Goal: Task Accomplishment & Management: Manage account settings

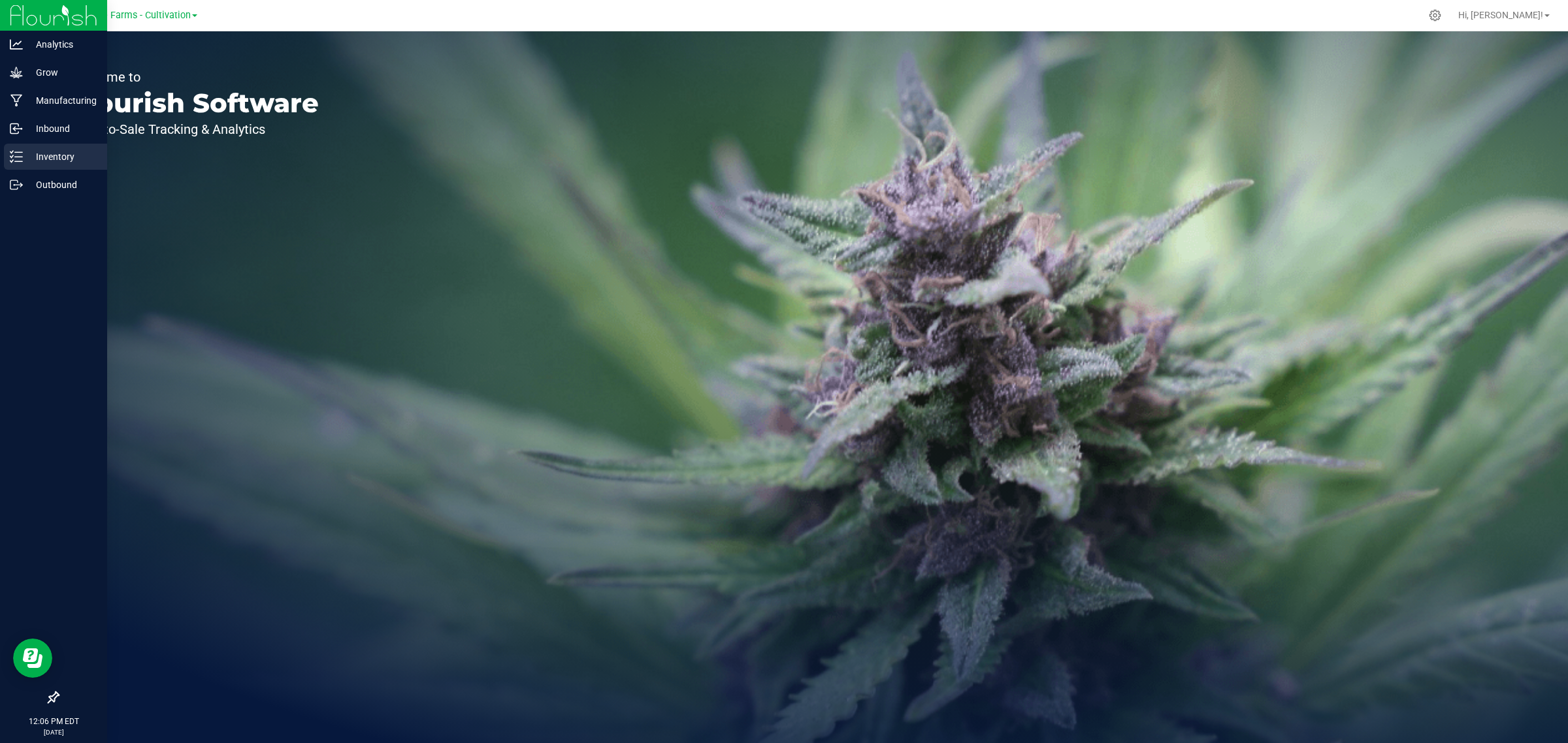
click at [24, 149] on p "Inventory" at bounding box center [62, 157] width 79 height 16
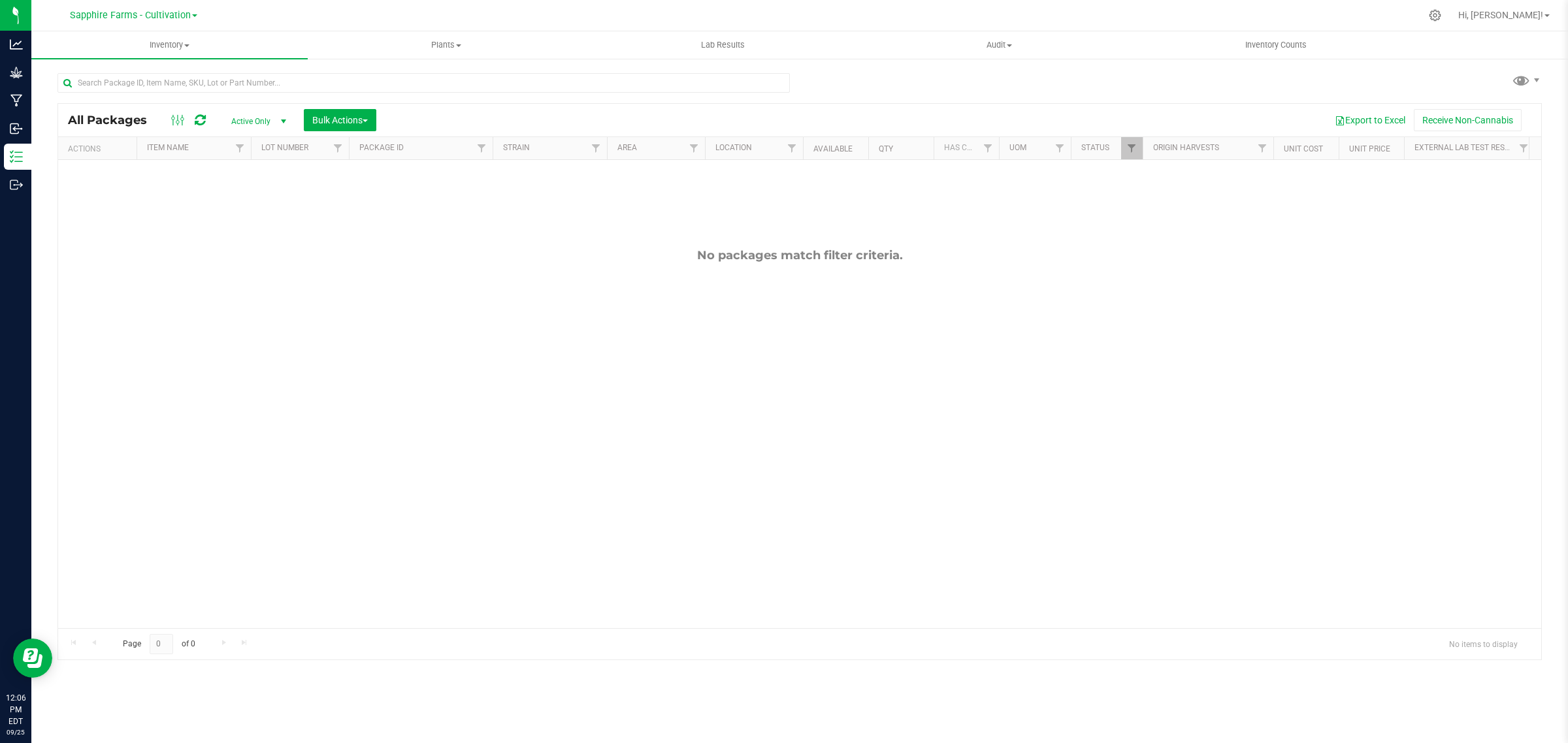
click at [192, 15] on span at bounding box center [195, 16] width 6 height 3
click at [171, 129] on link "Sapphire Farms - Distribution" at bounding box center [133, 132] width 191 height 17
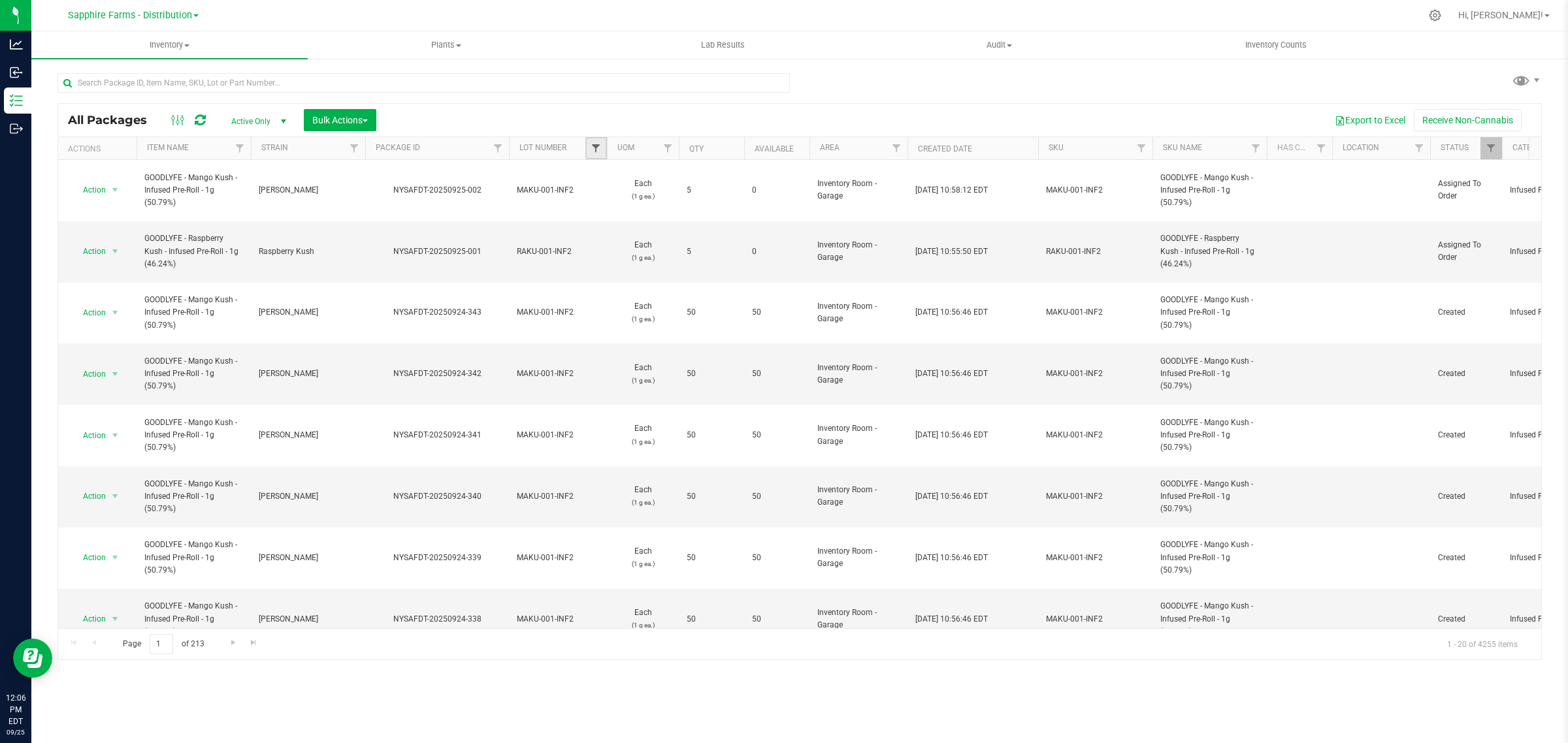
click at [593, 148] on span "Filter" at bounding box center [596, 148] width 10 height 10
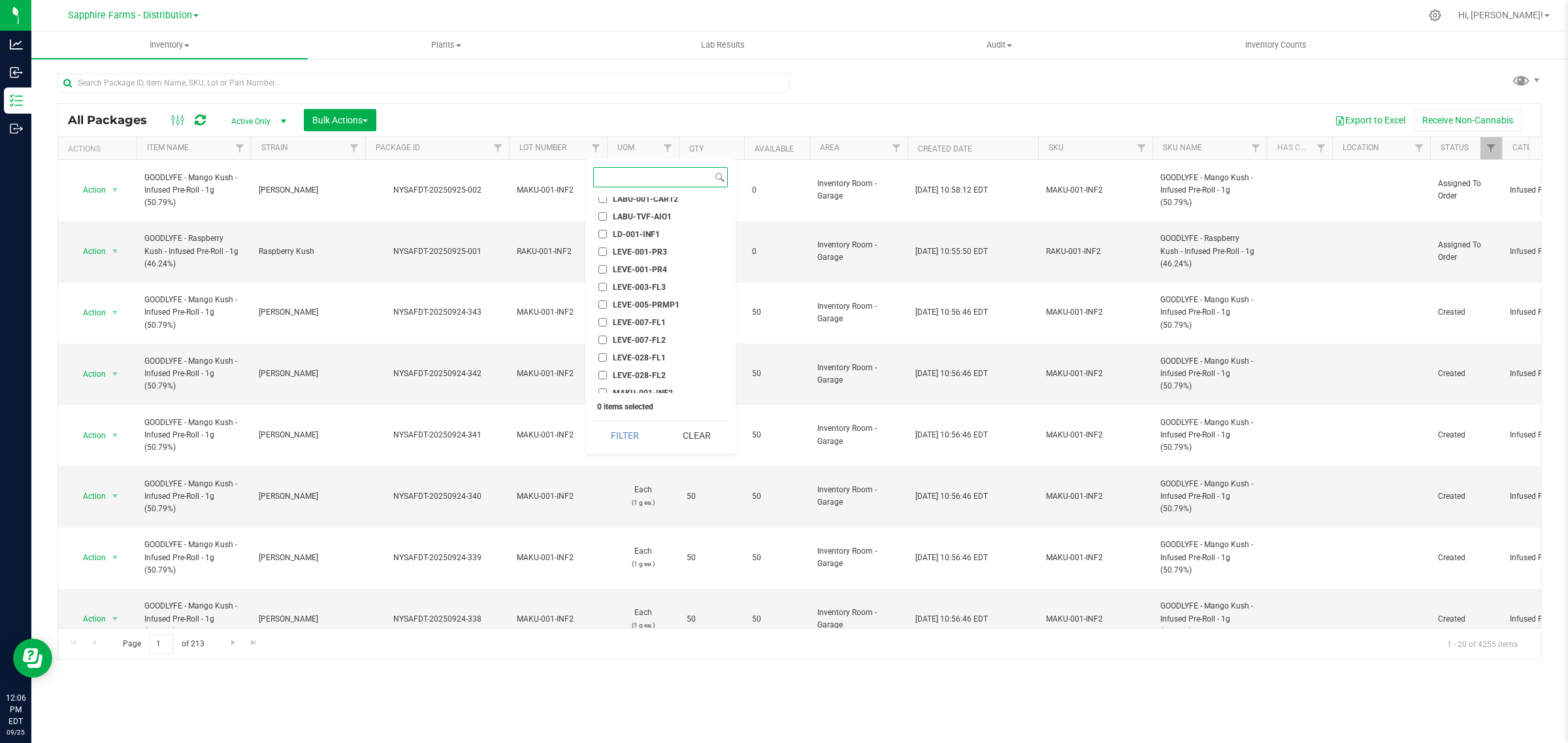
scroll to position [898, 0]
click at [645, 311] on span "MAKU-001-INF2" at bounding box center [643, 311] width 60 height 8
click at [607, 311] on input "MAKU-001-INF2" at bounding box center [603, 311] width 8 height 8
click at [605, 431] on button "Filter" at bounding box center [625, 435] width 63 height 29
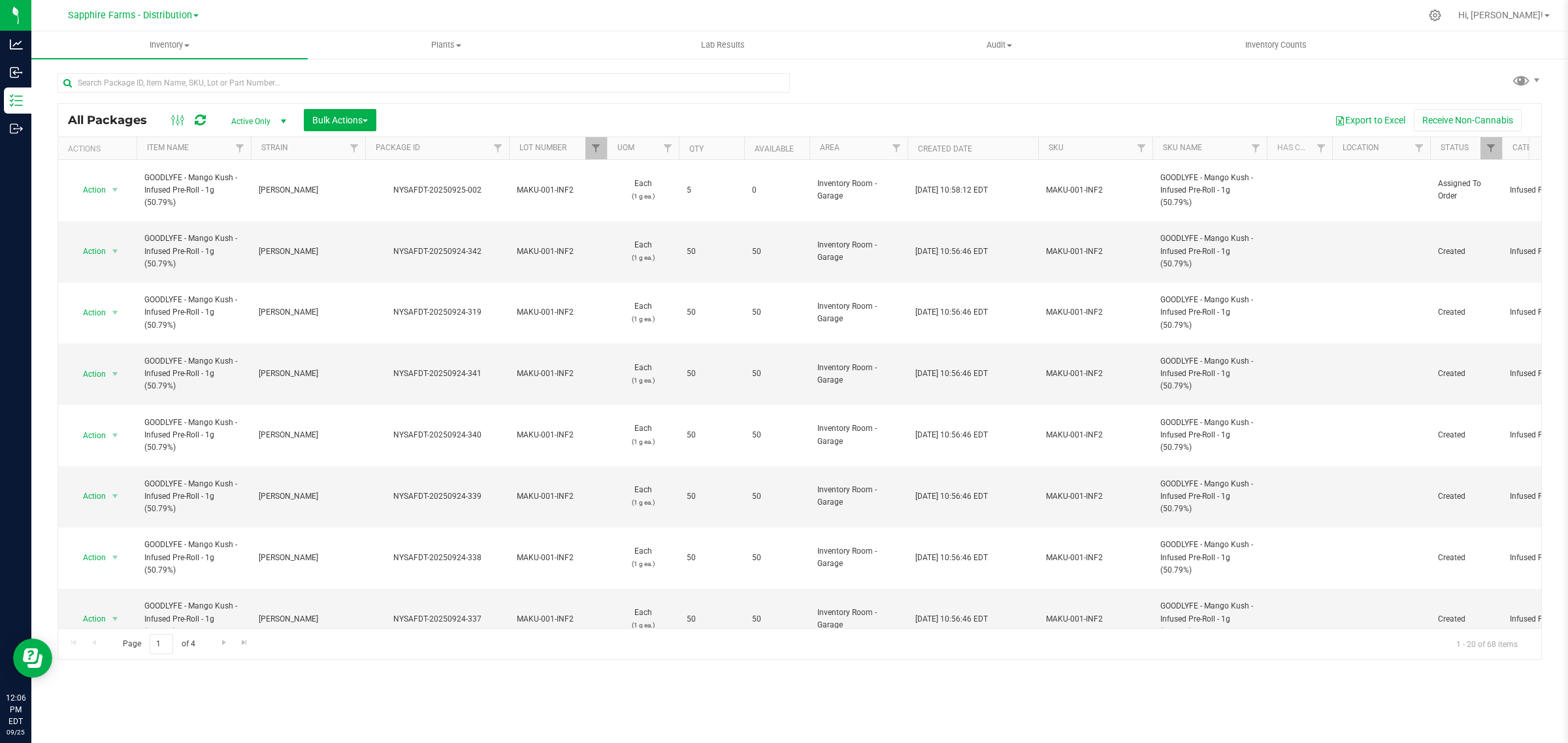
click at [747, 143] on th "Available" at bounding box center [777, 148] width 65 height 23
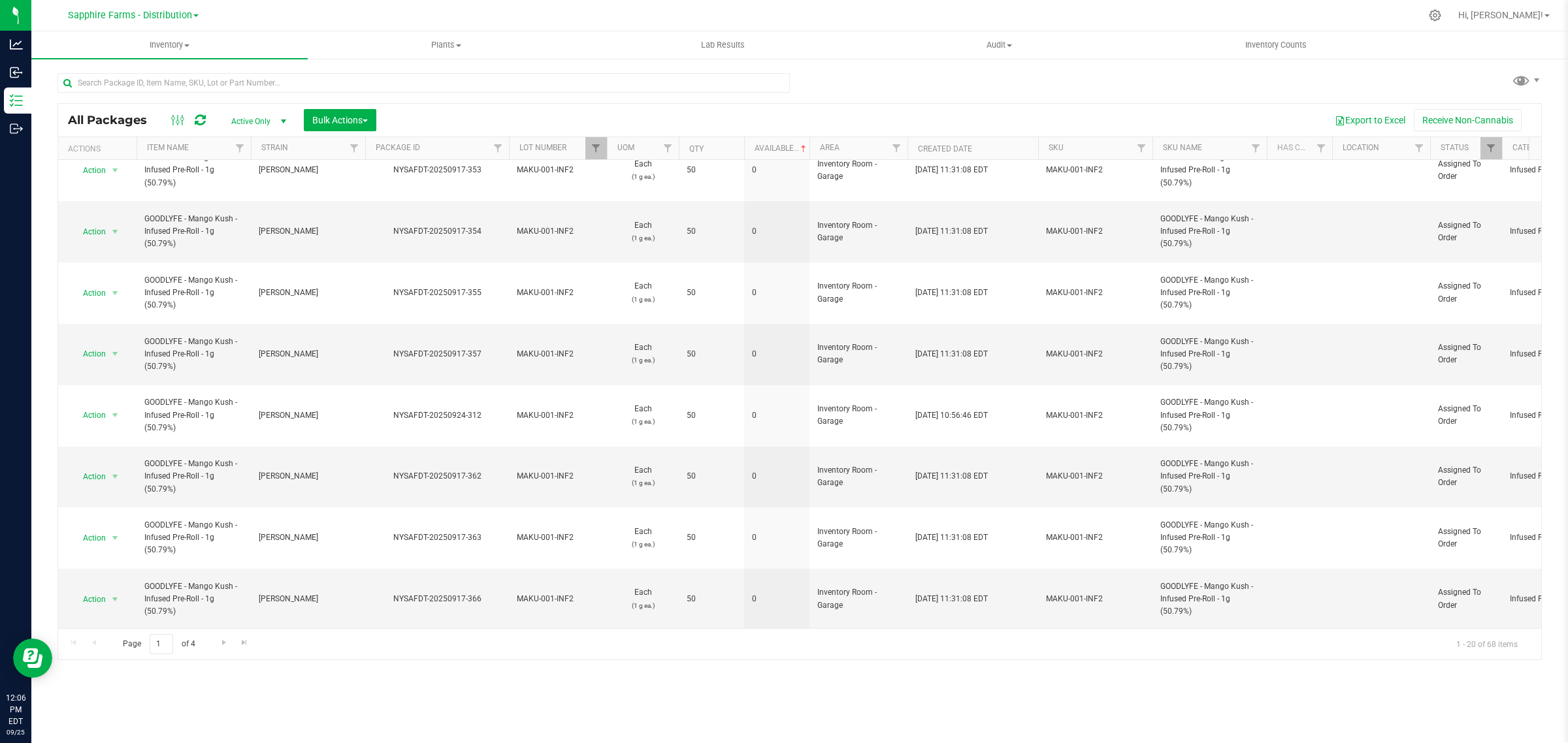
scroll to position [520, 0]
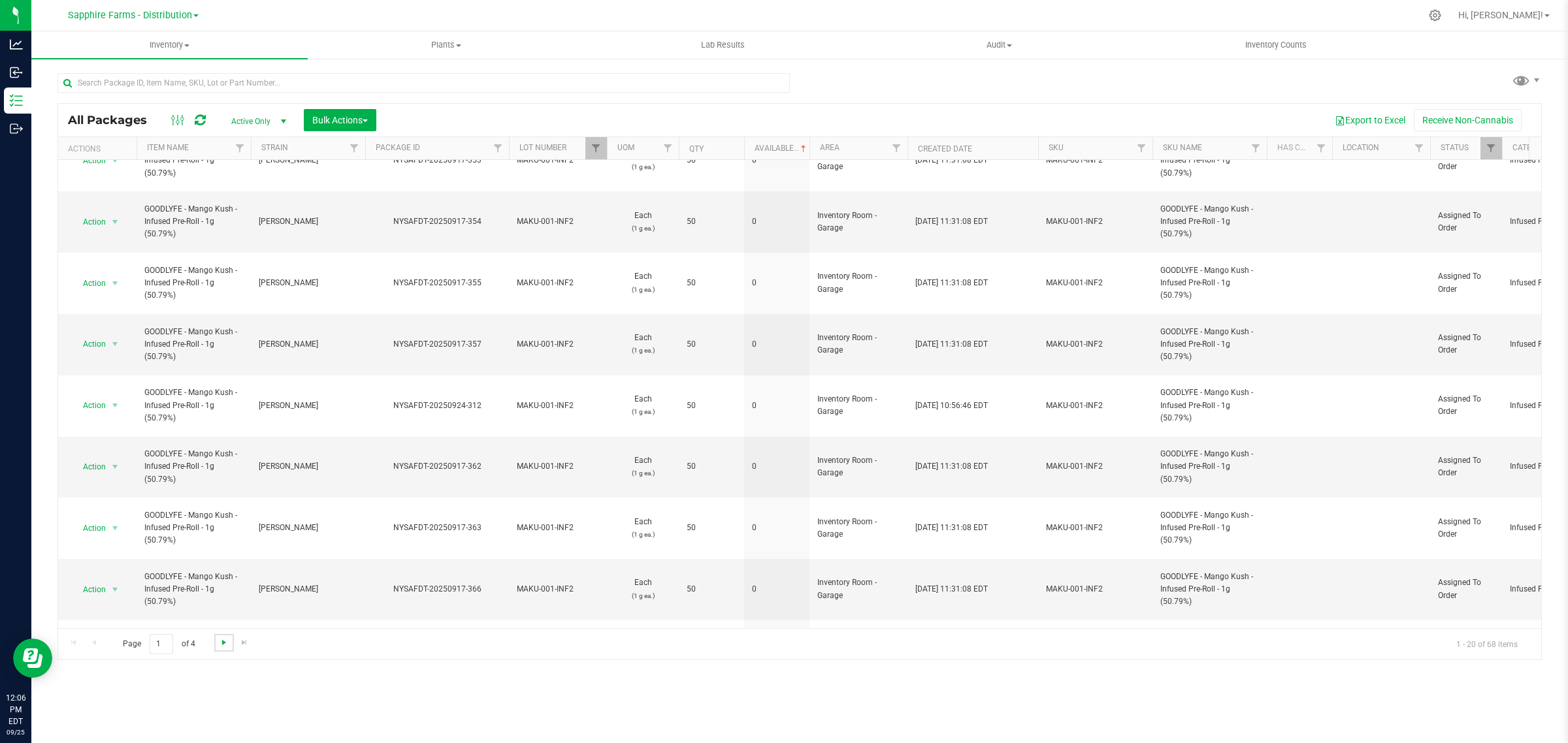
click at [220, 646] on span "Go to the next page" at bounding box center [224, 642] width 10 height 10
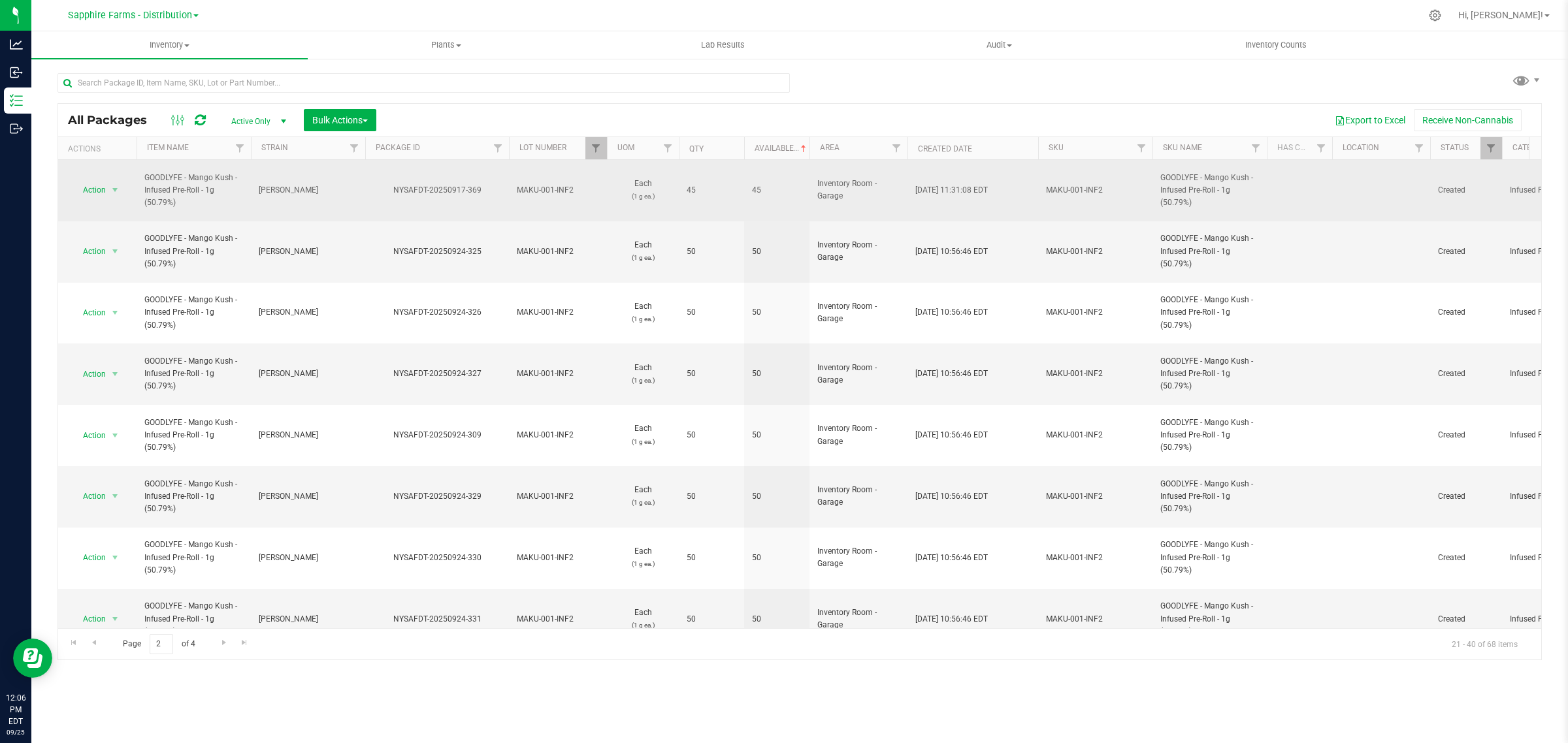
drag, startPoint x: 489, startPoint y: 185, endPoint x: 396, endPoint y: 187, distance: 93.0
click at [396, 187] on div "NYSAFDT-20250917-369" at bounding box center [437, 190] width 148 height 13
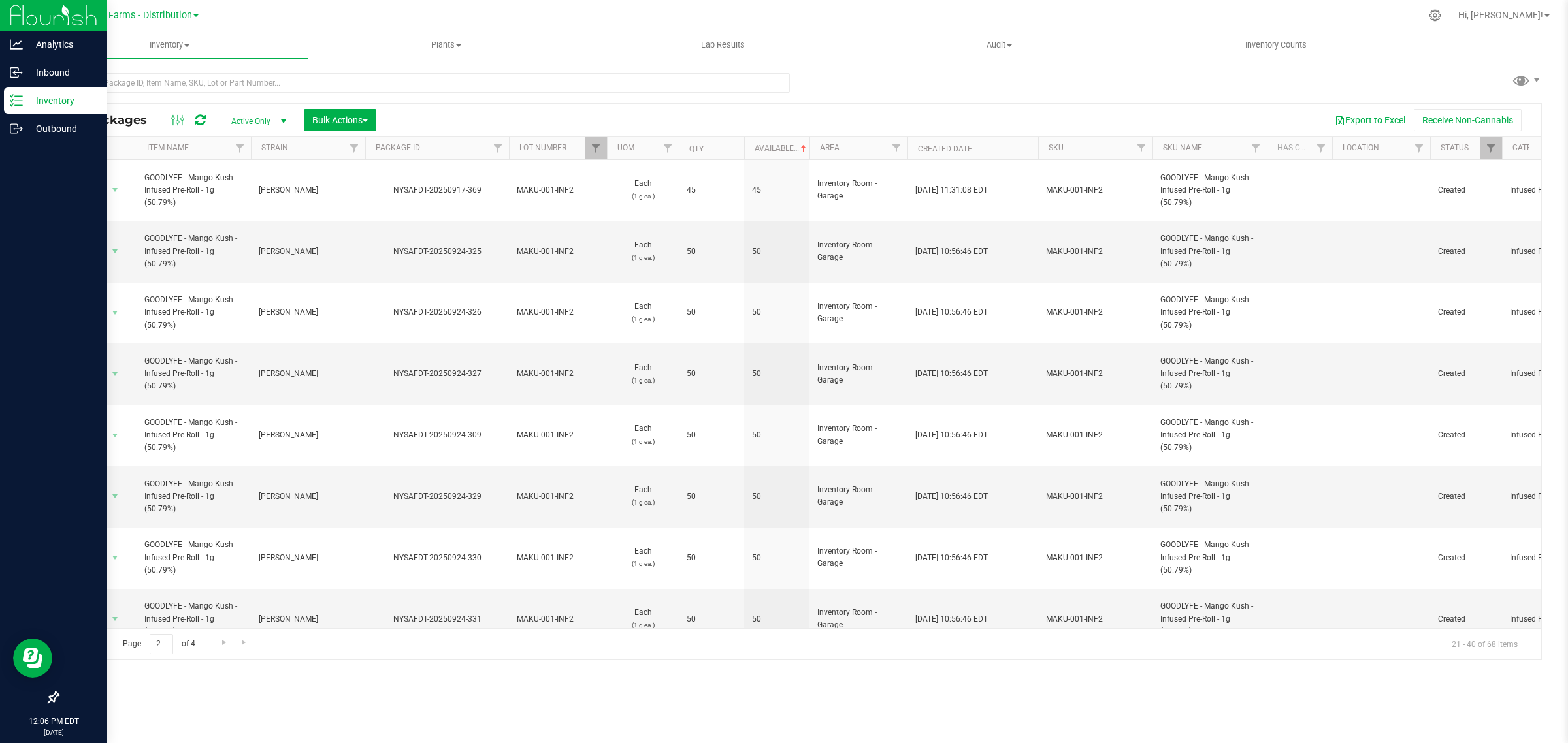
copy div "NYSAFDT-20250917-369"
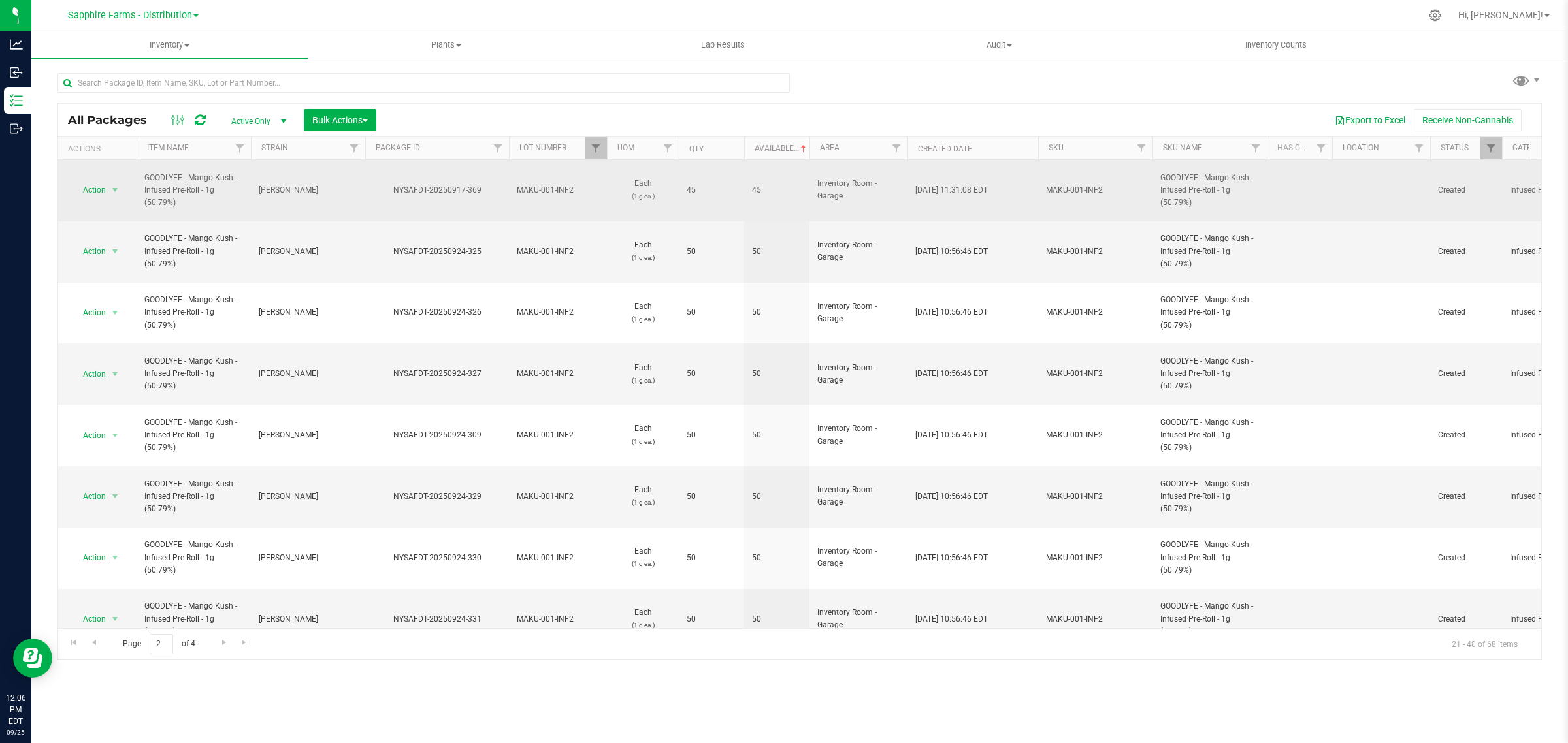
click at [415, 203] on td "NYSAFDT-20250917-369" at bounding box center [437, 191] width 143 height 61
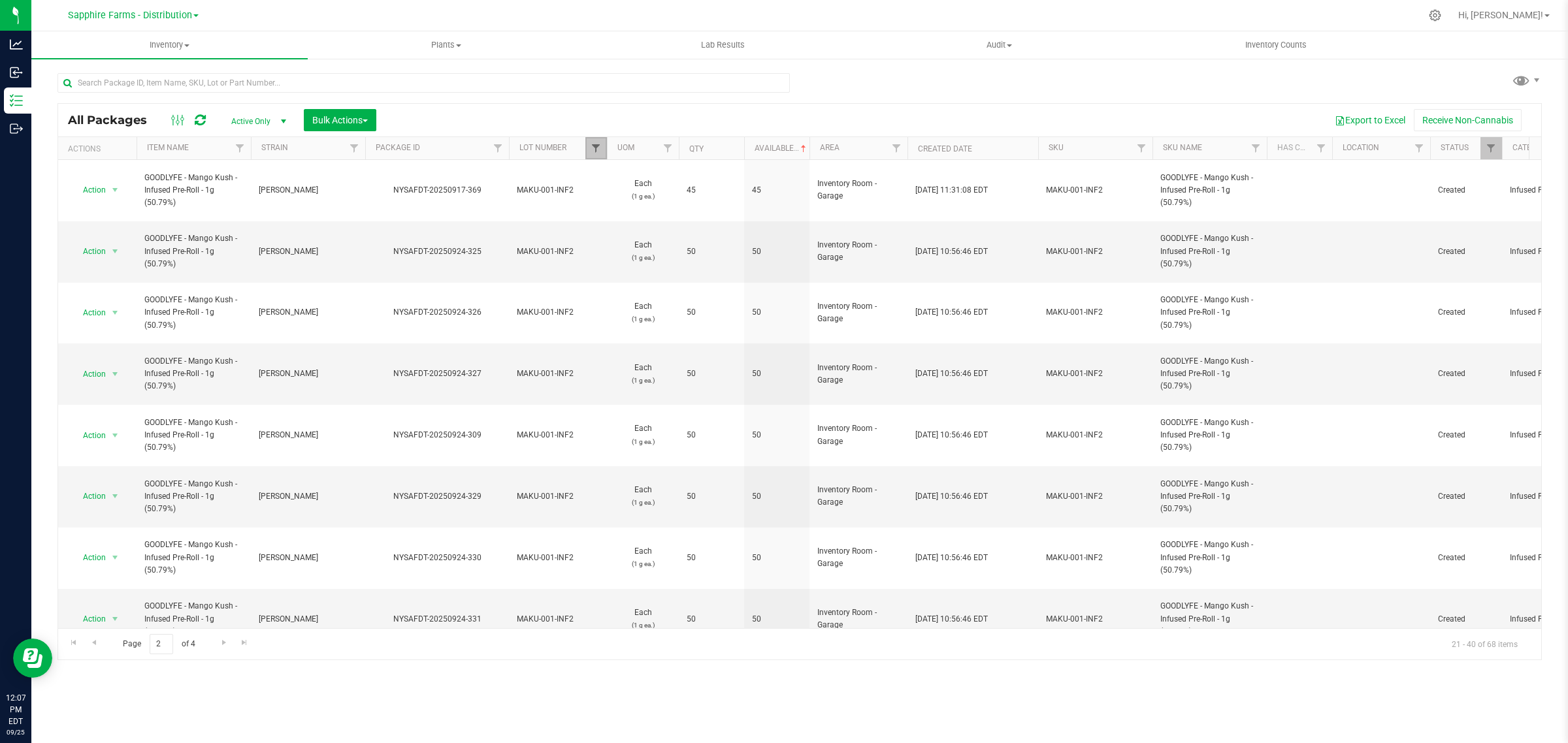
click at [598, 144] on span "Filter" at bounding box center [596, 148] width 10 height 10
click at [606, 311] on input "MAKU-001-INF2" at bounding box center [603, 311] width 8 height 8
checkbox input "false"
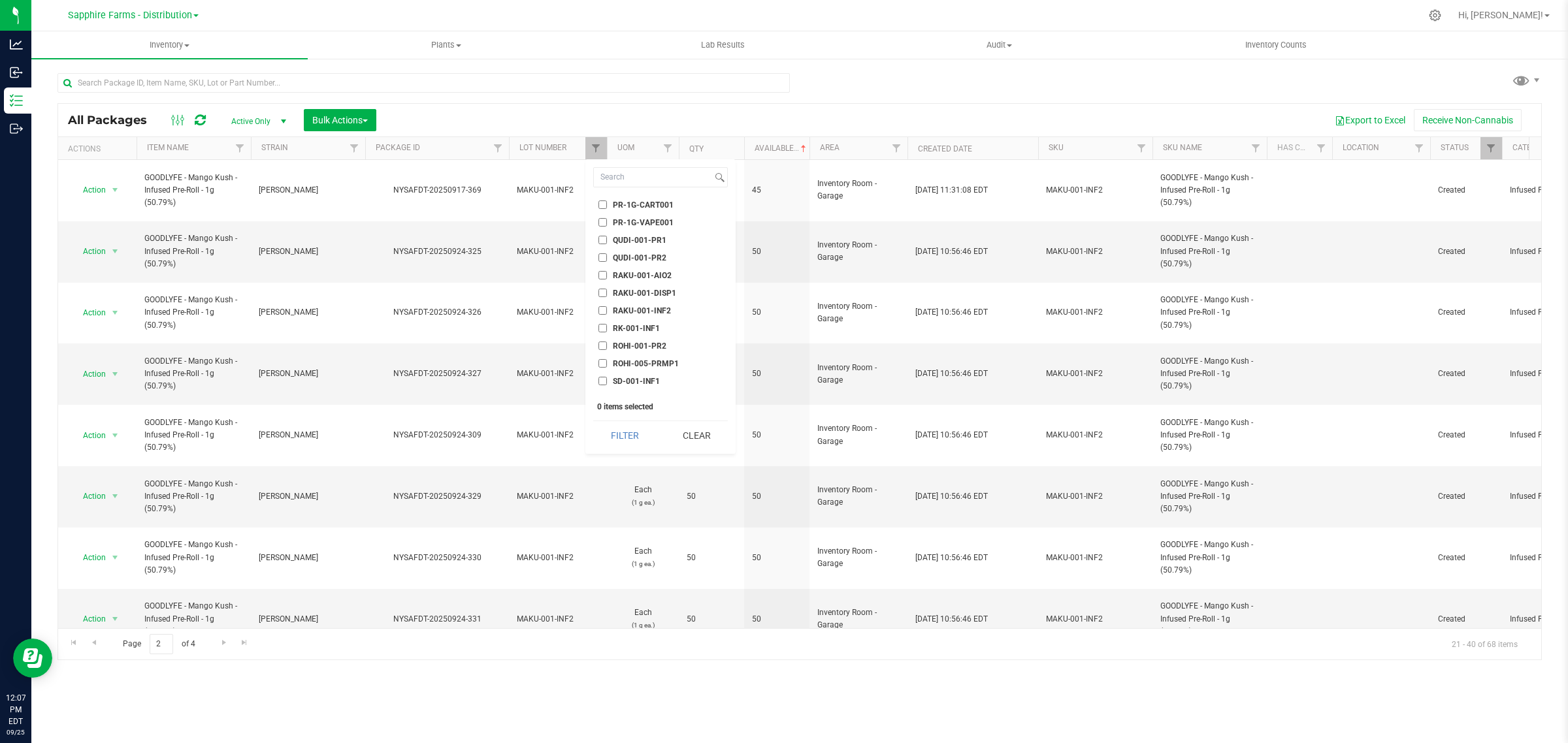
click at [654, 307] on span "RAKU-001-INF2" at bounding box center [642, 311] width 58 height 8
click at [607, 306] on input "RAKU-001-INF2" at bounding box center [603, 311] width 8 height 8
checkbox input "true"
click at [628, 441] on button "Filter" at bounding box center [625, 435] width 63 height 29
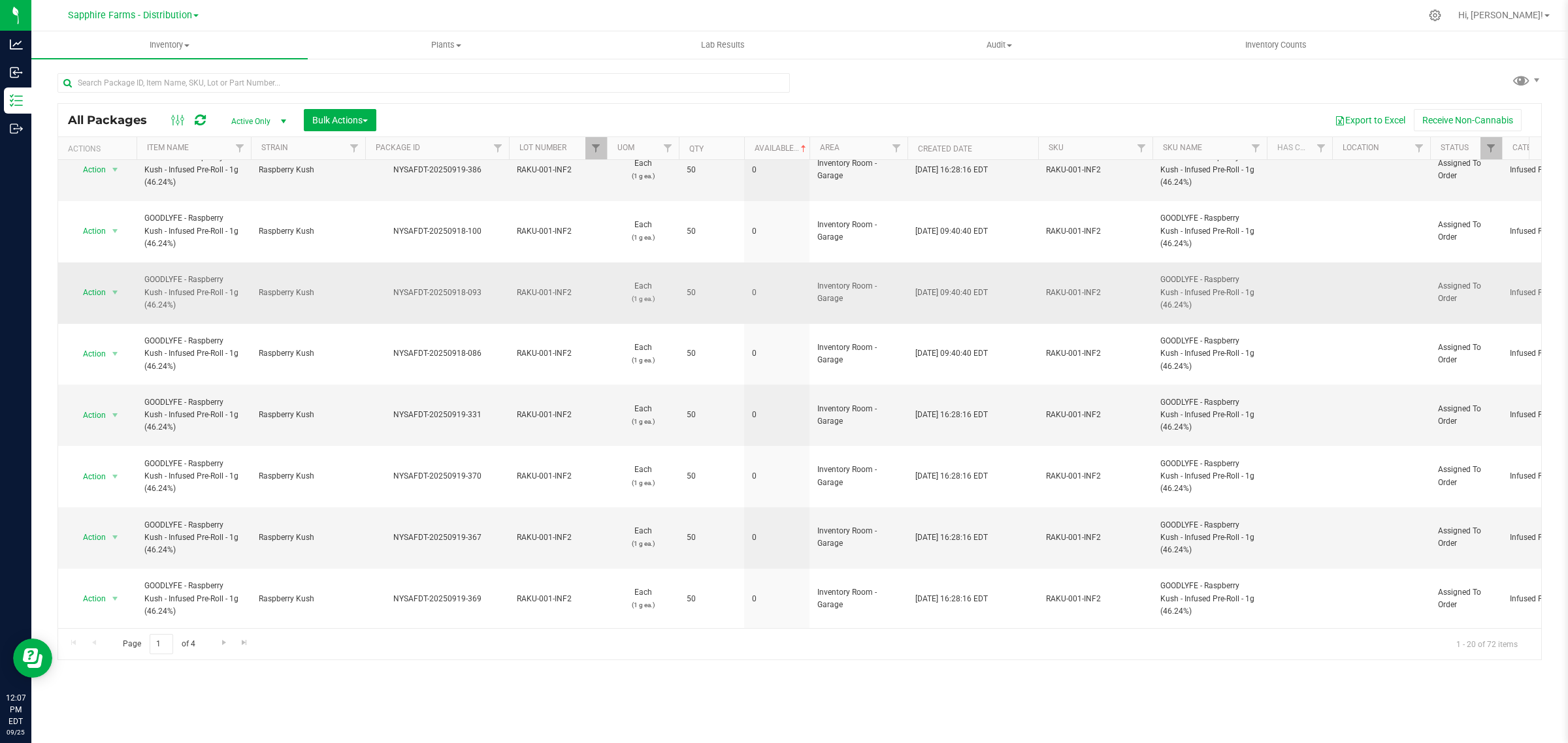
scroll to position [520, 0]
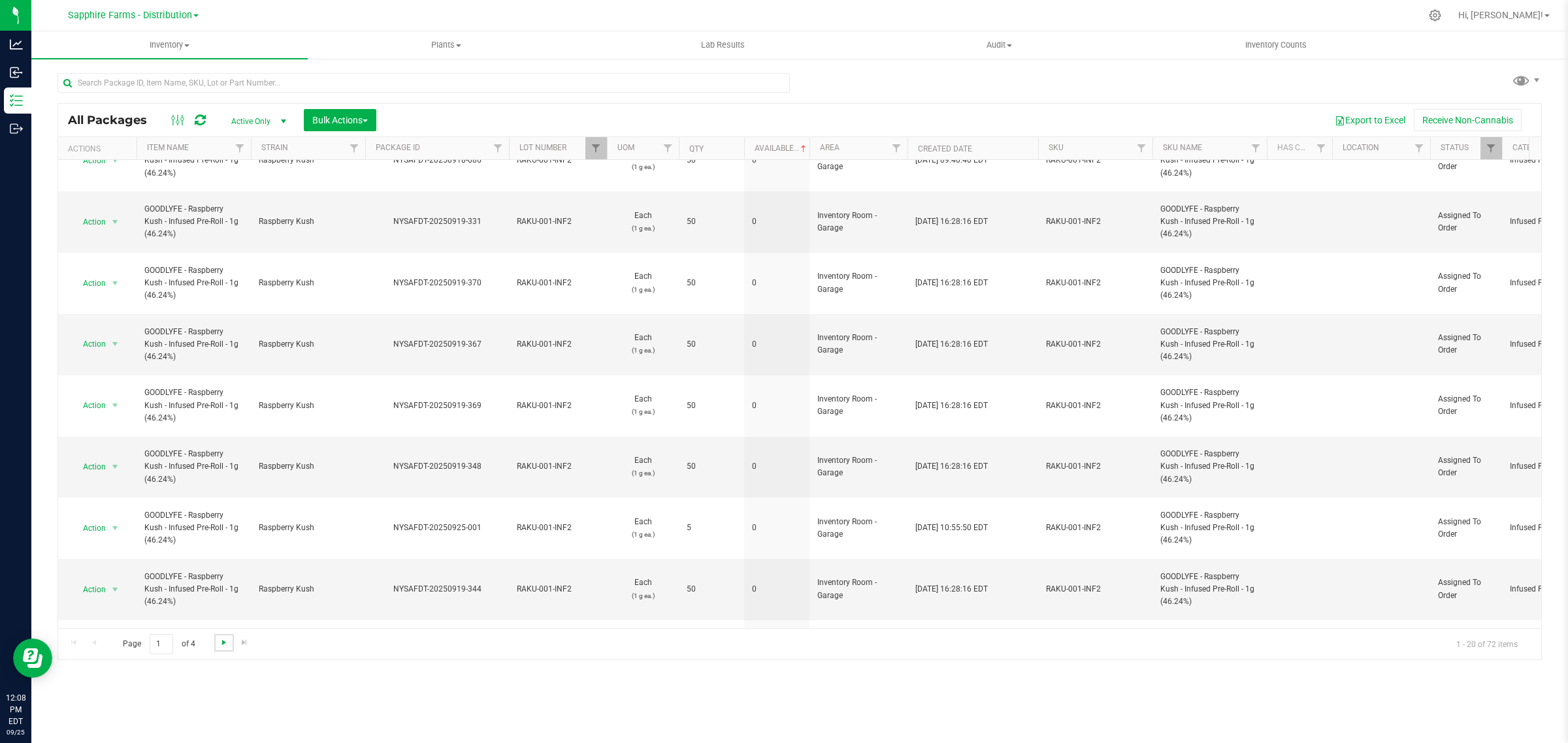
click at [224, 644] on span "Go to the next page" at bounding box center [224, 642] width 10 height 10
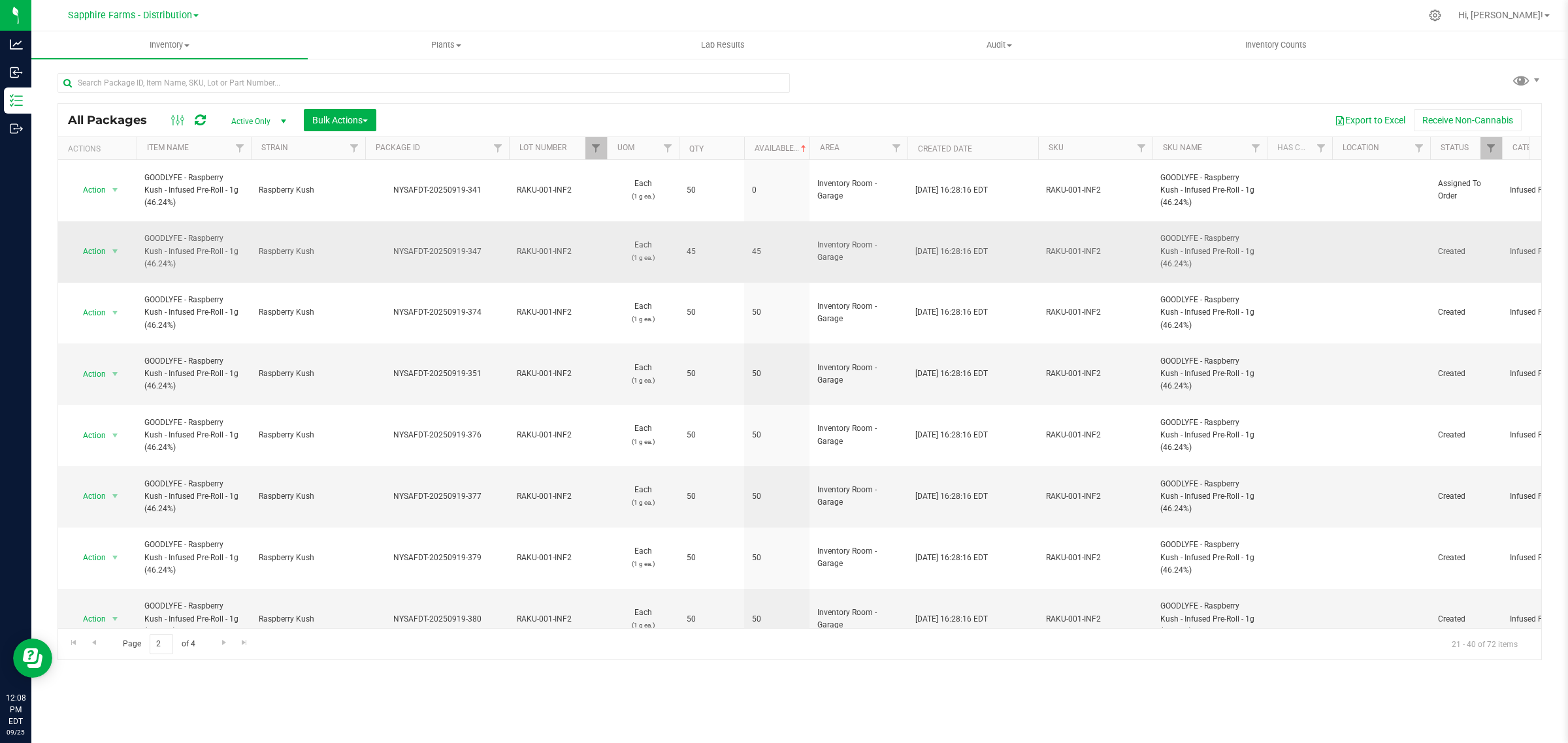
drag, startPoint x: 479, startPoint y: 235, endPoint x: 390, endPoint y: 240, distance: 89.1
click at [390, 240] on td "NYSAFDT-20250919-347" at bounding box center [437, 252] width 143 height 61
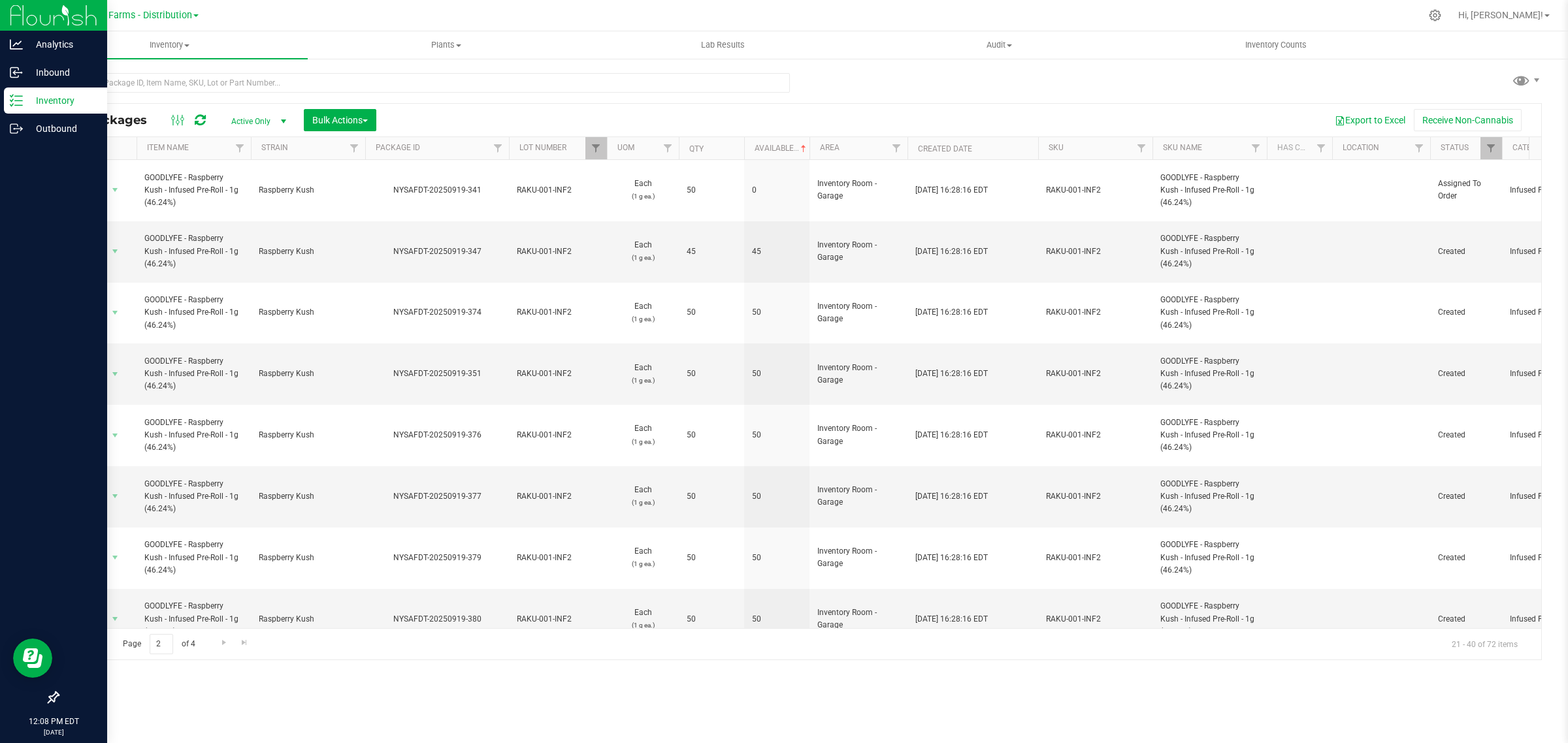
copy div "NYSAFDT-20250919-347"
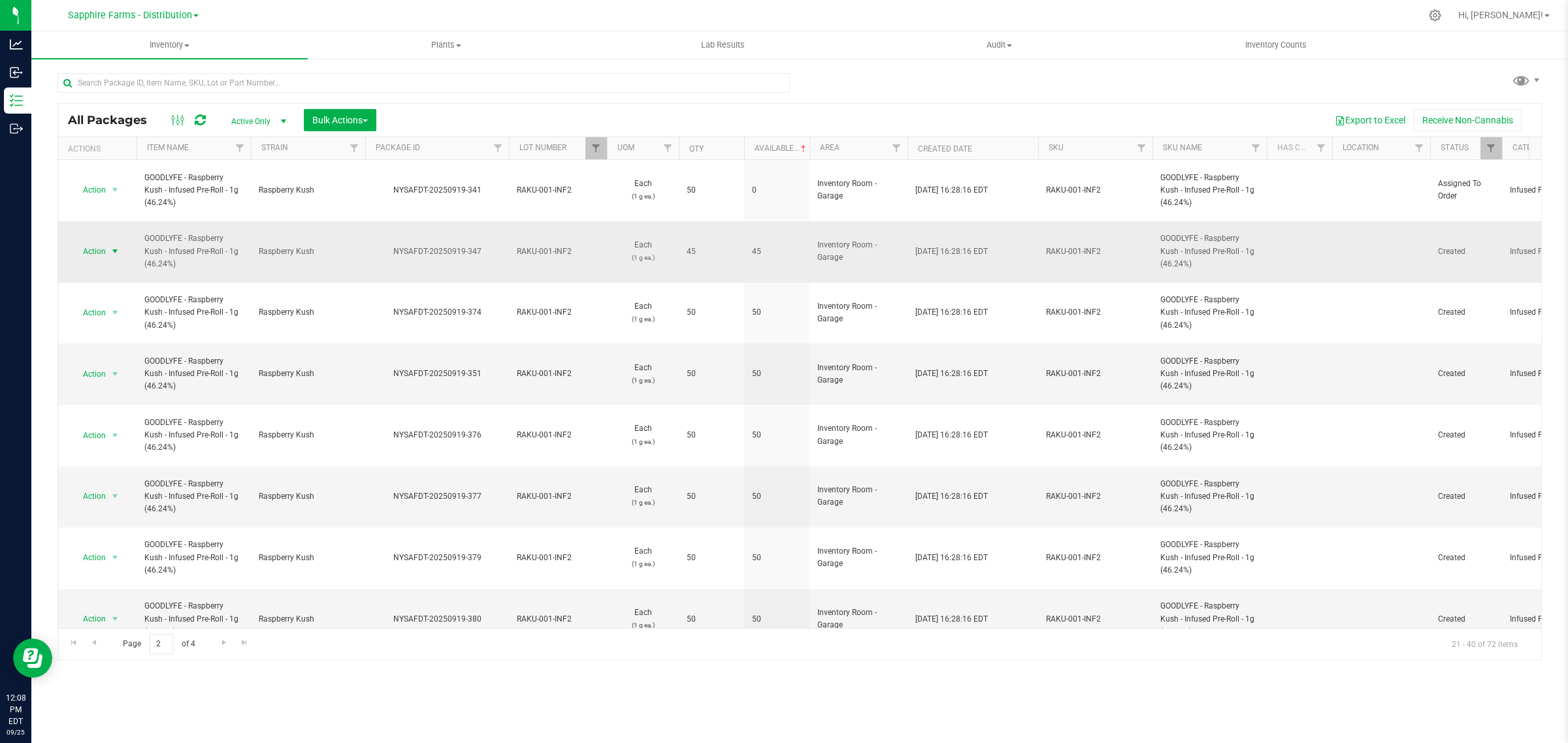
click at [114, 247] on span "select" at bounding box center [115, 251] width 10 height 10
click at [114, 272] on li "Create package" at bounding box center [113, 275] width 83 height 19
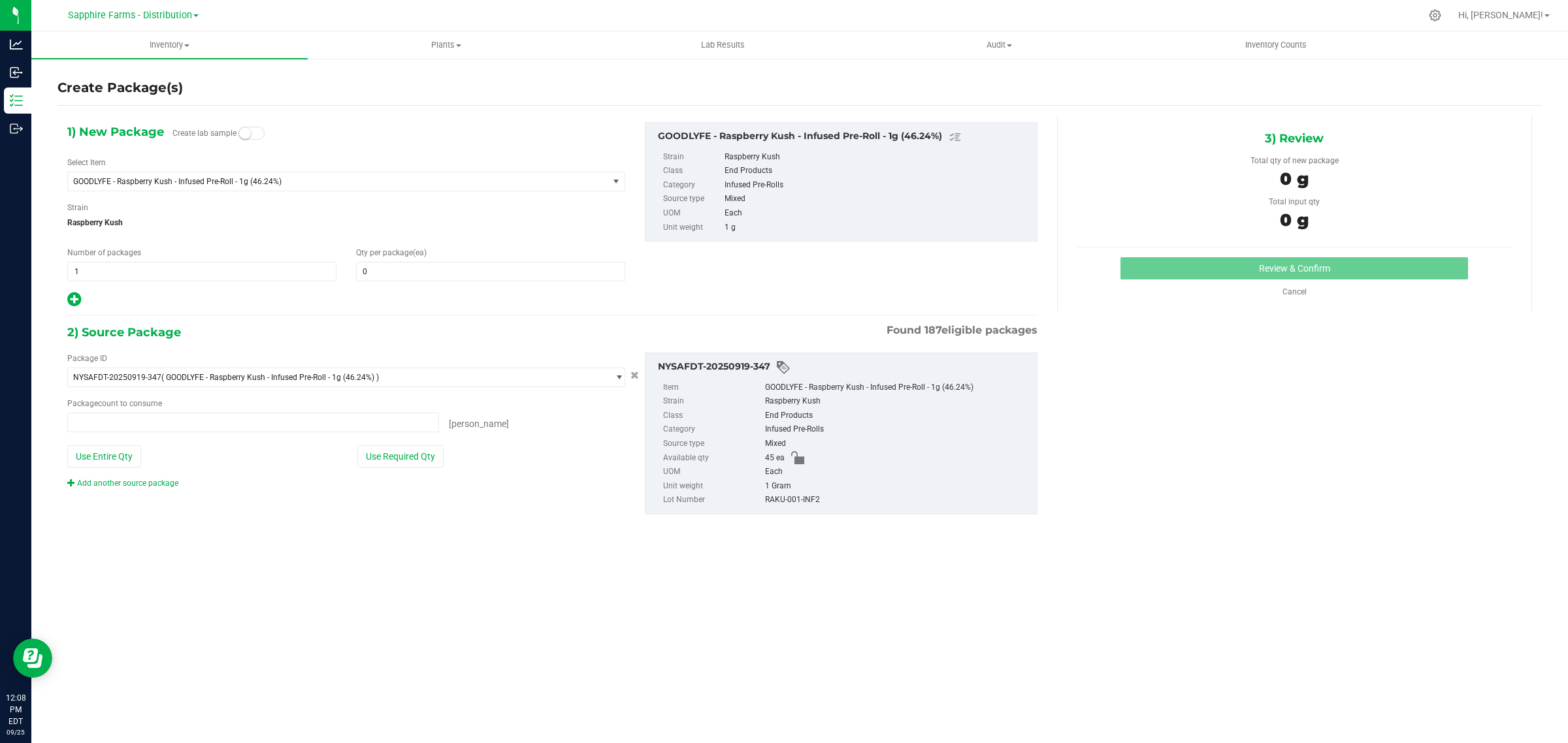
type input "0 ea"
click at [416, 274] on span at bounding box center [490, 272] width 269 height 19
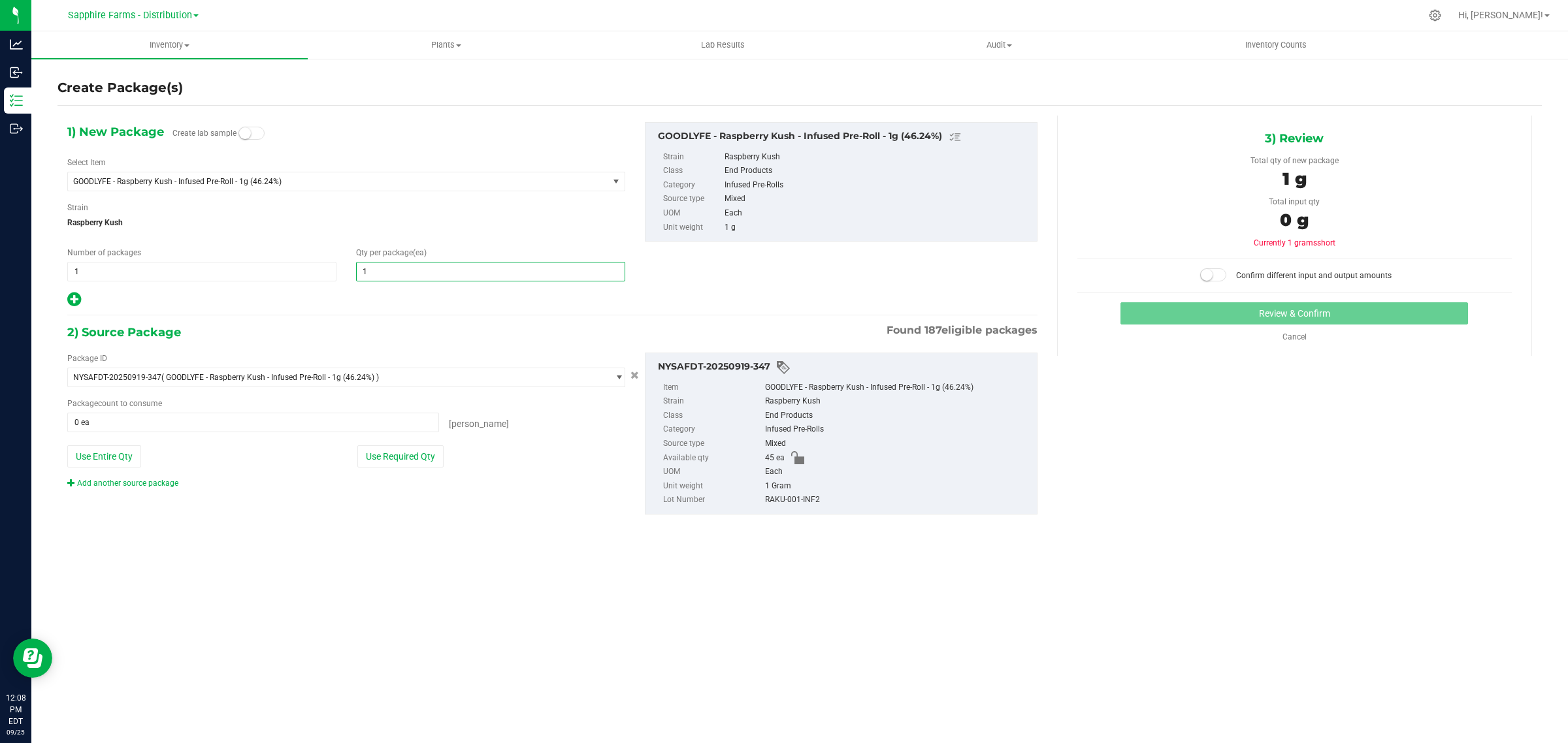
type input "10"
drag, startPoint x: 392, startPoint y: 323, endPoint x: 398, endPoint y: 438, distance: 115.2
click at [392, 329] on div "2) Source Package Found 187 eligible packages" at bounding box center [552, 332] width 970 height 19
click at [401, 477] on div "Package ID NYSAFDT-20250919-347 ( GOODLYFE - Raspberry Kush - Infused Pre-Roll …" at bounding box center [346, 421] width 577 height 136
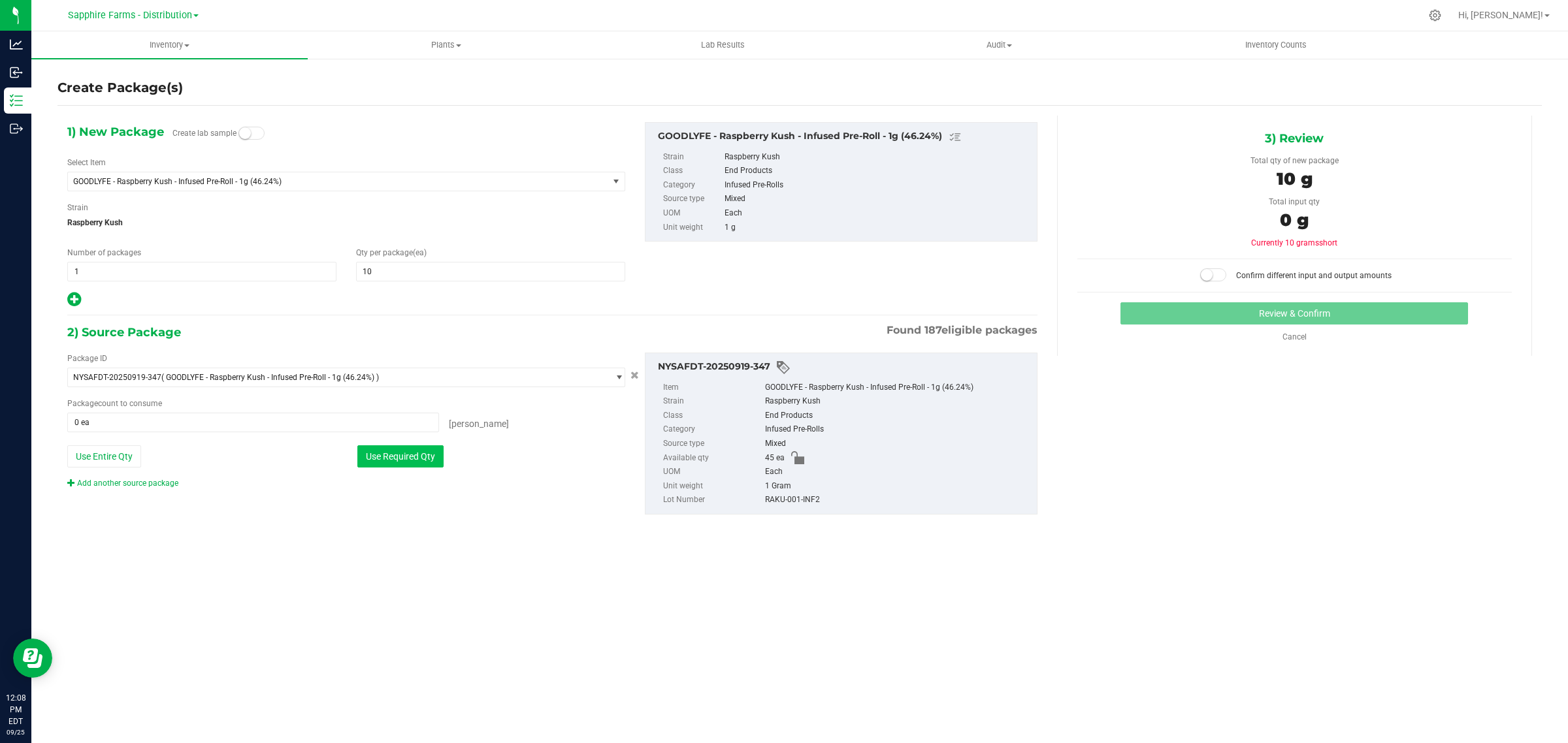
click at [405, 465] on button "Use Required Qty" at bounding box center [401, 457] width 86 height 22
type input "10 ea"
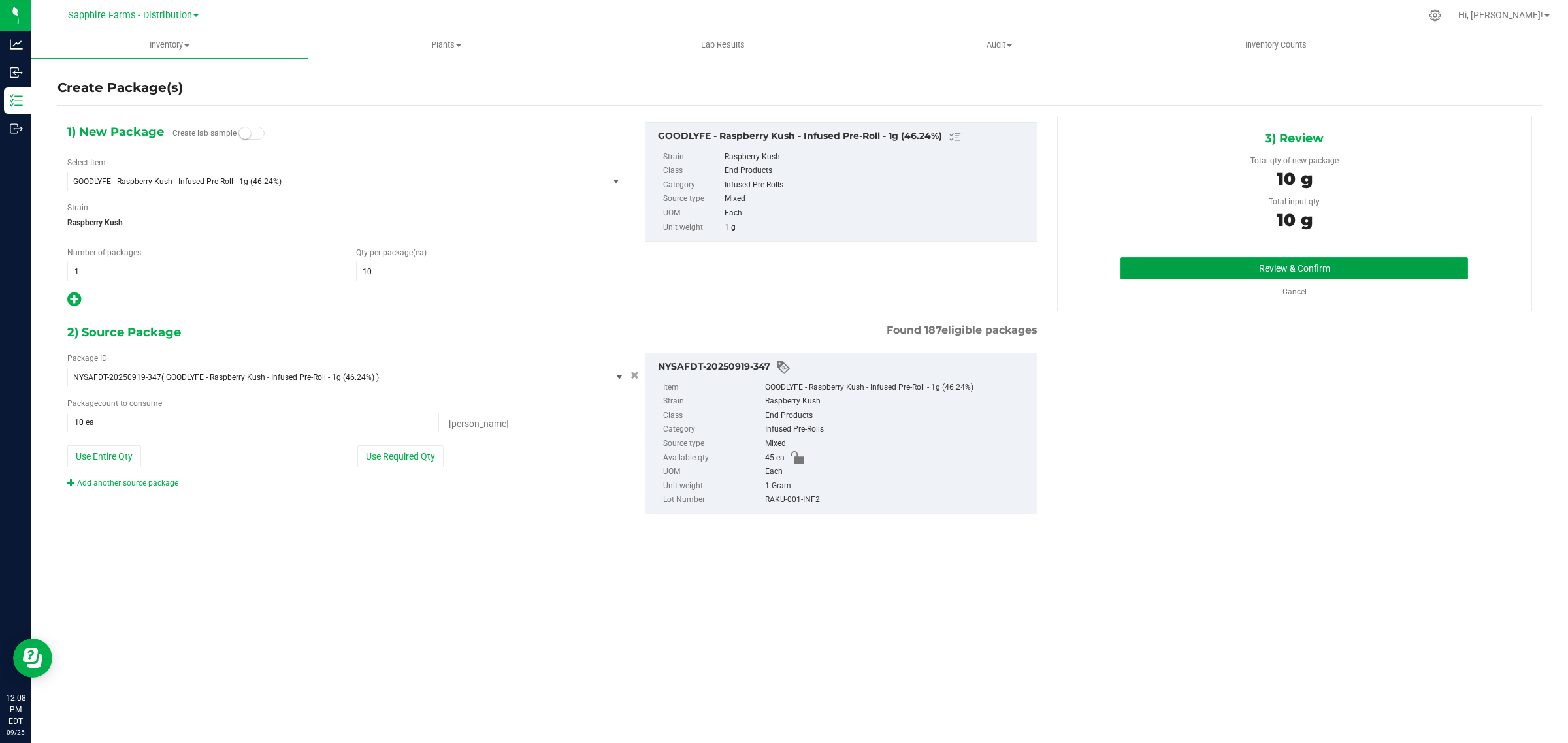
click at [1148, 263] on button "Review & Confirm" at bounding box center [1294, 269] width 348 height 22
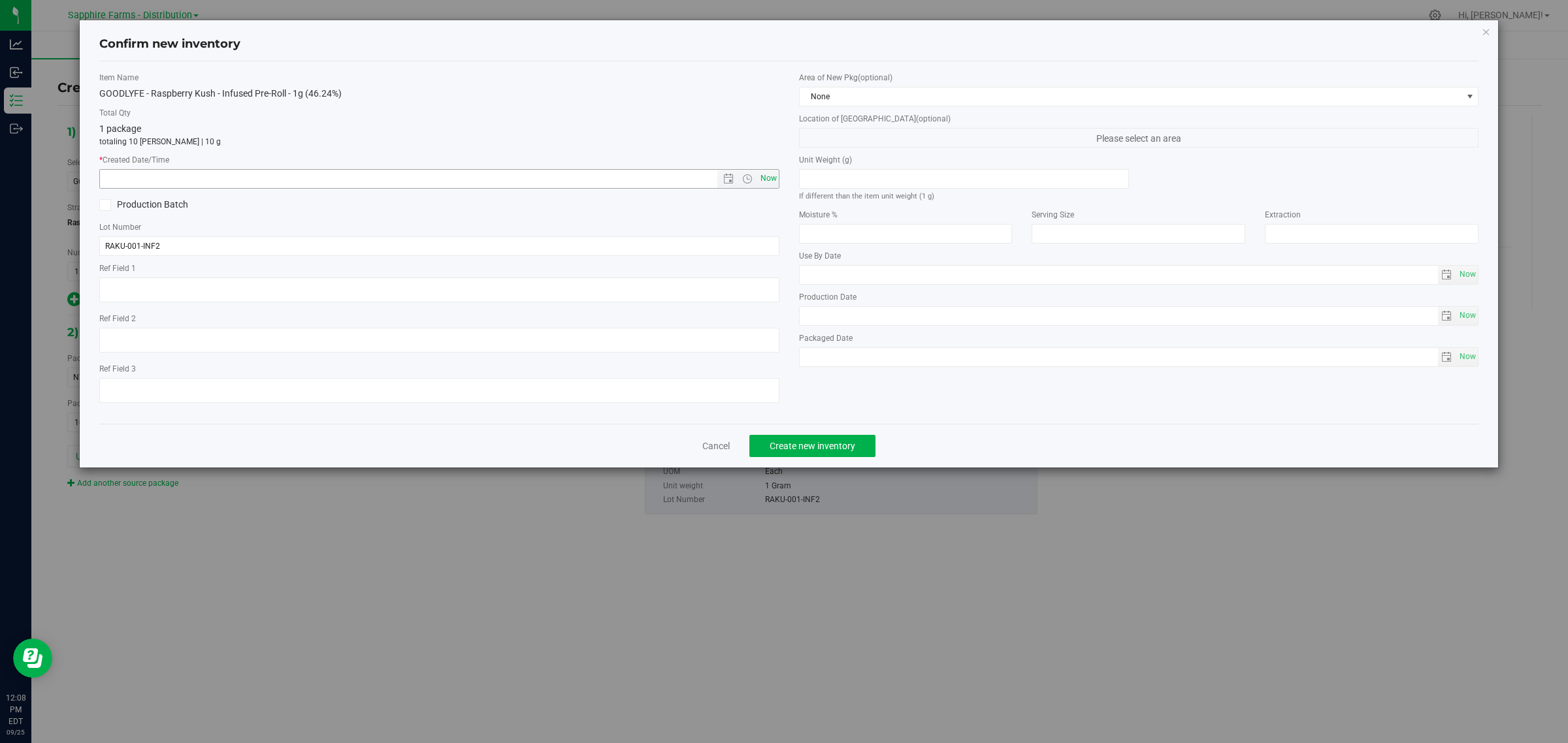
click at [766, 182] on span "Now" at bounding box center [768, 178] width 22 height 19
type input "[DATE] 12:08 PM"
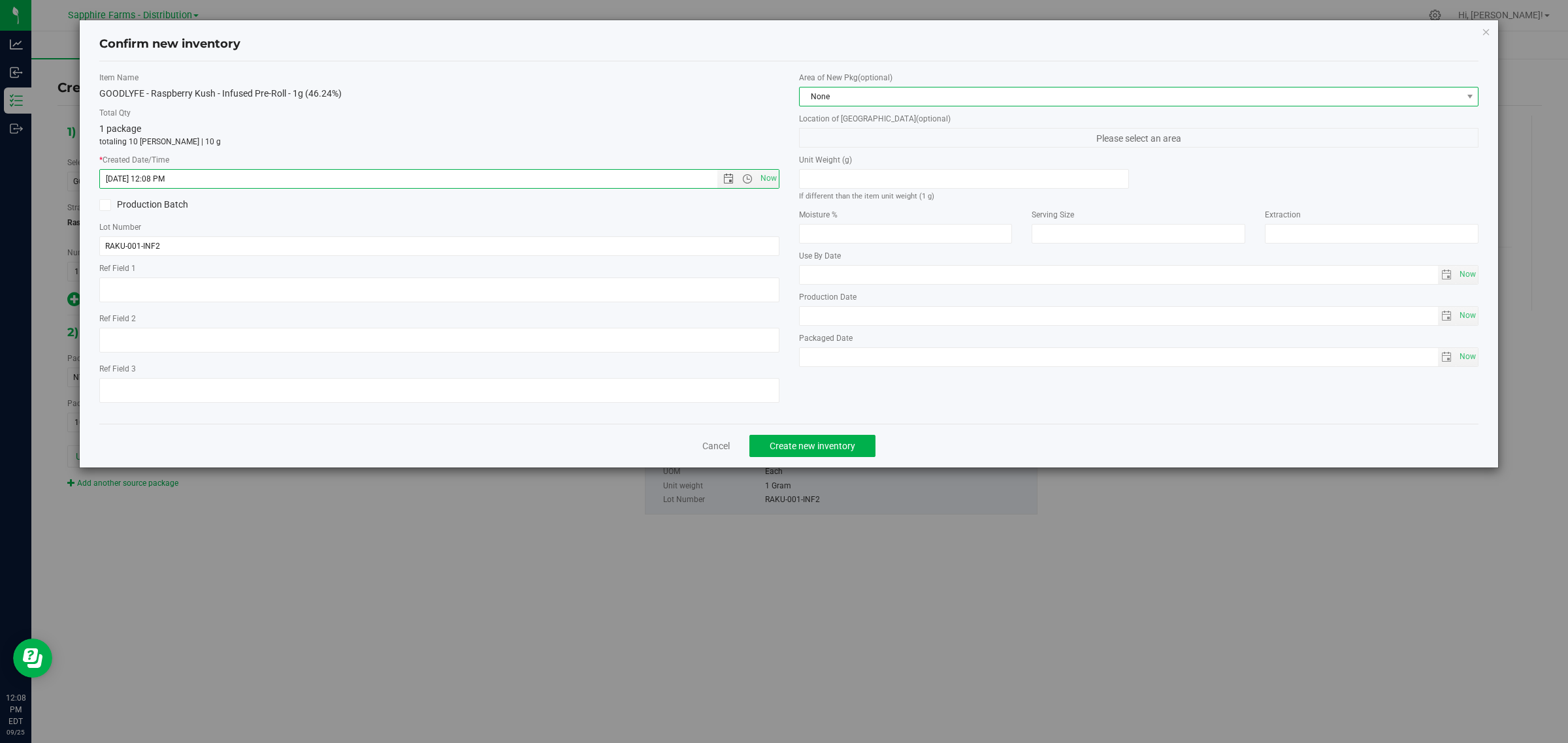
click at [828, 97] on span "None" at bounding box center [1131, 97] width 662 height 18
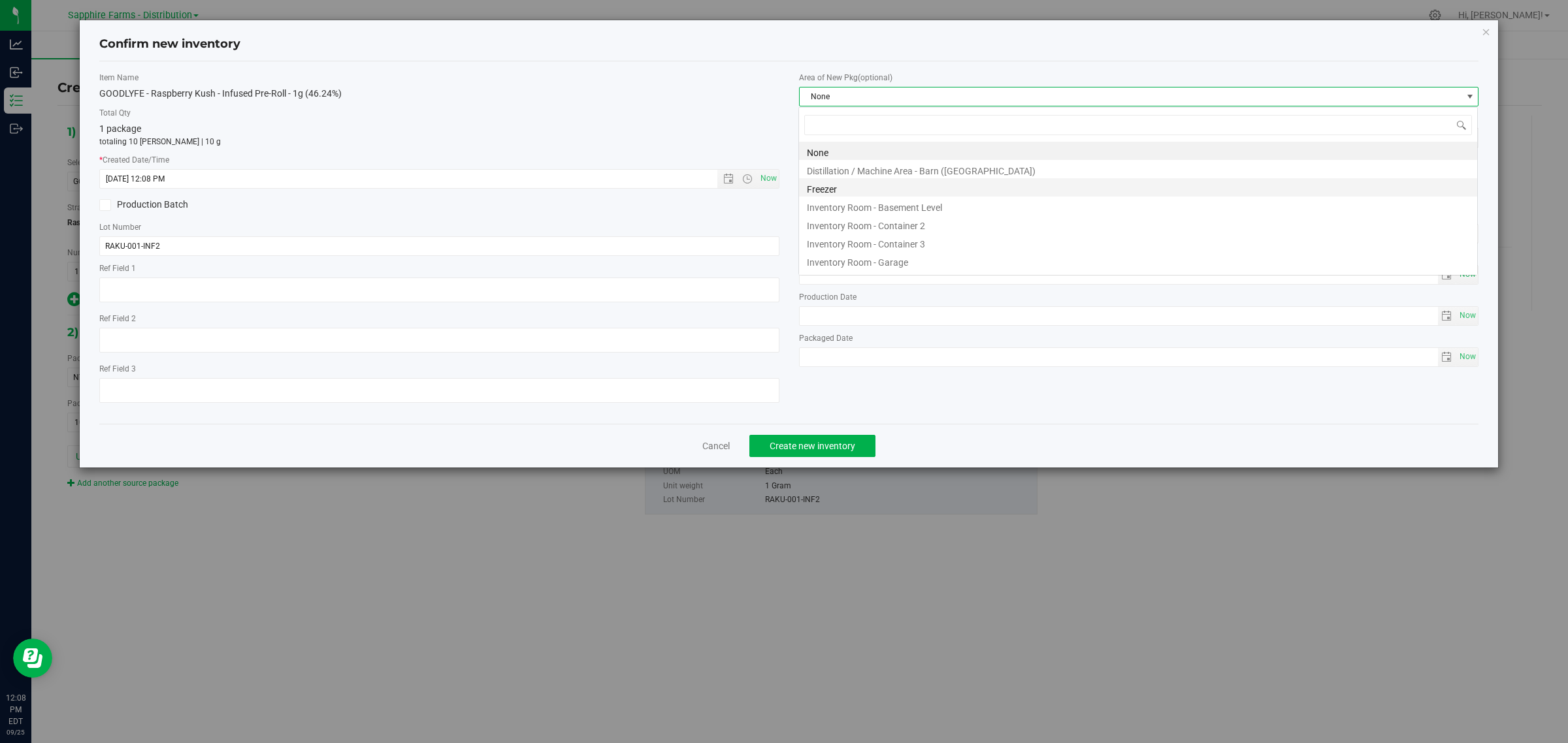
scroll to position [20, 680]
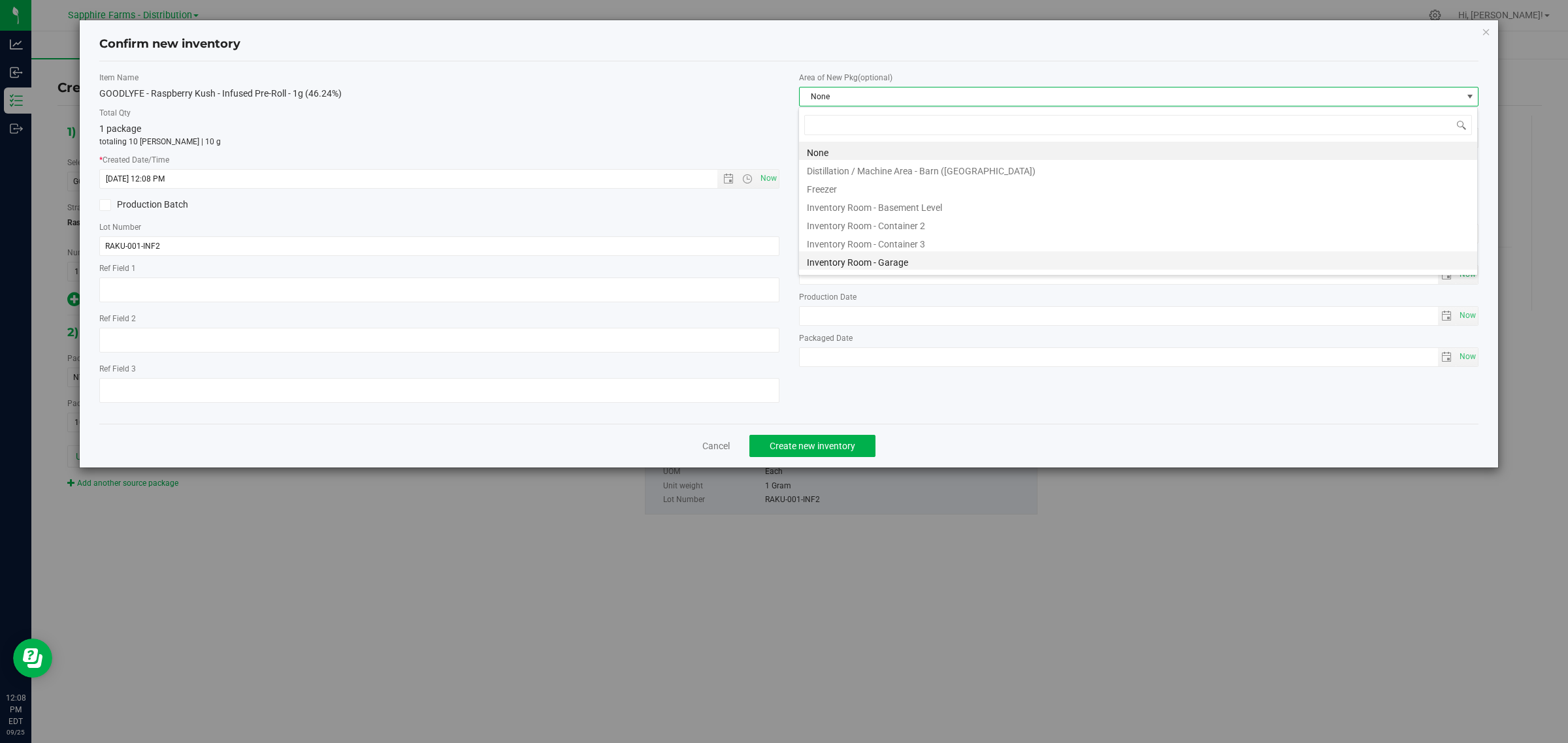
click at [880, 263] on li "Inventory Room - Garage" at bounding box center [1138, 260] width 678 height 18
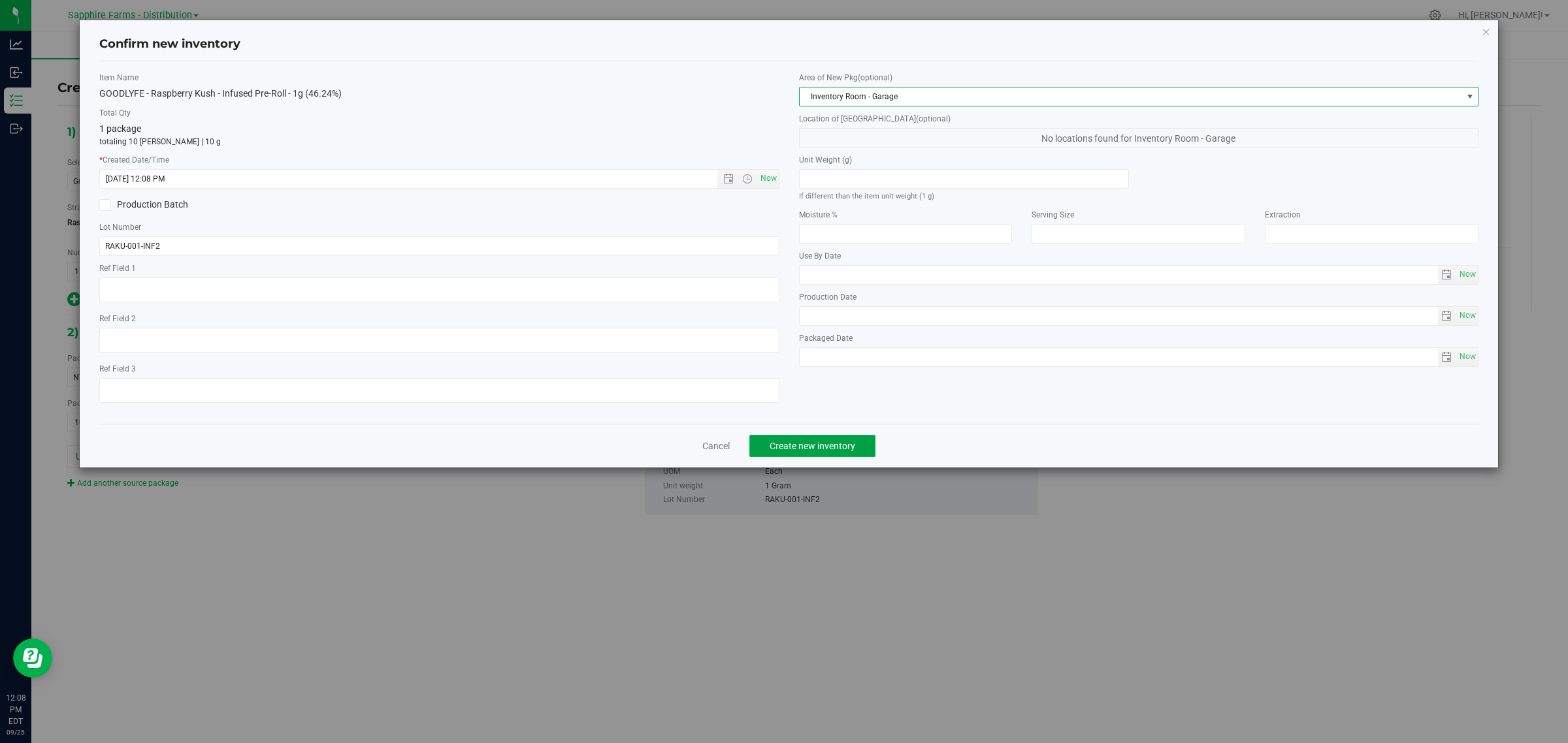
click at [837, 446] on span "Create new inventory" at bounding box center [812, 446] width 86 height 10
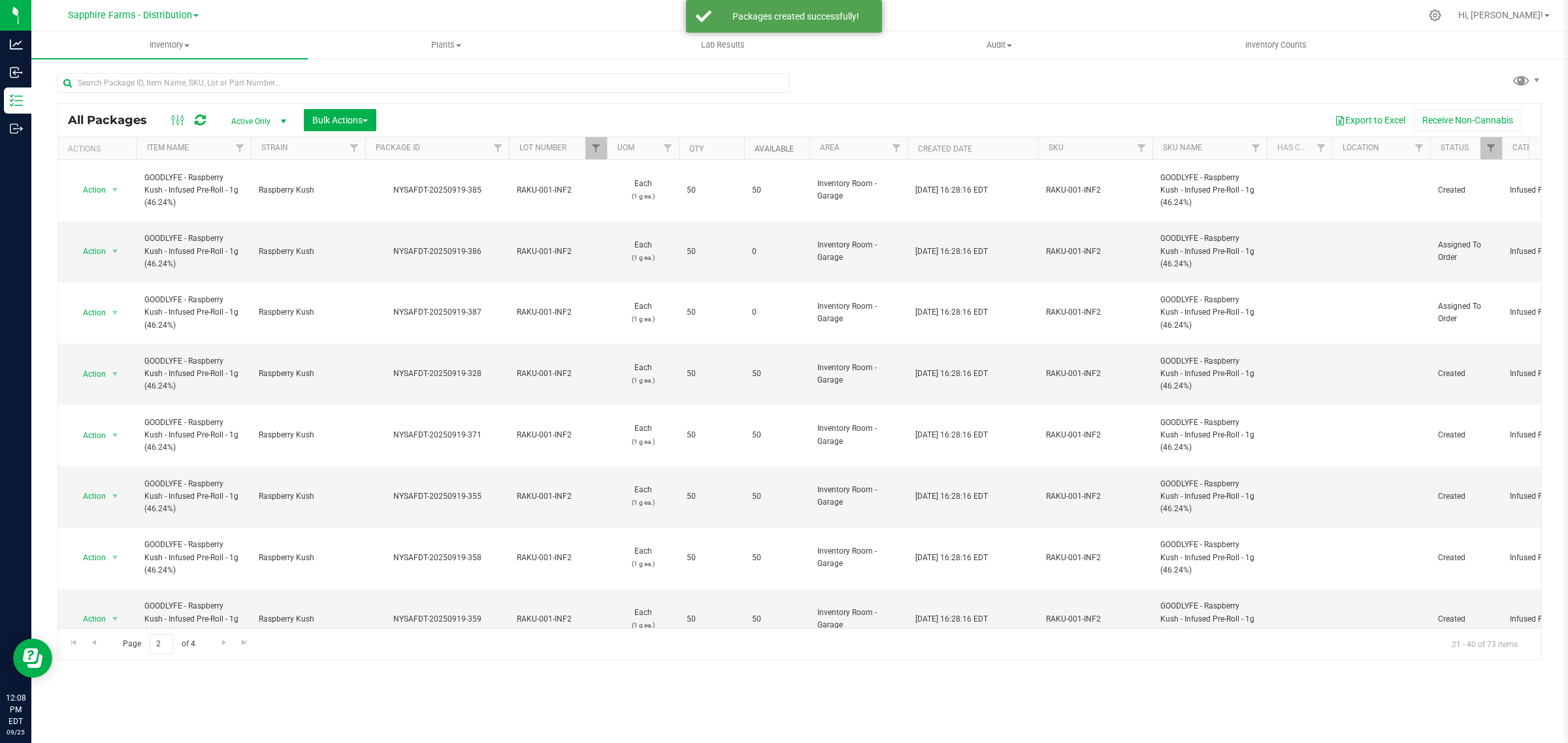
click at [754, 147] on link "Available" at bounding box center [774, 148] width 39 height 9
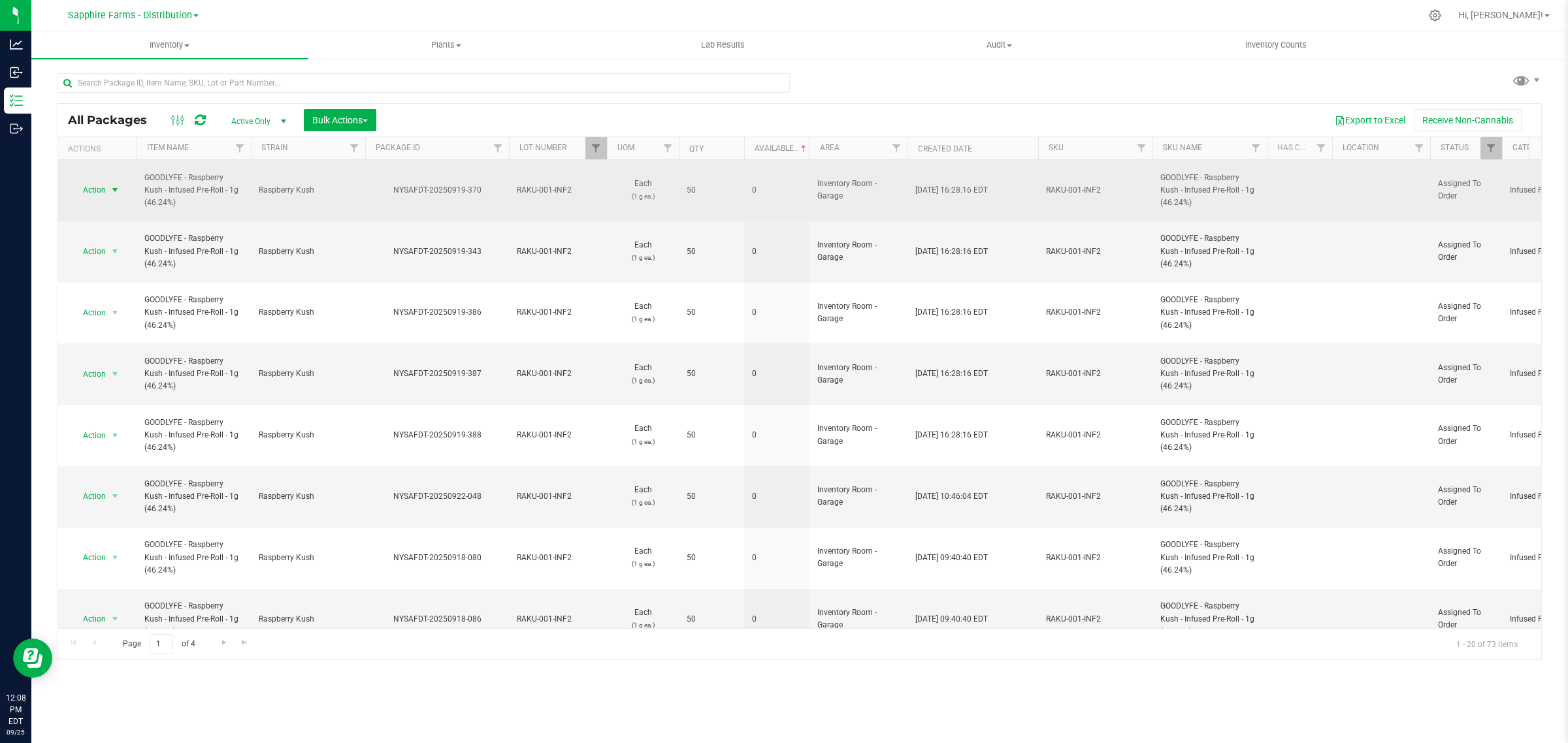
click at [95, 183] on span "Action" at bounding box center [88, 190] width 36 height 18
click at [618, 191] on p "(1 g ea.)" at bounding box center [643, 196] width 56 height 13
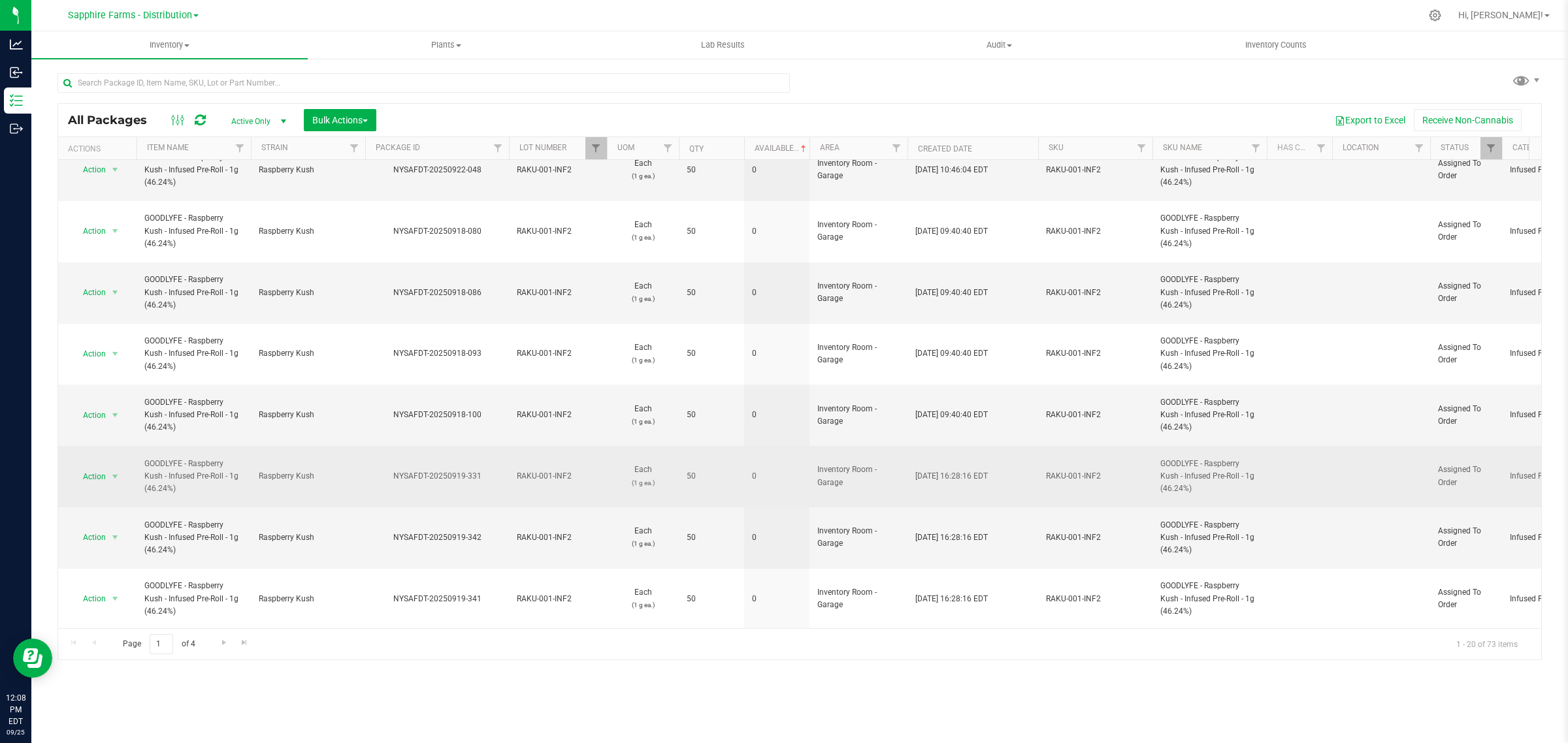
scroll to position [520, 0]
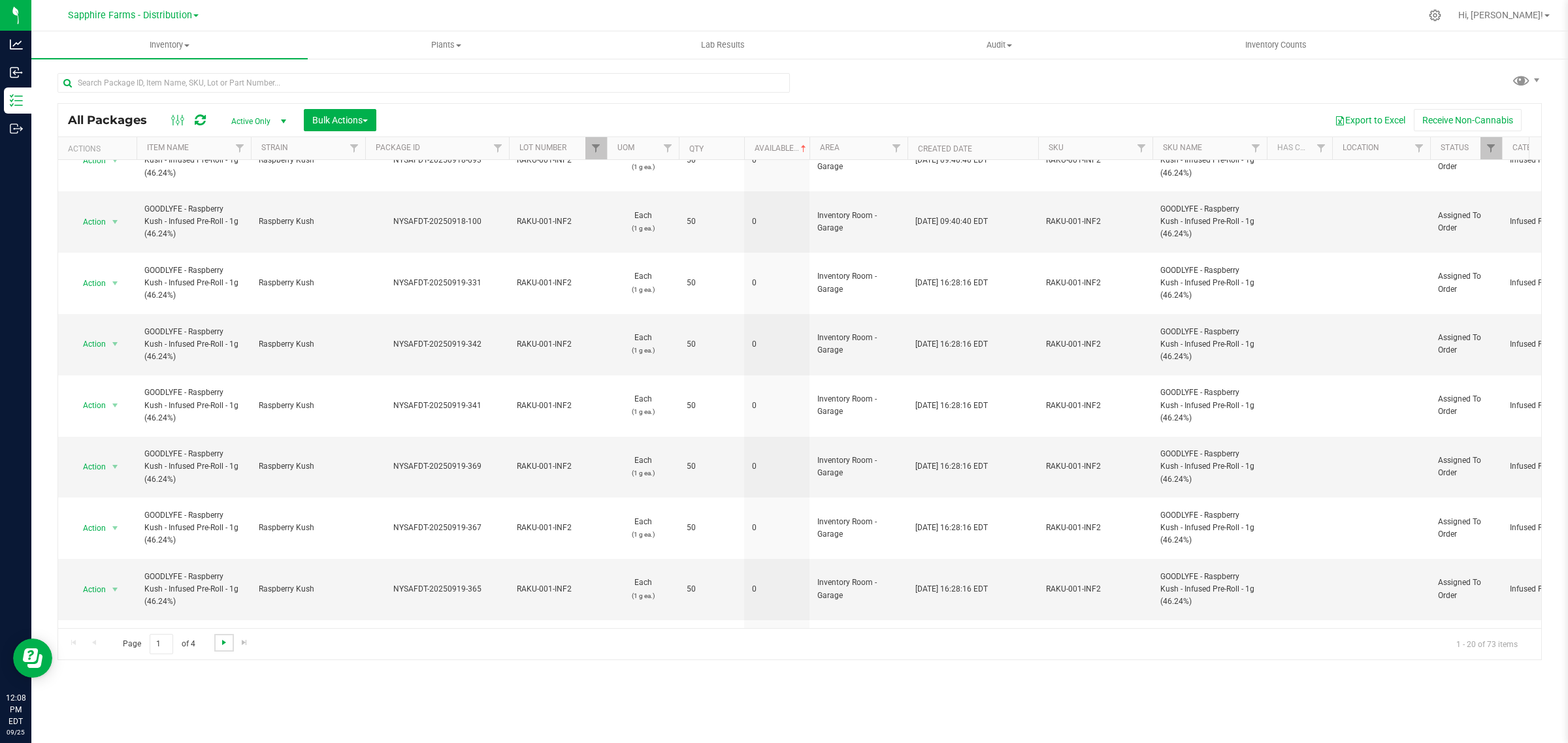
click at [222, 637] on span "Go to the next page" at bounding box center [224, 642] width 10 height 10
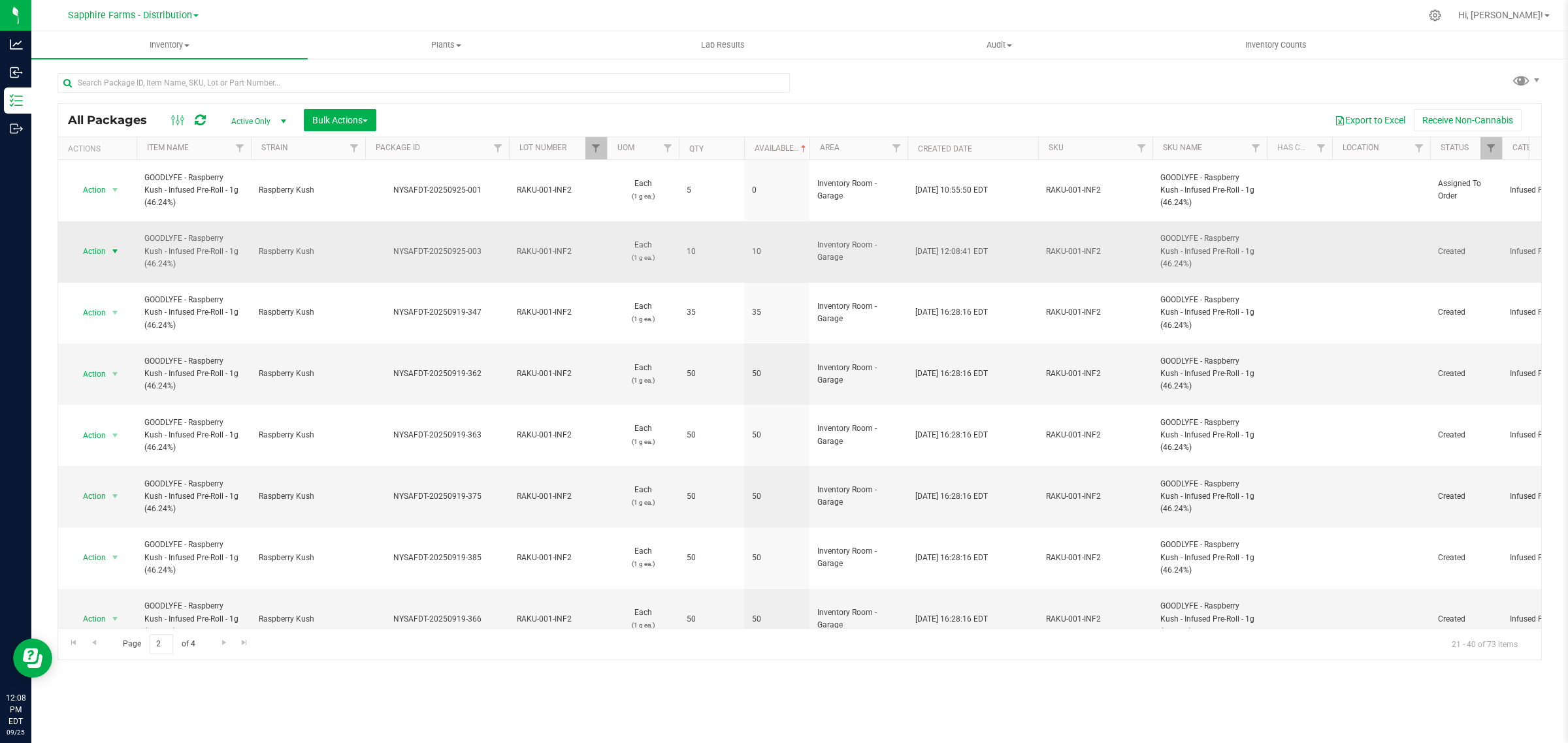
click at [111, 247] on span "select" at bounding box center [115, 251] width 10 height 10
click at [116, 414] on li "Print package label" at bounding box center [113, 419] width 83 height 36
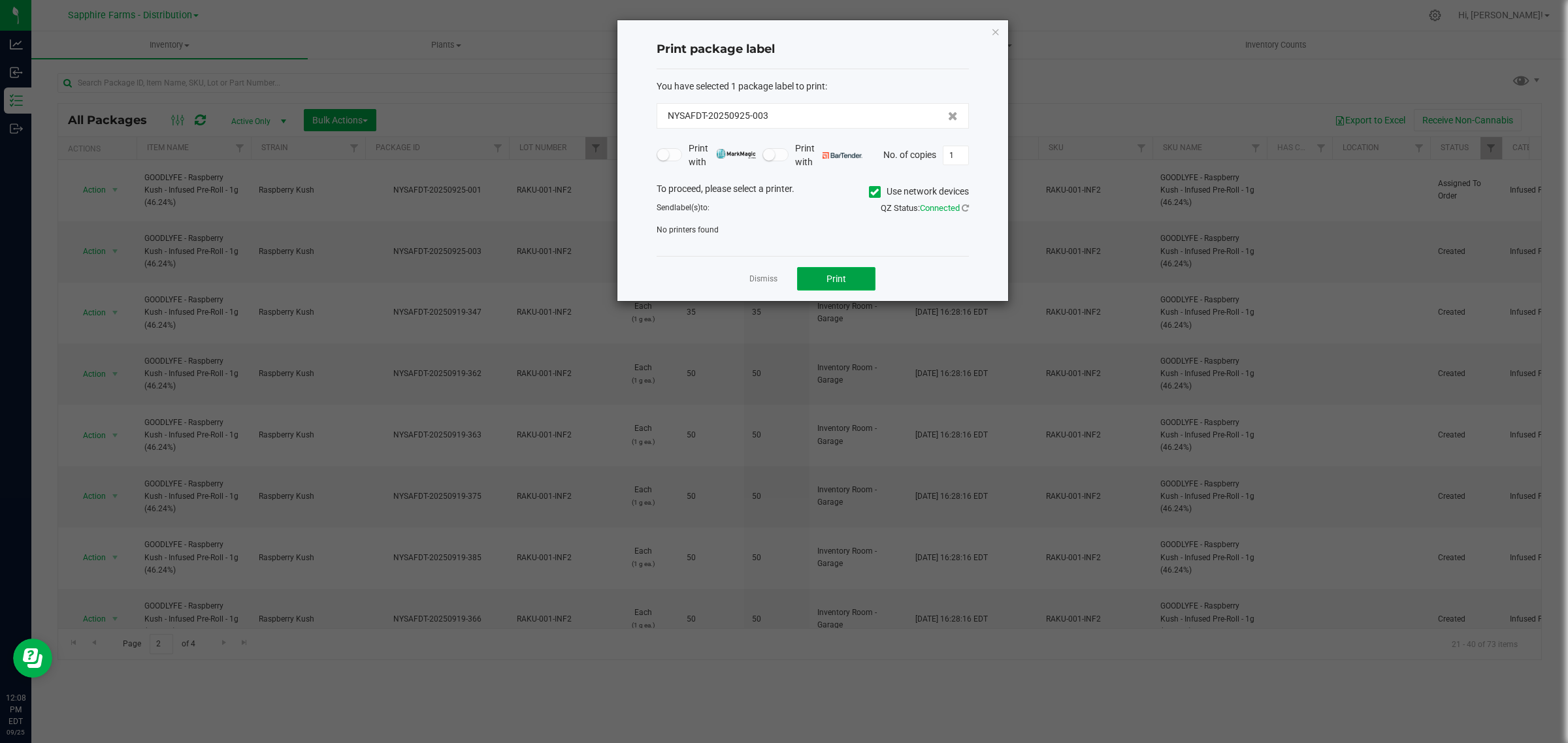
click at [841, 272] on button "Print" at bounding box center [836, 279] width 79 height 24
click at [870, 192] on icon at bounding box center [874, 192] width 8 height 0
click at [0, 0] on input "Use network devices" at bounding box center [0, 0] width 0 height 0
click at [840, 233] on span at bounding box center [805, 234] width 295 height 18
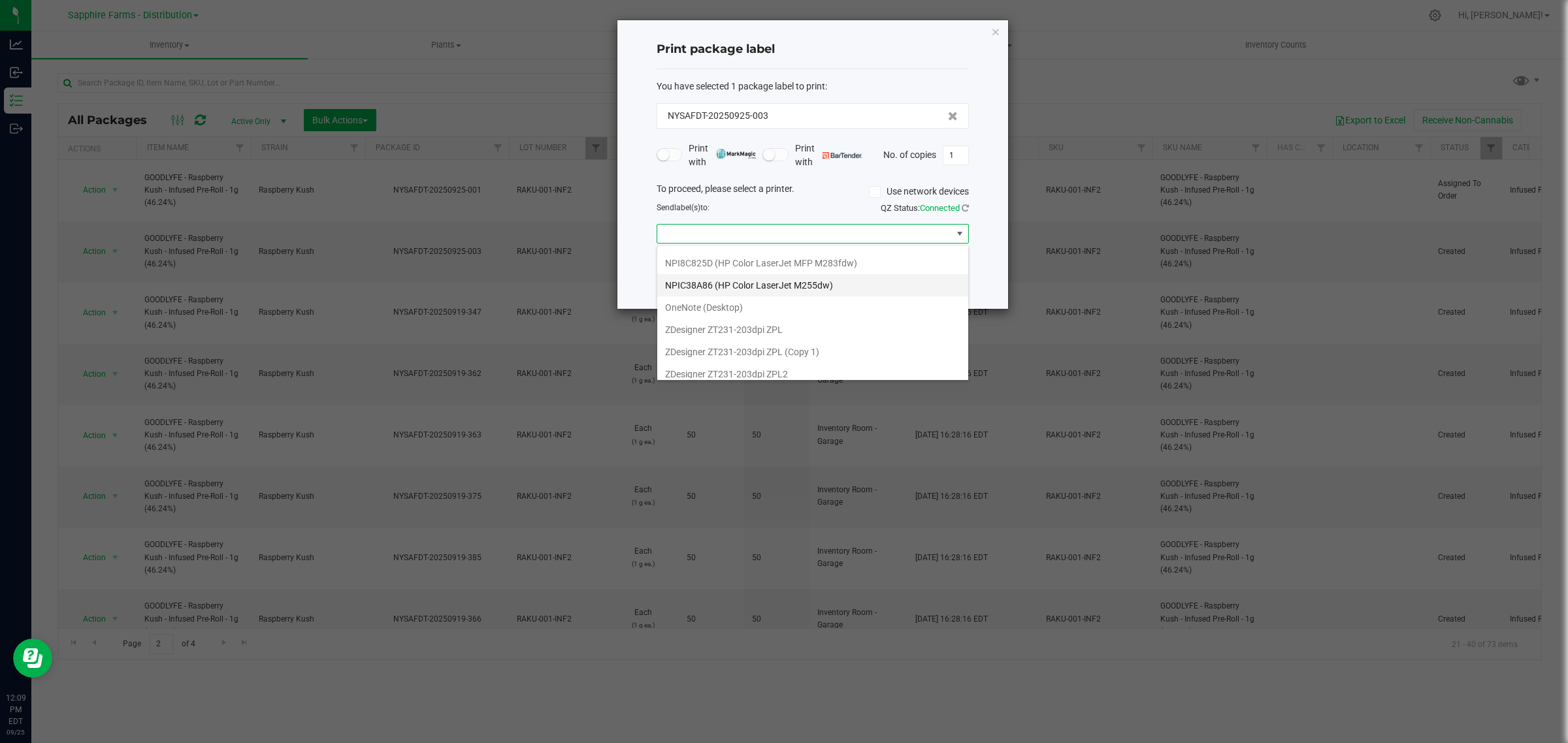
scroll to position [95, 0]
click at [838, 324] on 1\) "ZDesigner ZT231-203dpi ZPL (Copy 1)" at bounding box center [813, 322] width 311 height 22
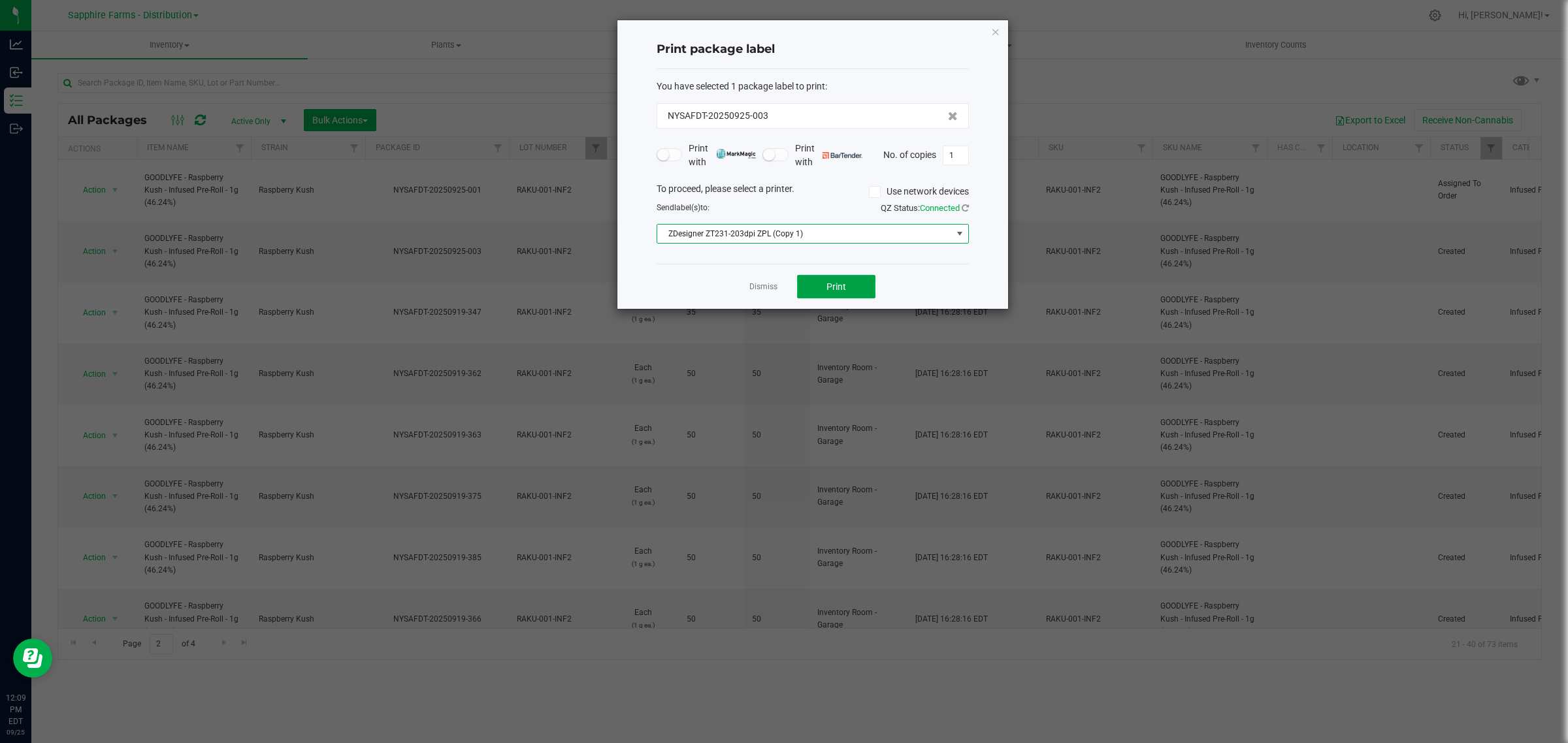
click at [847, 281] on button "Print" at bounding box center [836, 287] width 79 height 24
click at [997, 31] on icon "button" at bounding box center [995, 31] width 9 height 16
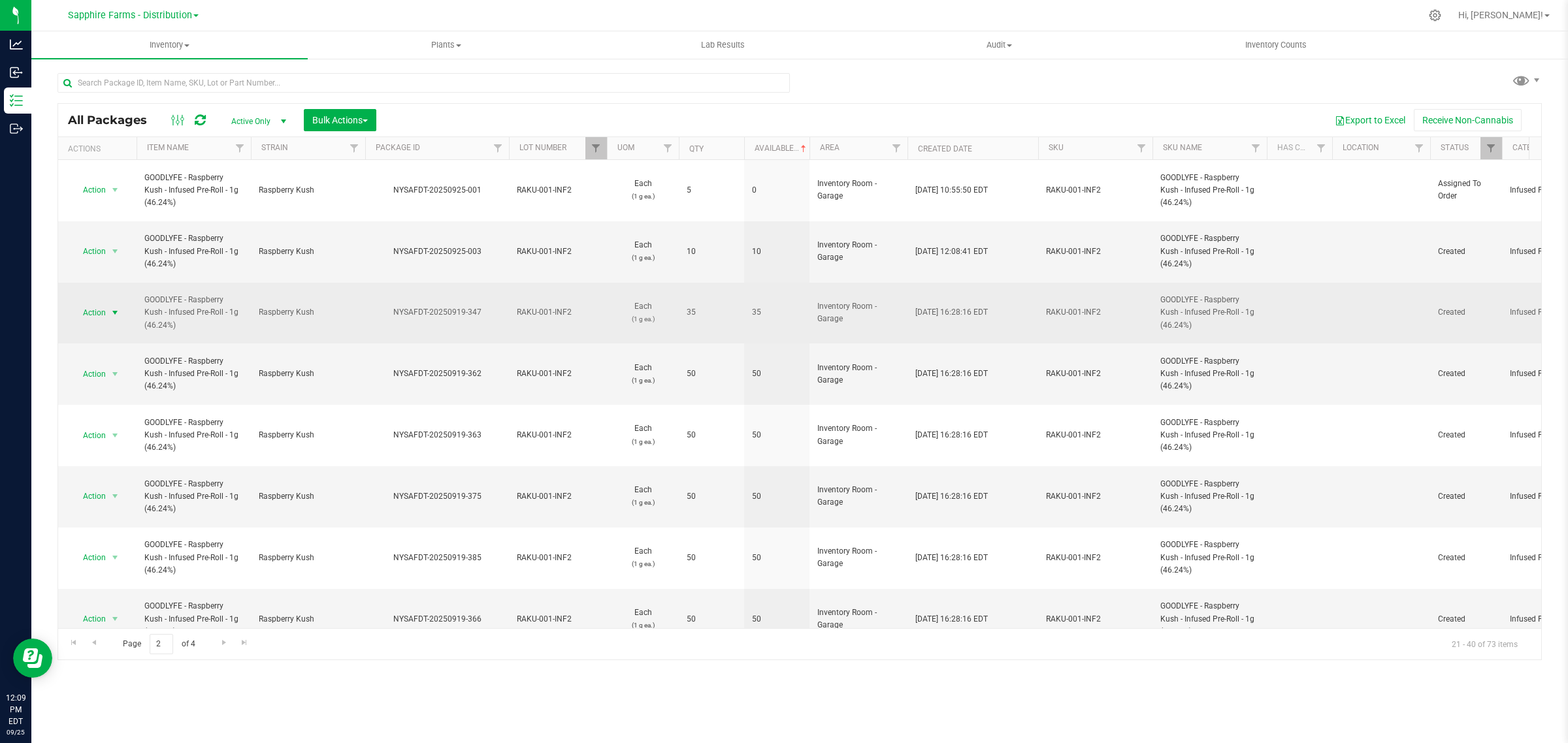
click at [111, 308] on span "select" at bounding box center [115, 313] width 10 height 10
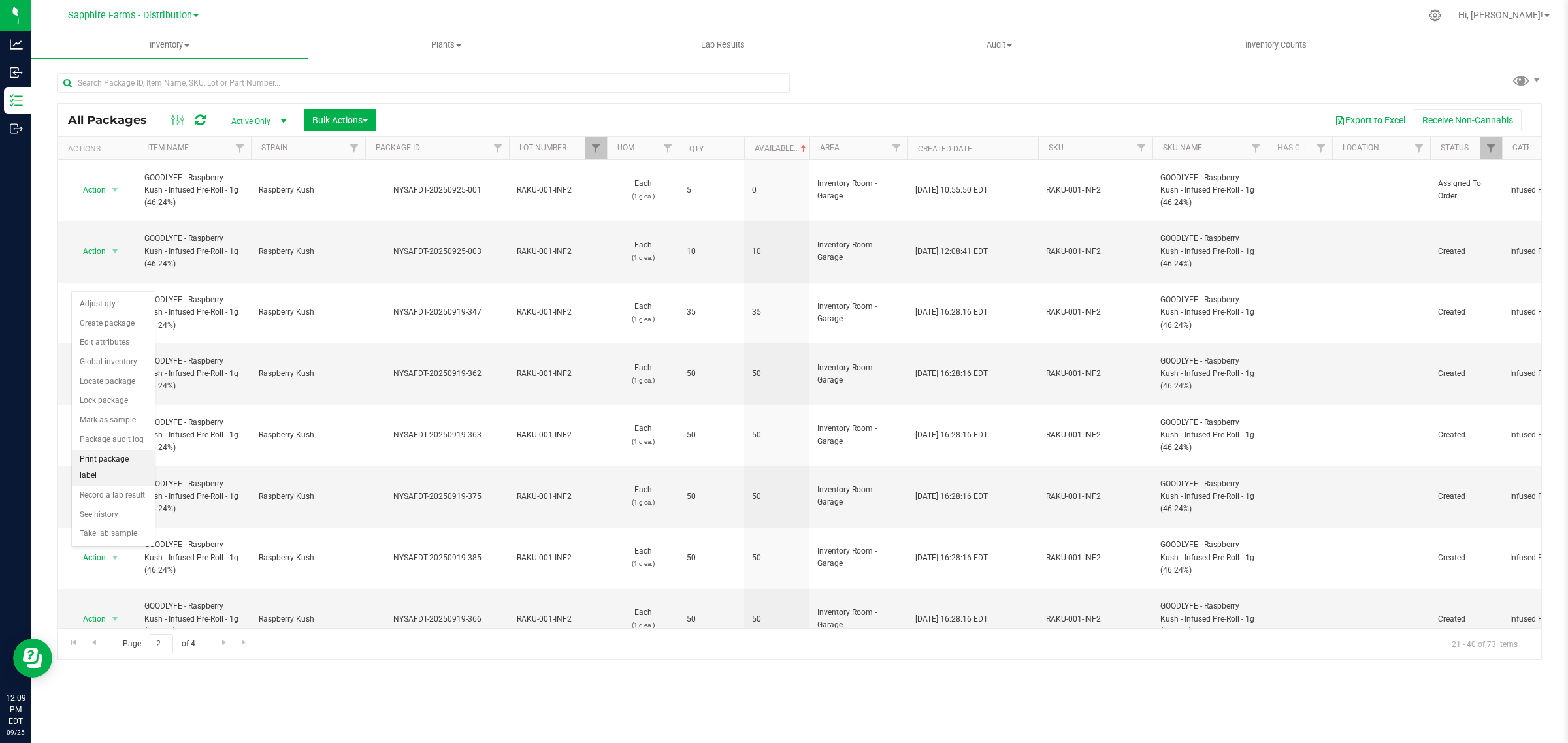
click at [121, 461] on li "Print package label" at bounding box center [113, 468] width 83 height 36
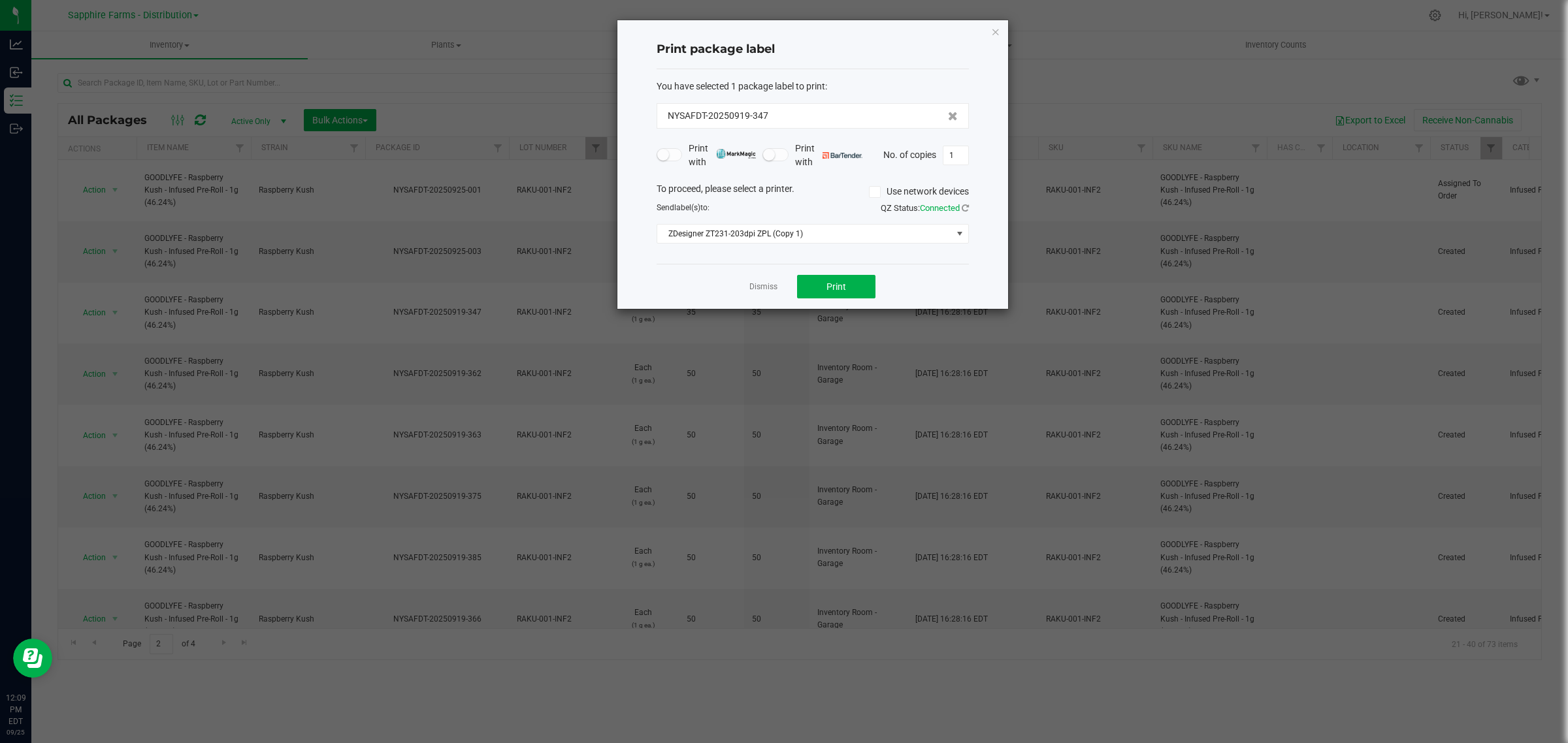
click at [855, 268] on div "Dismiss Print" at bounding box center [813, 286] width 312 height 45
click at [850, 284] on button "Print" at bounding box center [836, 287] width 79 height 24
click at [998, 33] on icon "button" at bounding box center [995, 31] width 9 height 16
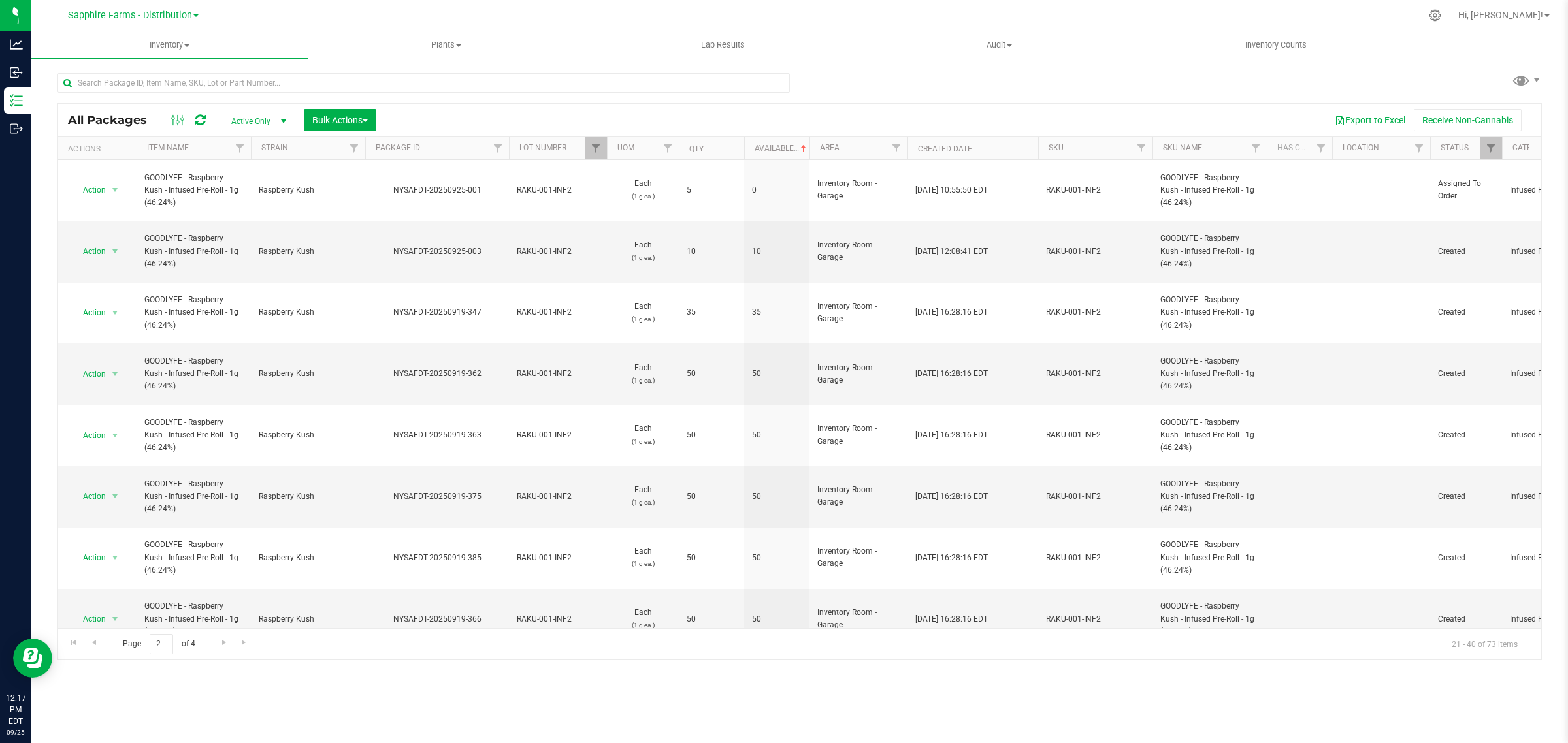
click at [196, 13] on link "Sapphire Farms - Distribution" at bounding box center [134, 15] width 131 height 13
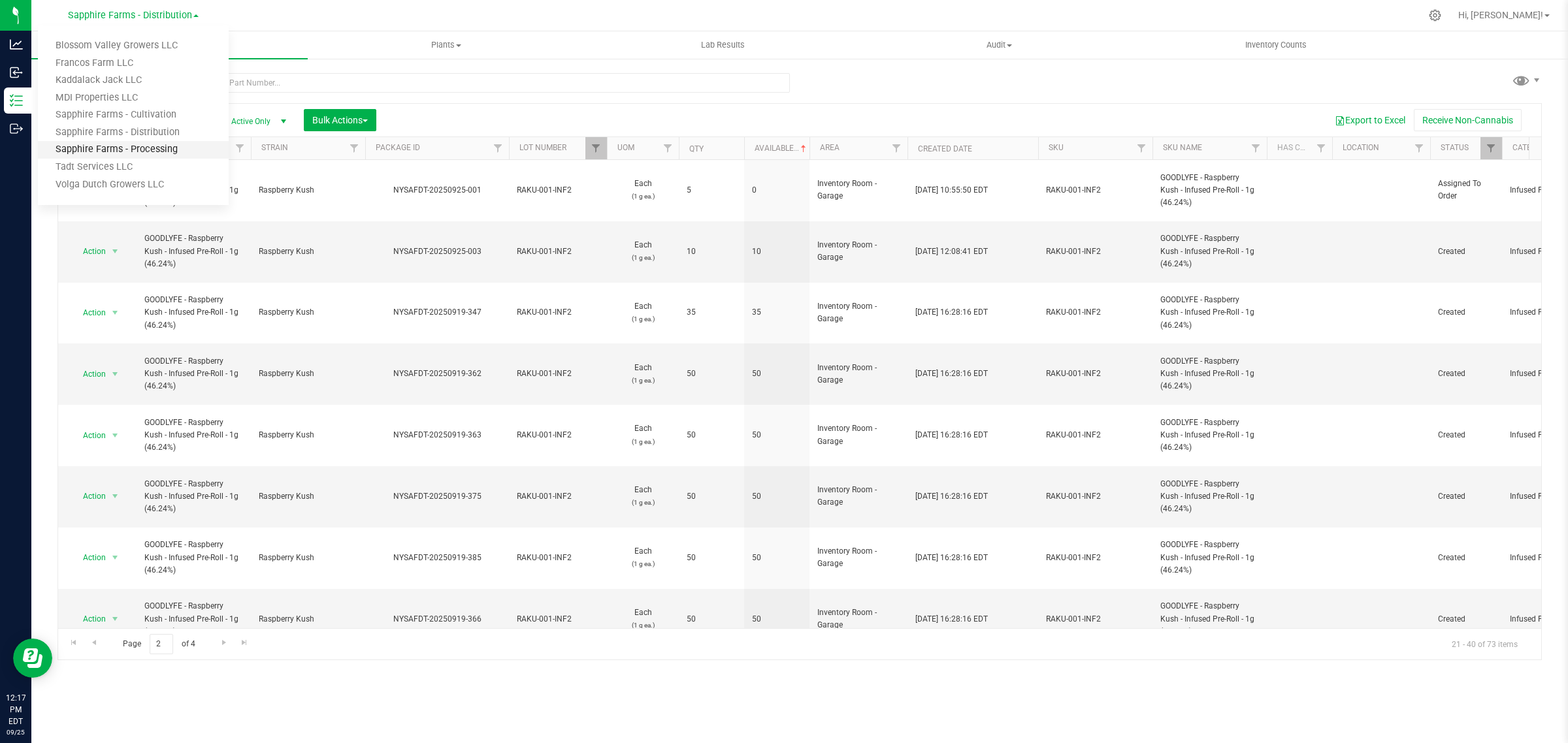
click at [162, 146] on link "Sapphire Farms - Processing" at bounding box center [133, 150] width 191 height 17
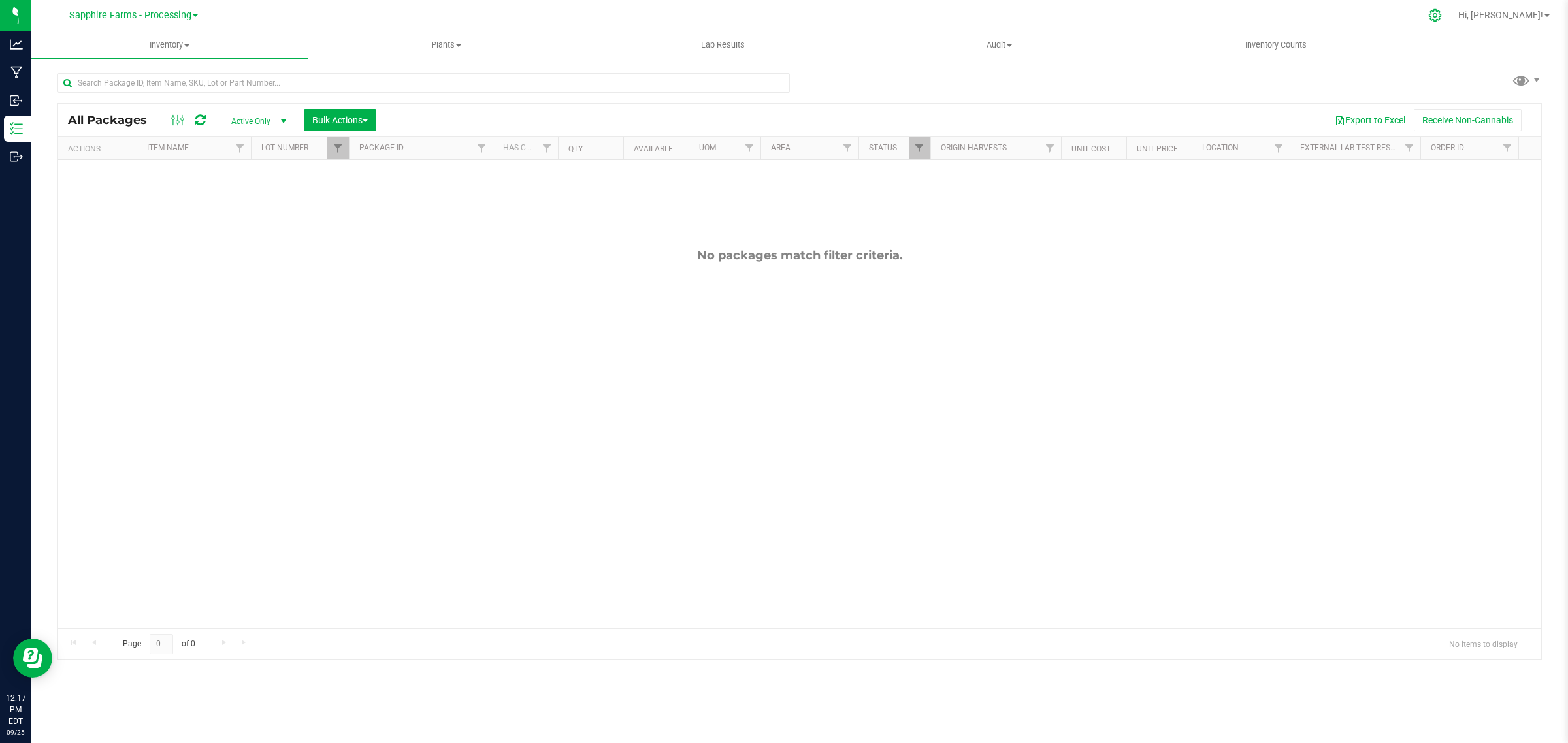
click at [1441, 19] on icon at bounding box center [1435, 15] width 13 height 13
click at [1452, 17] on div at bounding box center [1435, 15] width 33 height 28
click at [918, 148] on span "Filter" at bounding box center [919, 148] width 10 height 10
click at [958, 420] on button "Filter" at bounding box center [948, 412] width 63 height 29
click at [1442, 17] on icon at bounding box center [1435, 15] width 14 height 14
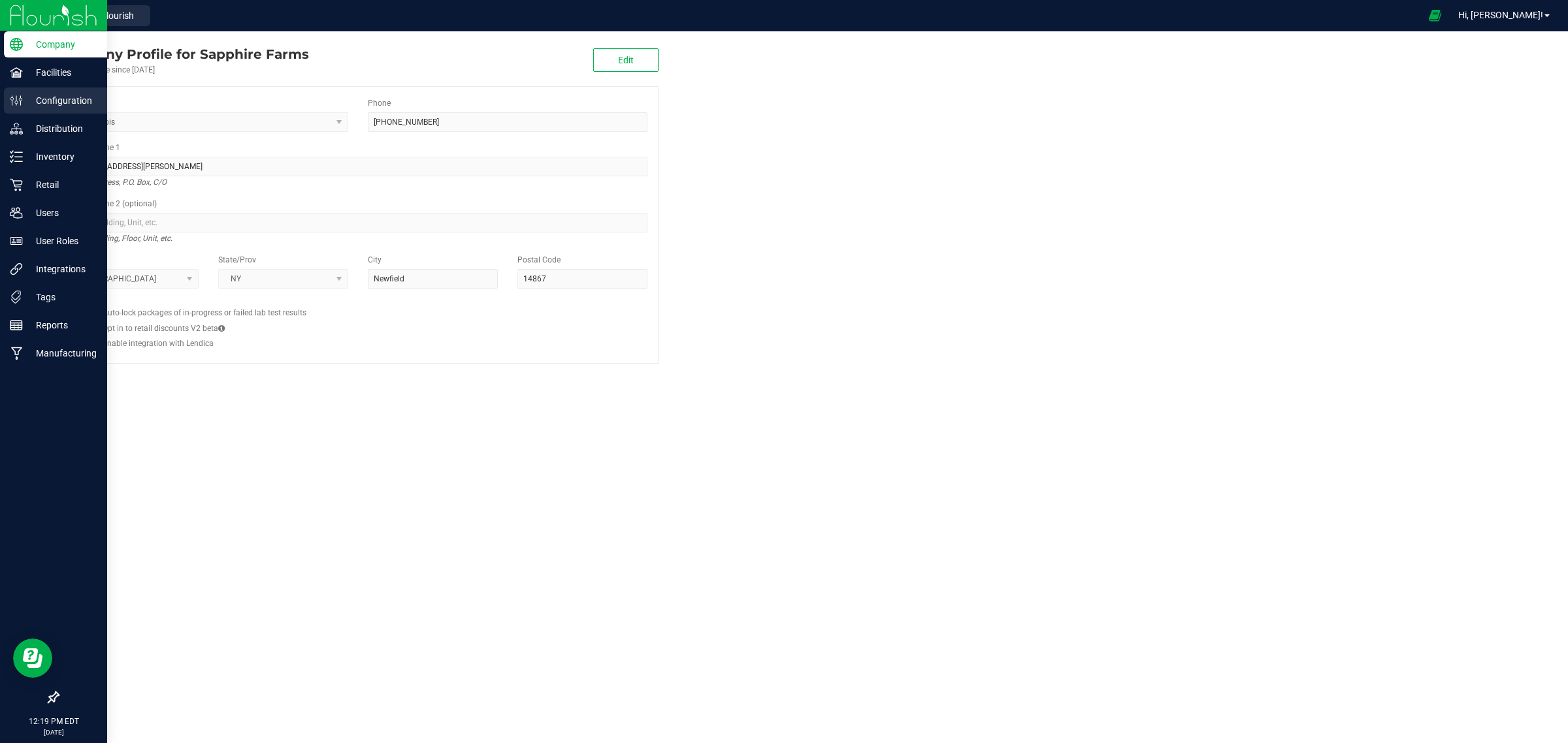
click at [53, 102] on p "Configuration" at bounding box center [62, 100] width 79 height 16
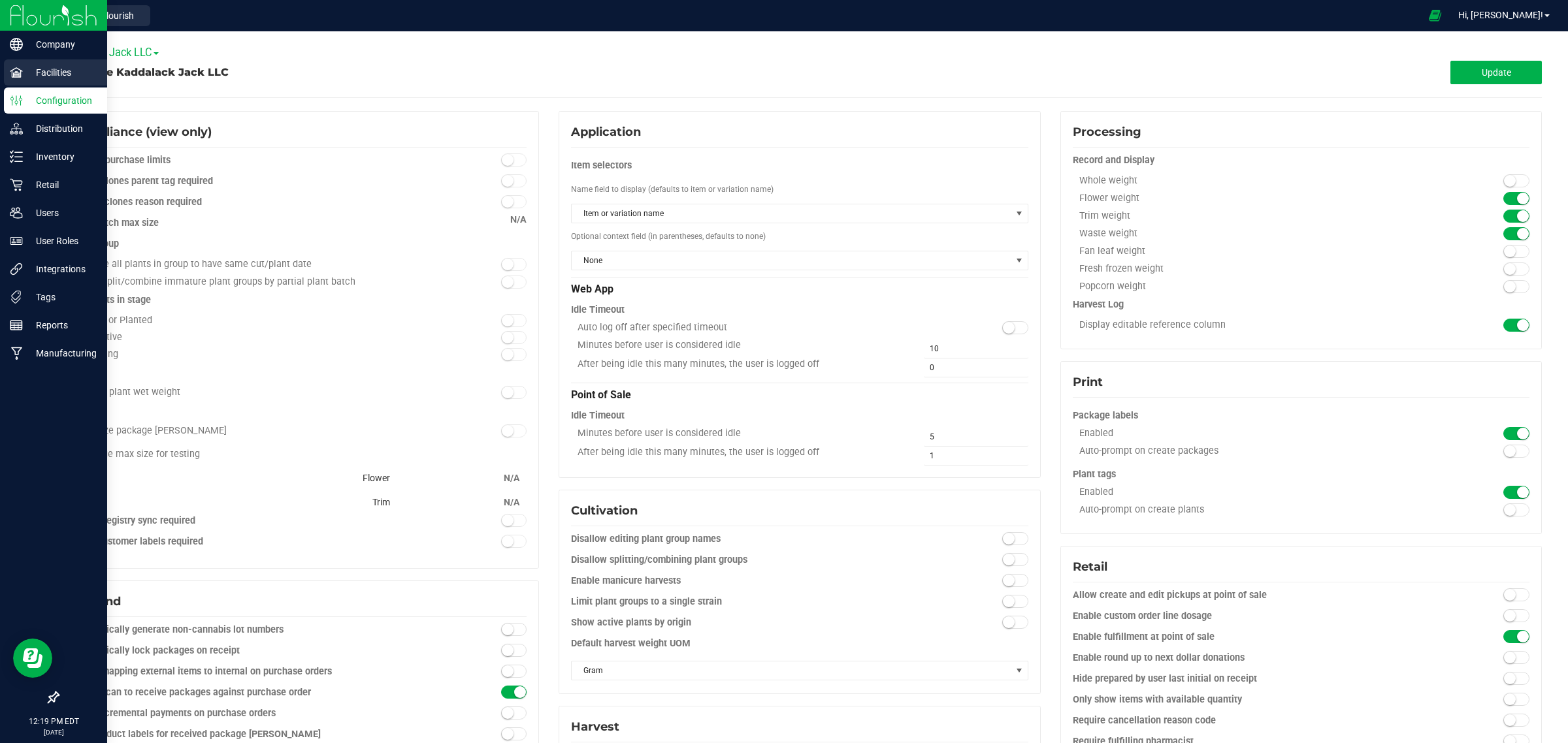
click at [26, 75] on p "Facilities" at bounding box center [62, 72] width 79 height 16
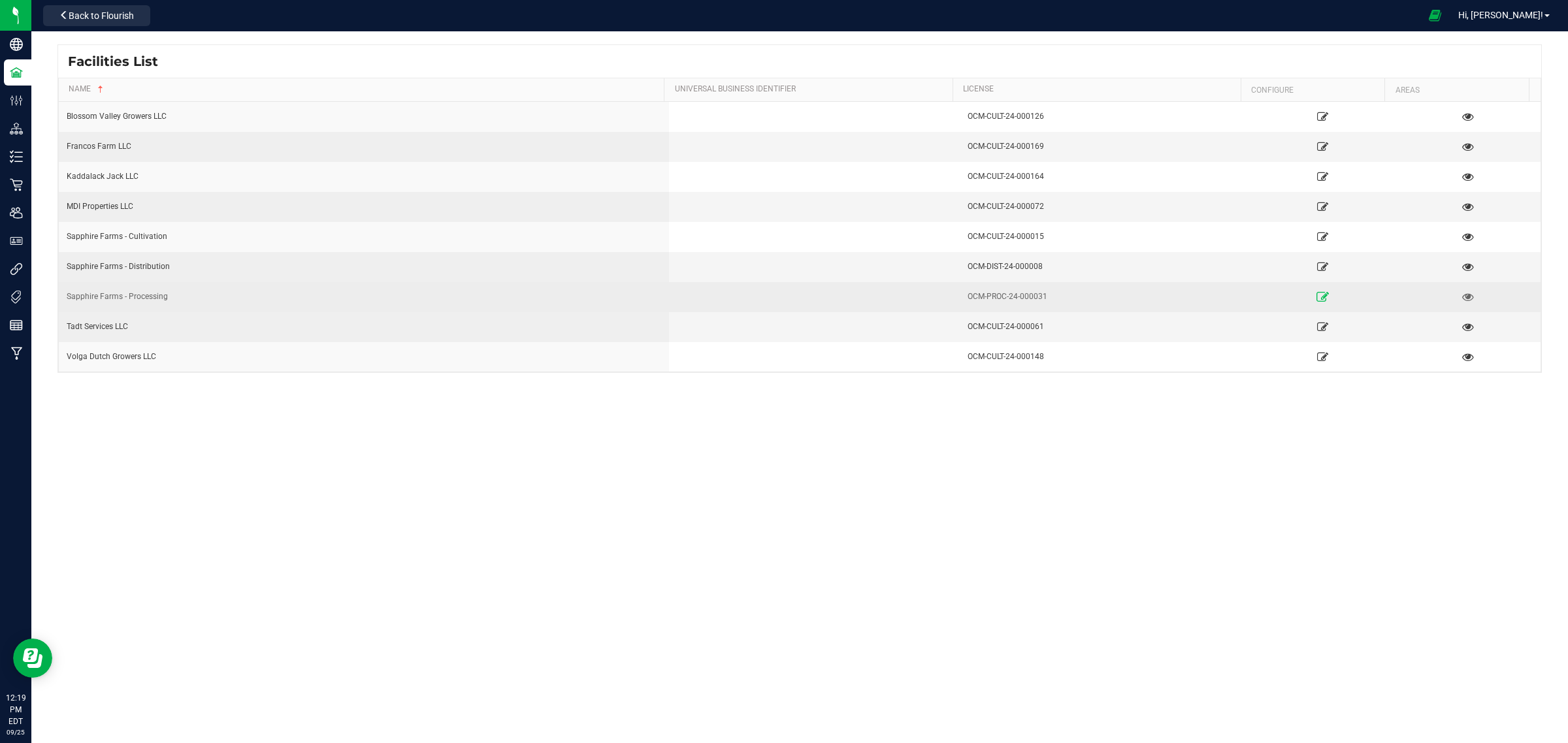
click at [1317, 296] on icon at bounding box center [1323, 296] width 13 height 9
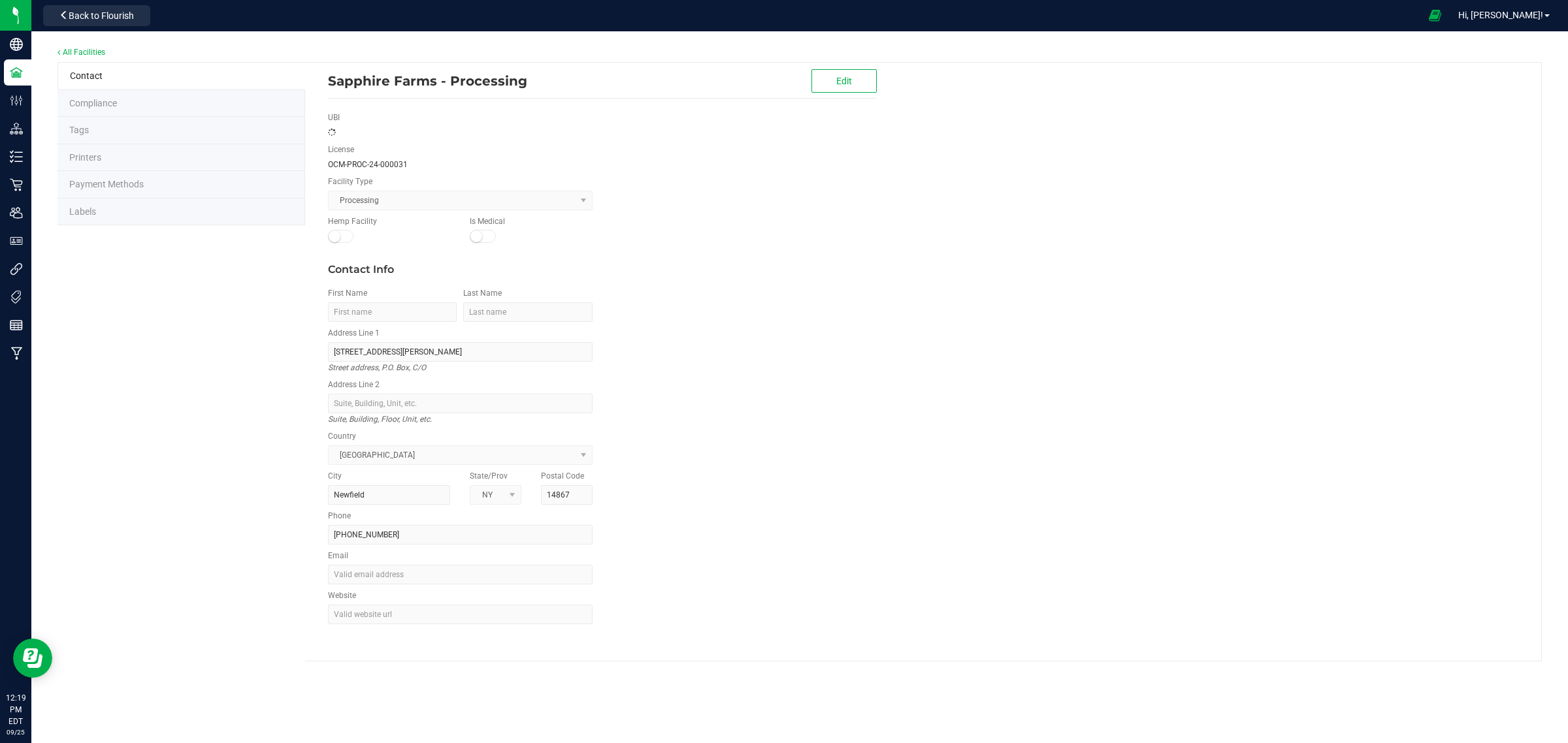
click at [80, 204] on li "Labels" at bounding box center [181, 212] width 247 height 27
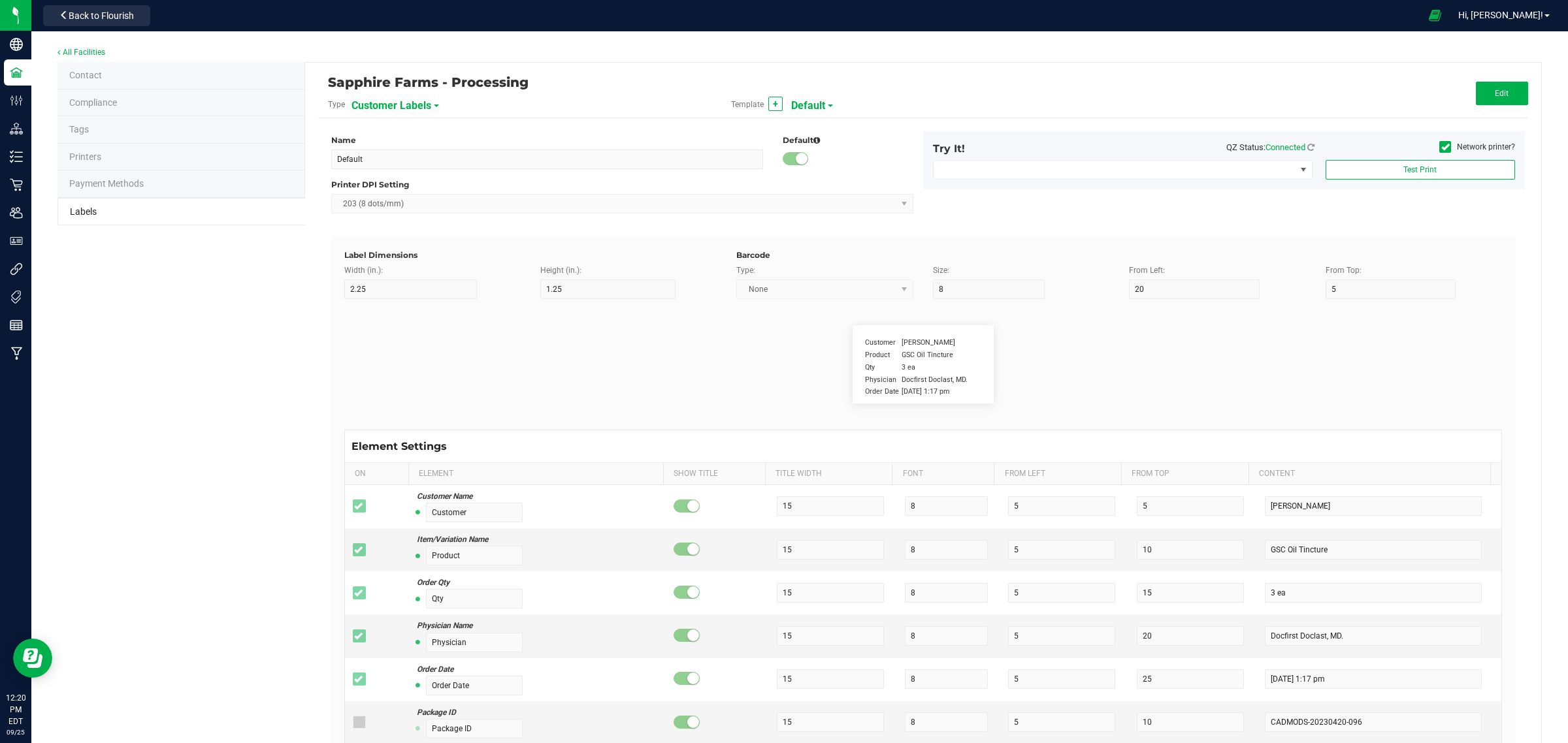
click at [410, 103] on span "Customer Labels" at bounding box center [391, 106] width 79 height 22
click at [417, 181] on li "Package Labels" at bounding box center [414, 182] width 130 height 24
type input "2"
type input "1"
type input "10"
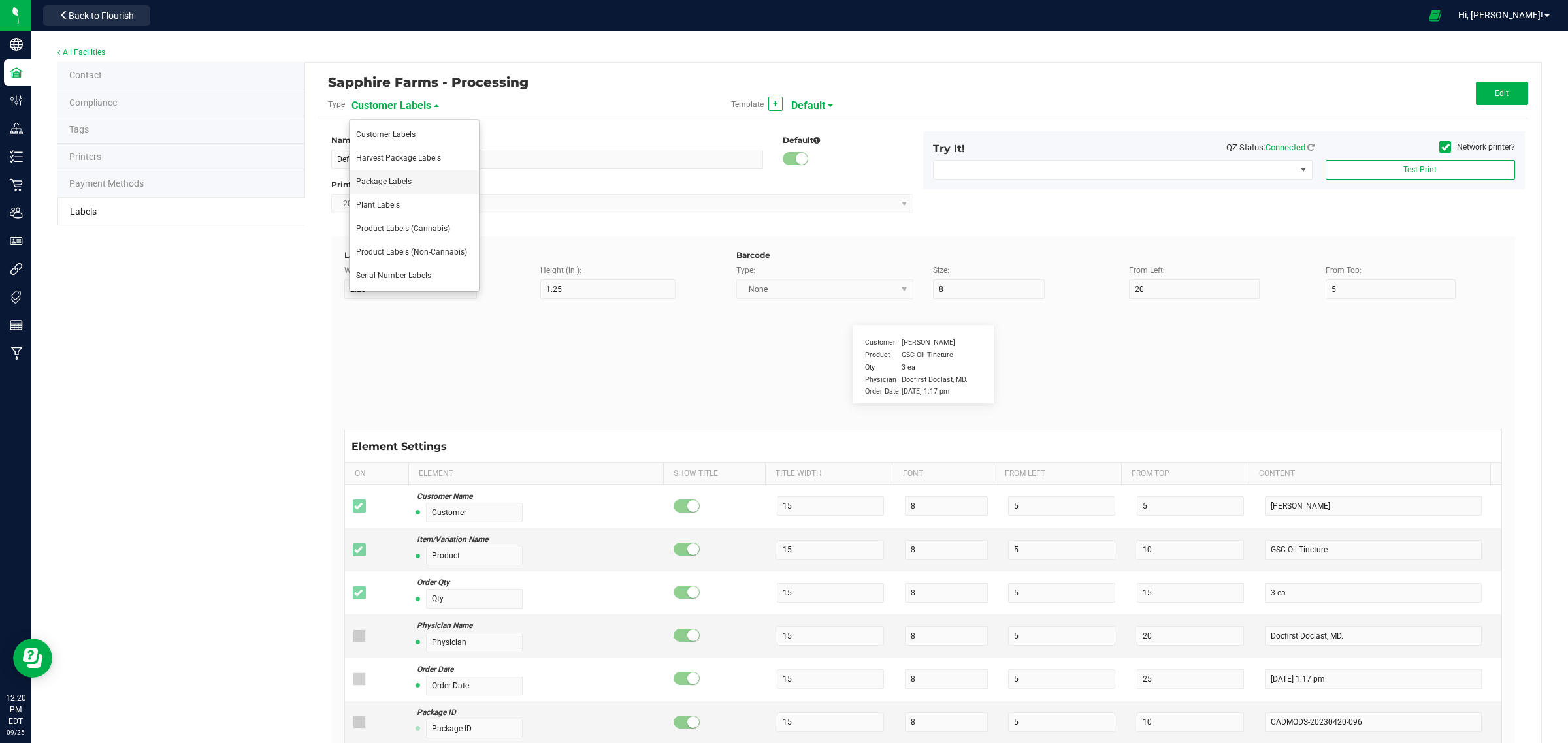
type input "10"
type input "Package ID"
type input "25"
type input "4"
type input "15"
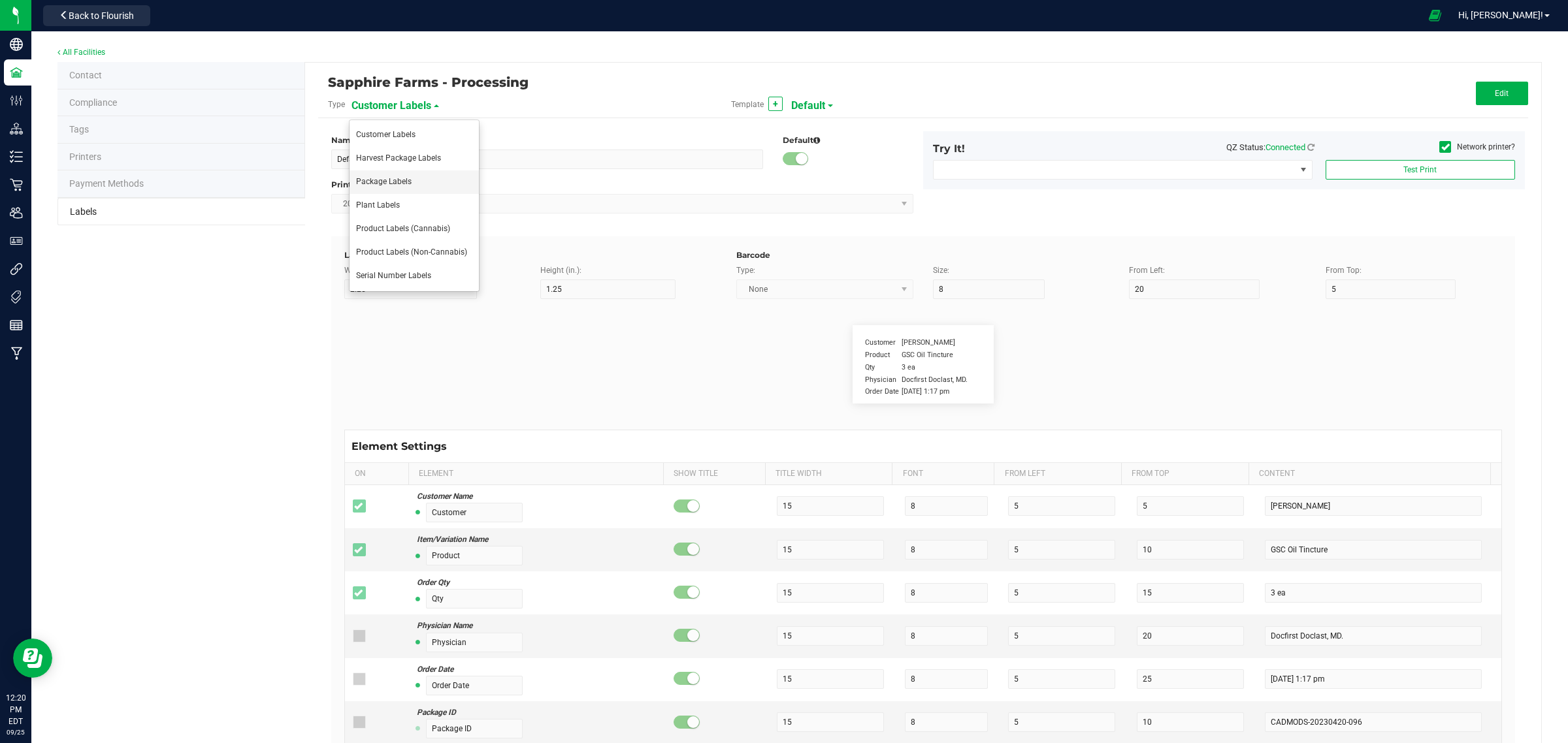
type input "CADMODS-20200420-096"
type input "SKU Name"
type input "25"
type input "4"
type input "18"
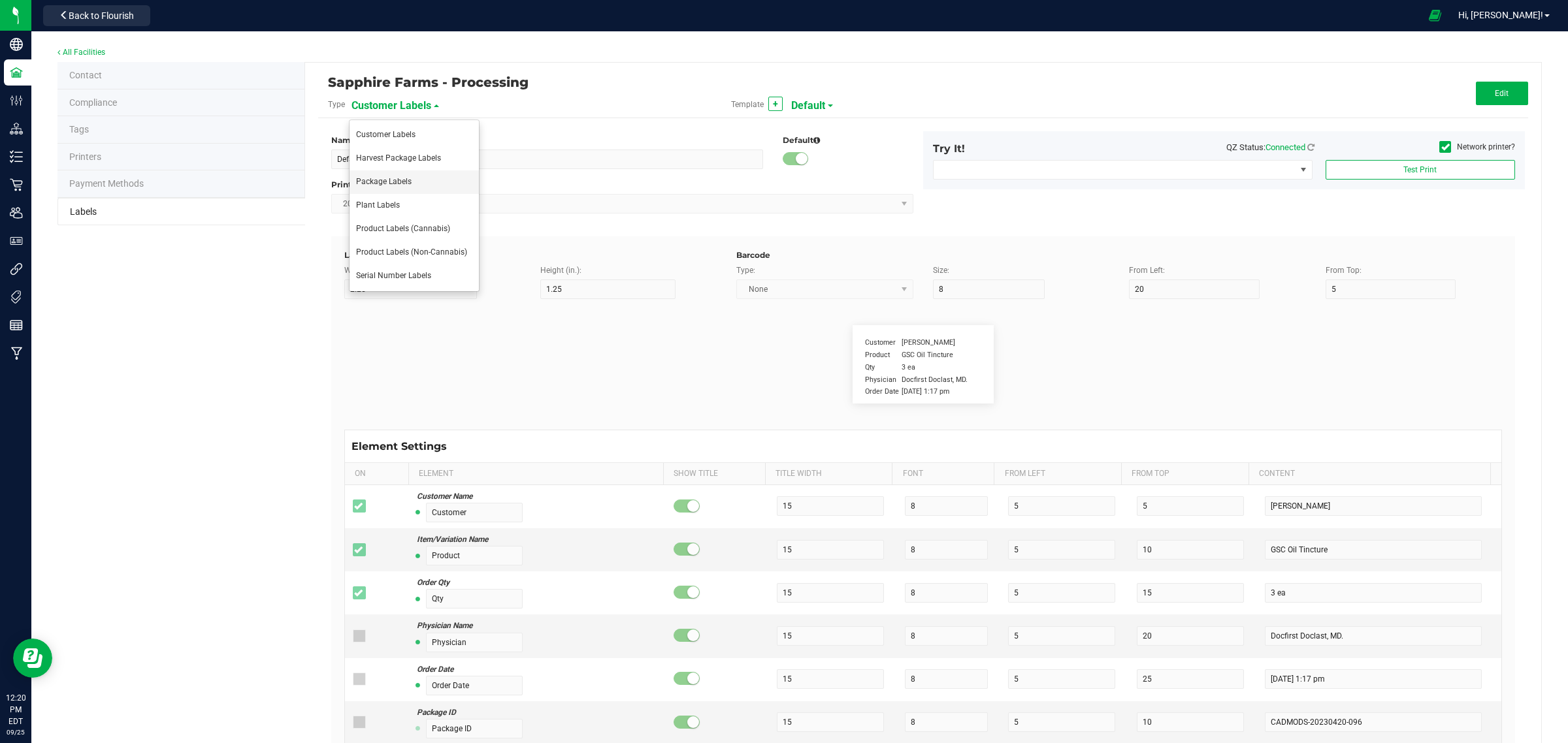
type input "Gelato Pen"
type input "SKU"
type input "25"
type input "4"
type input "21"
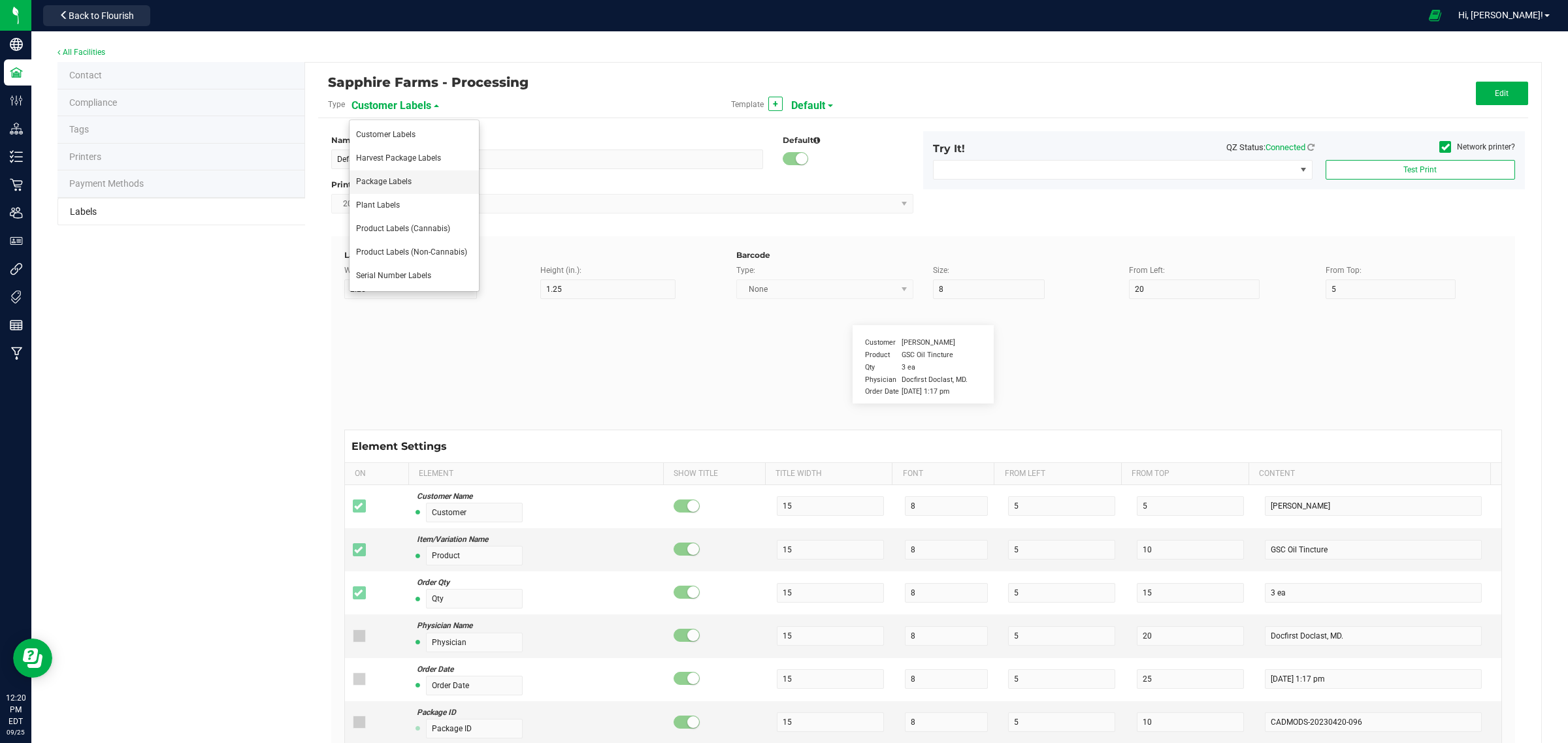
type input "42P017"
type input "Strain"
type input "25"
type input "10"
type input "15"
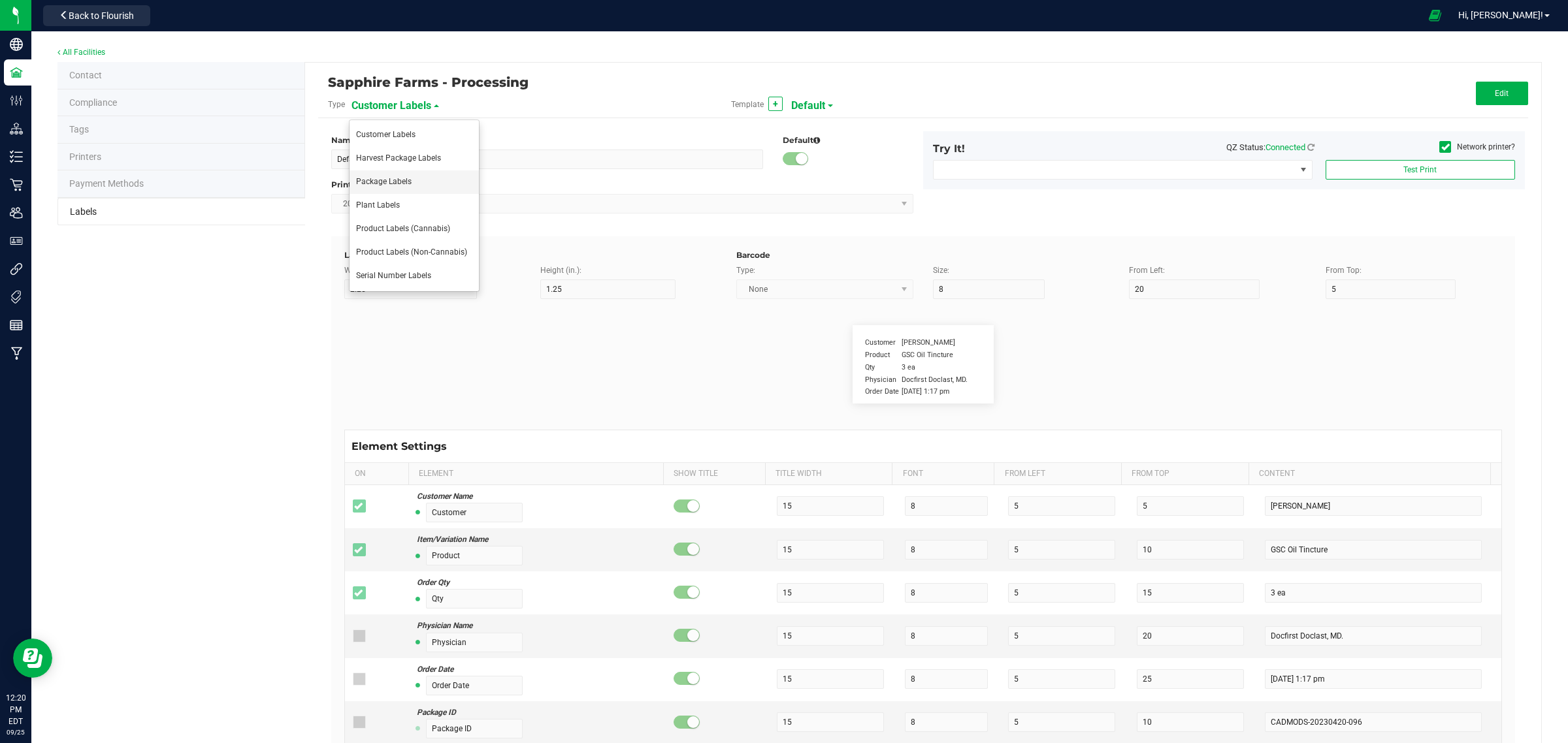
type input "Gelato"
type input "Size"
type input "25"
type input "10"
type input "20"
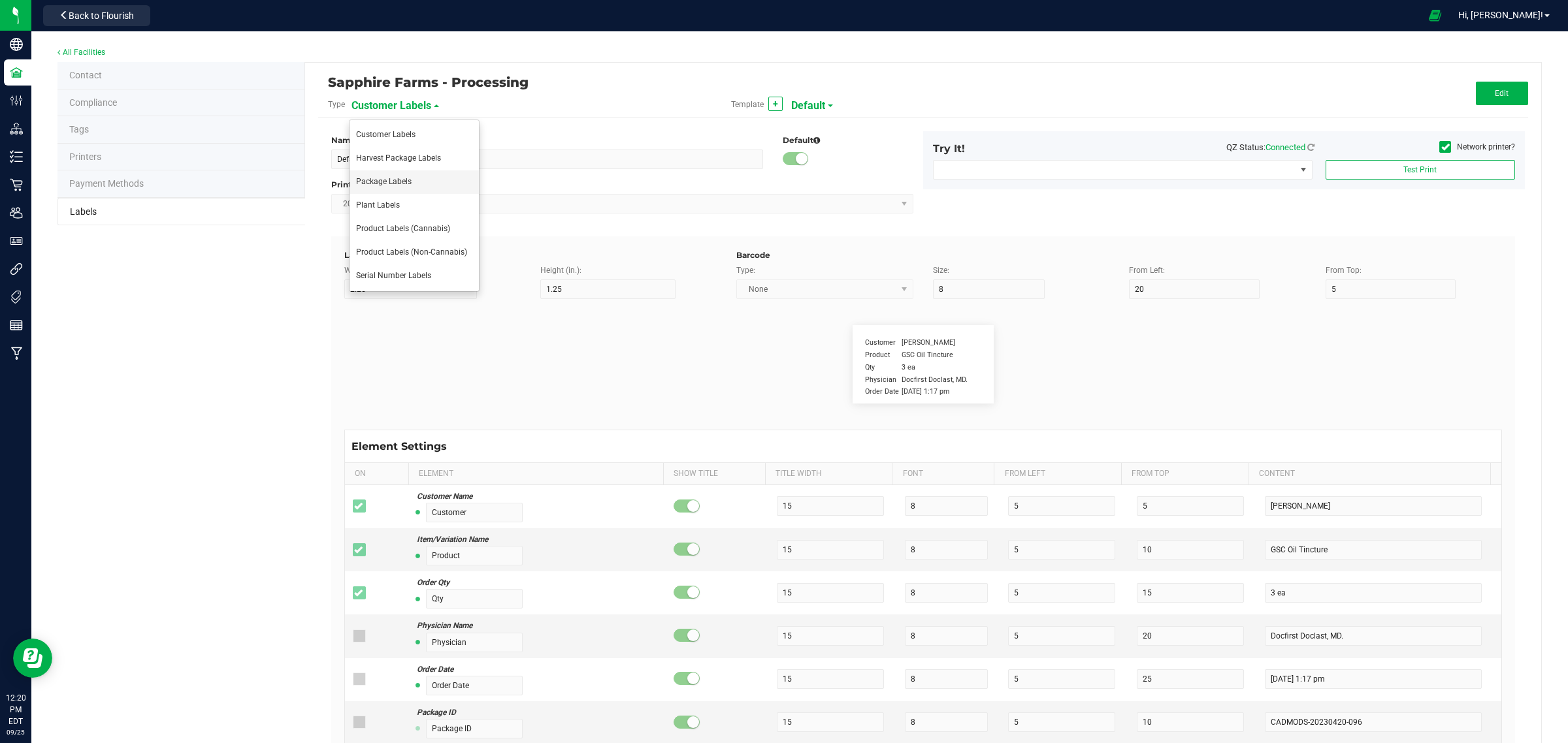
type input "44 ea"
type input "Package Date"
type input "25"
type input "10"
type input "25"
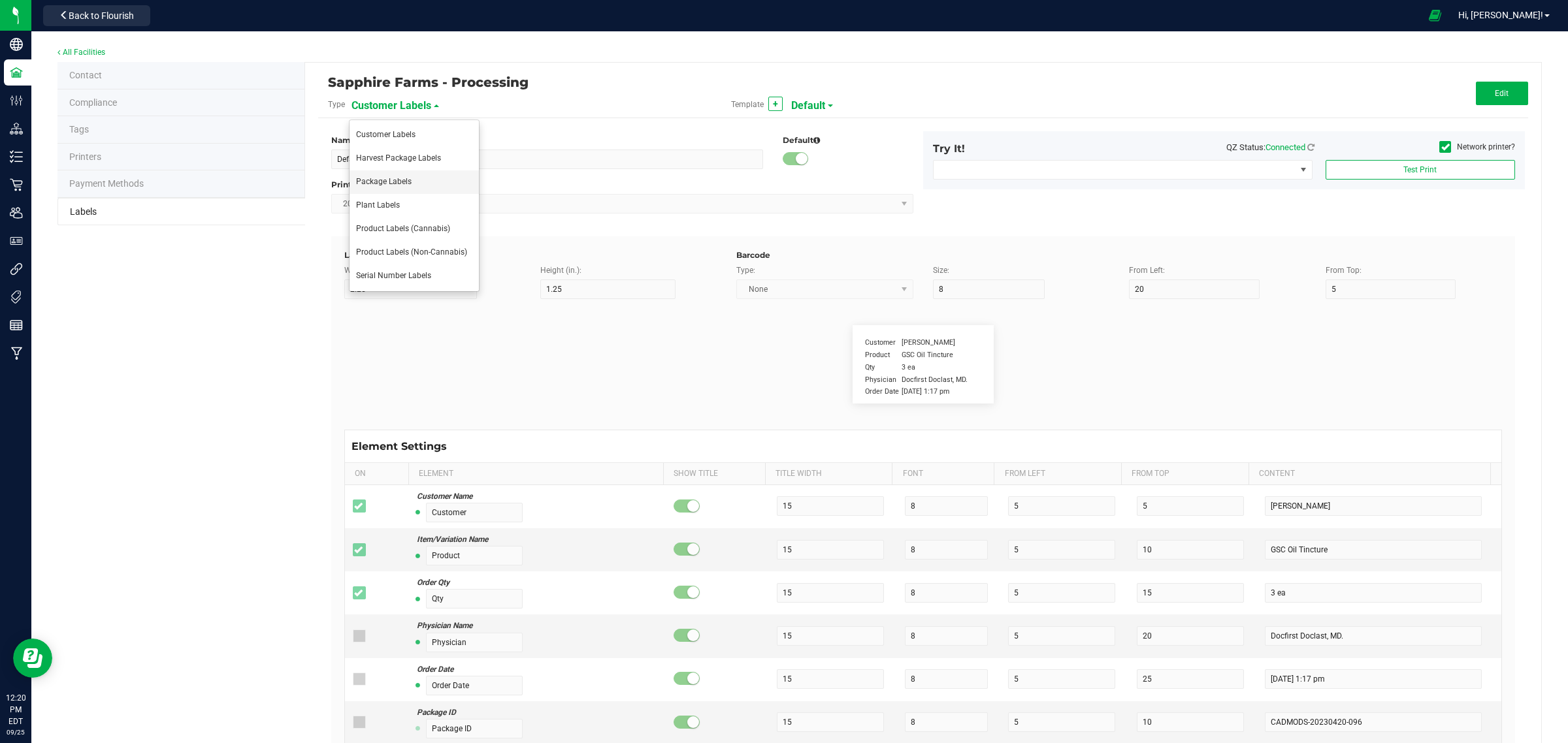
type input "4/20/2023 10:14pm"
type input "25"
type input "10"
type input "30"
type input "LOT918234"
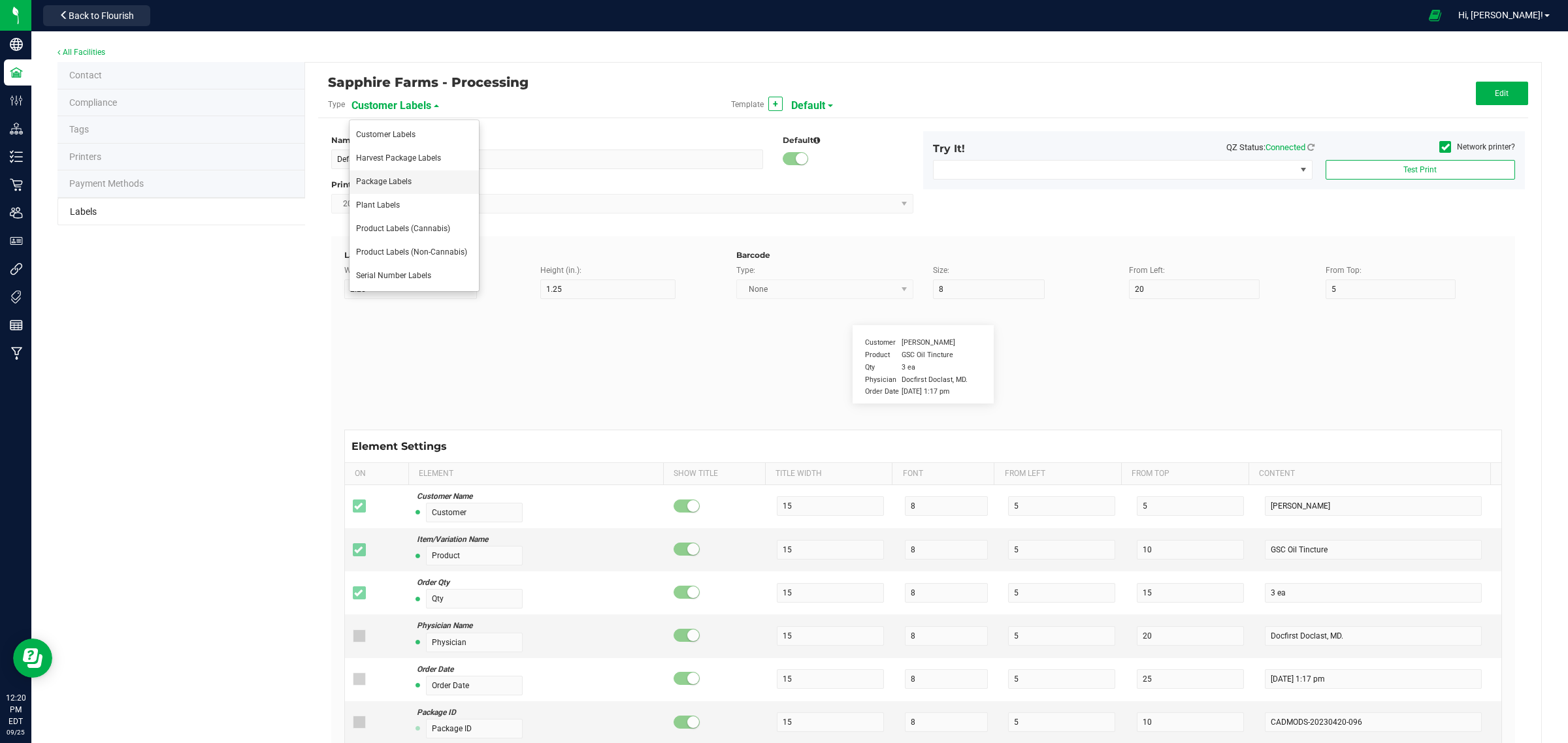
type input "Ref Field 1"
type input "25"
type input "10"
type input "35"
type input "Ref Field 1 Value"
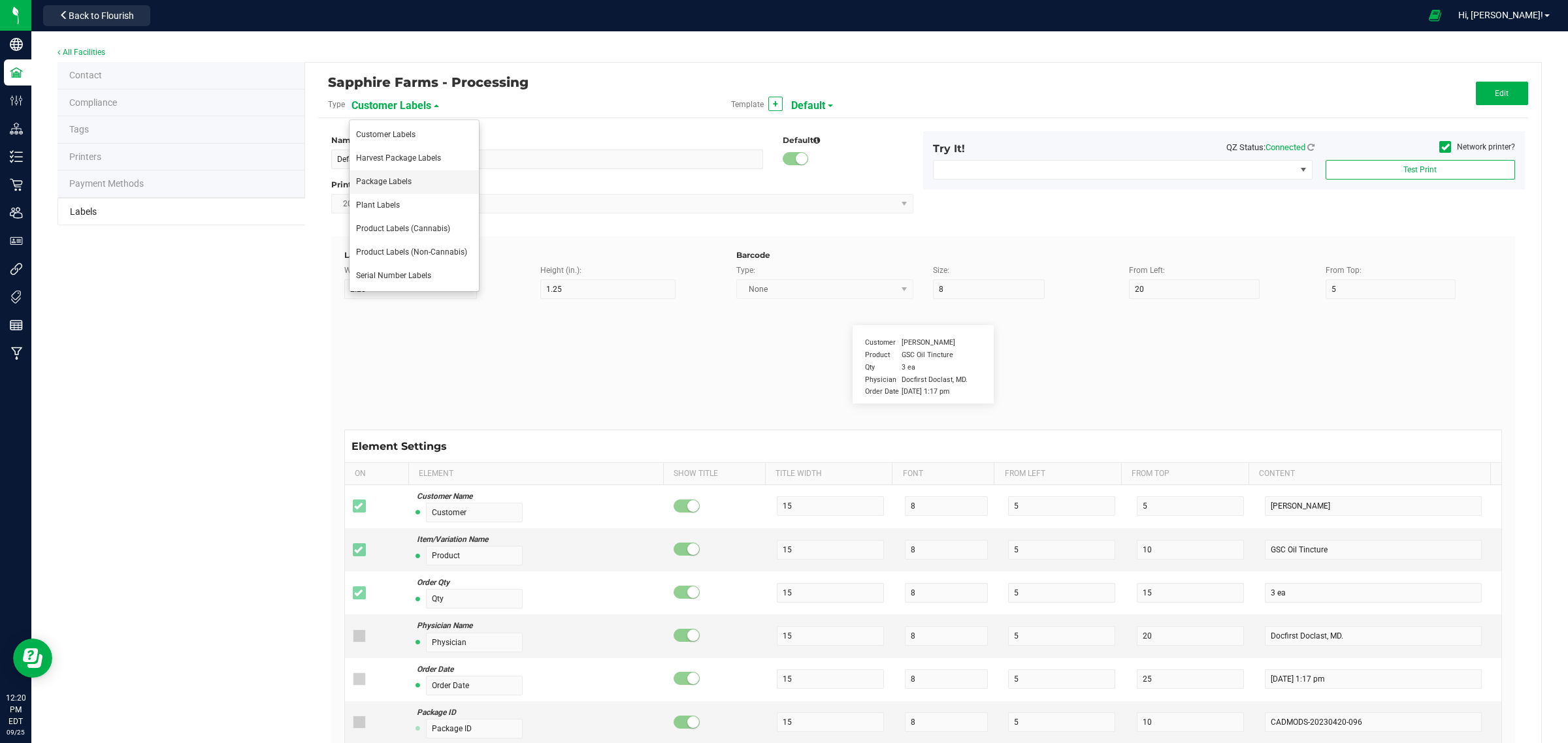
type input "Ref Field 2"
type input "25"
type input "10"
type input "35"
type input "Ref Field 2 Value"
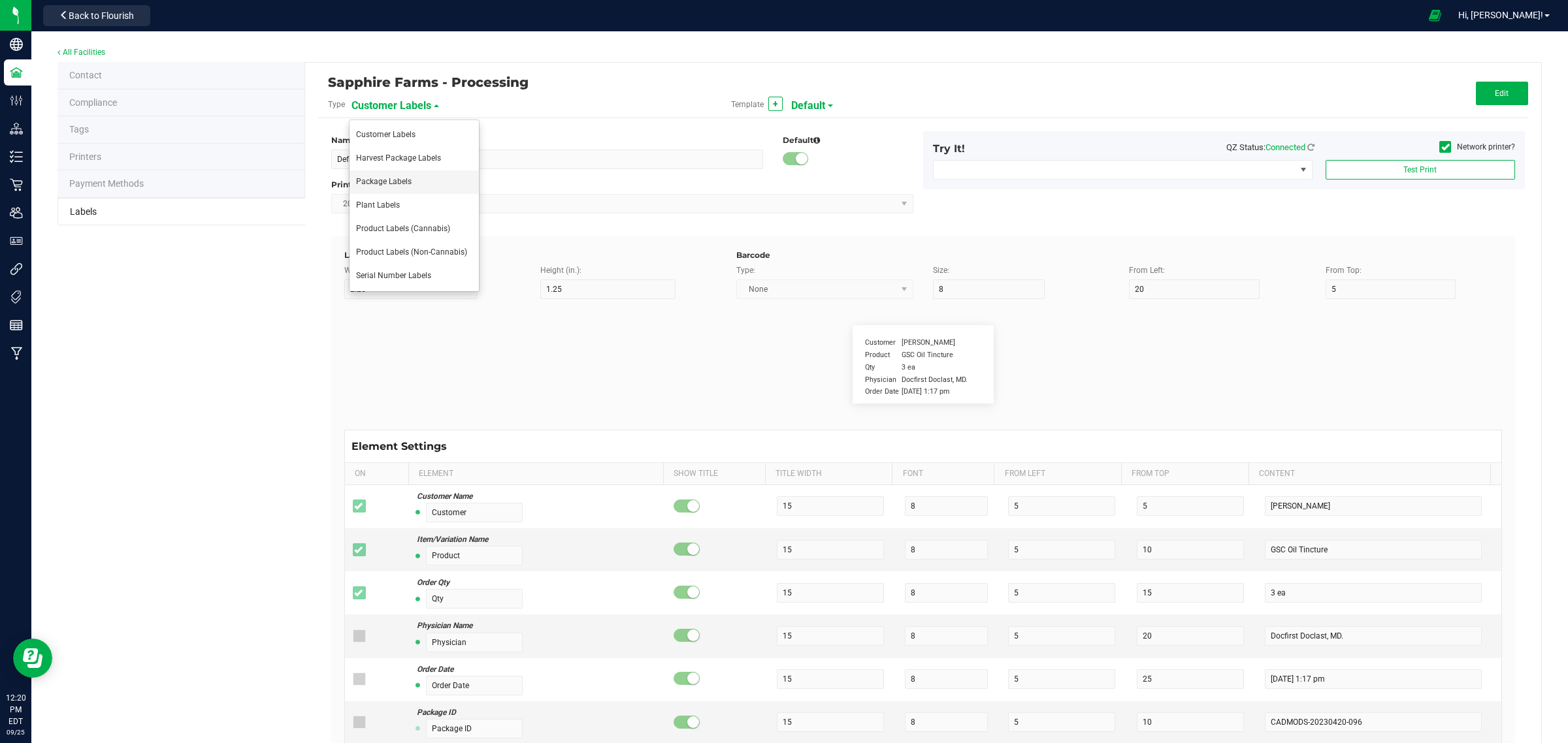
type input "Ref Field 3"
type input "25"
type input "10"
type input "35"
type input "Ref Field 3 Value"
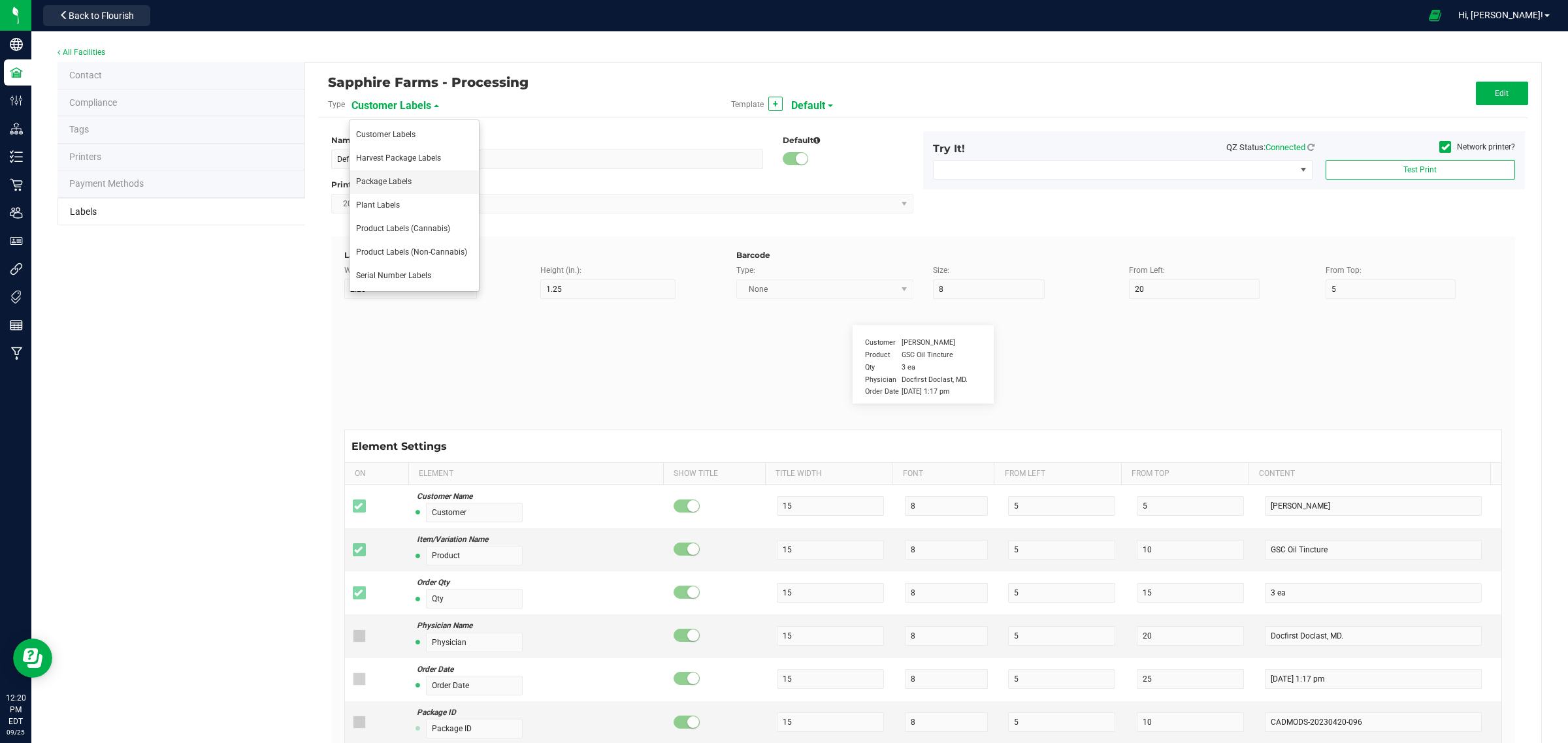
type input "Item Ref Field 1"
type input "25"
type input "10"
type input "35"
type input "Item Ref Field 1 Value"
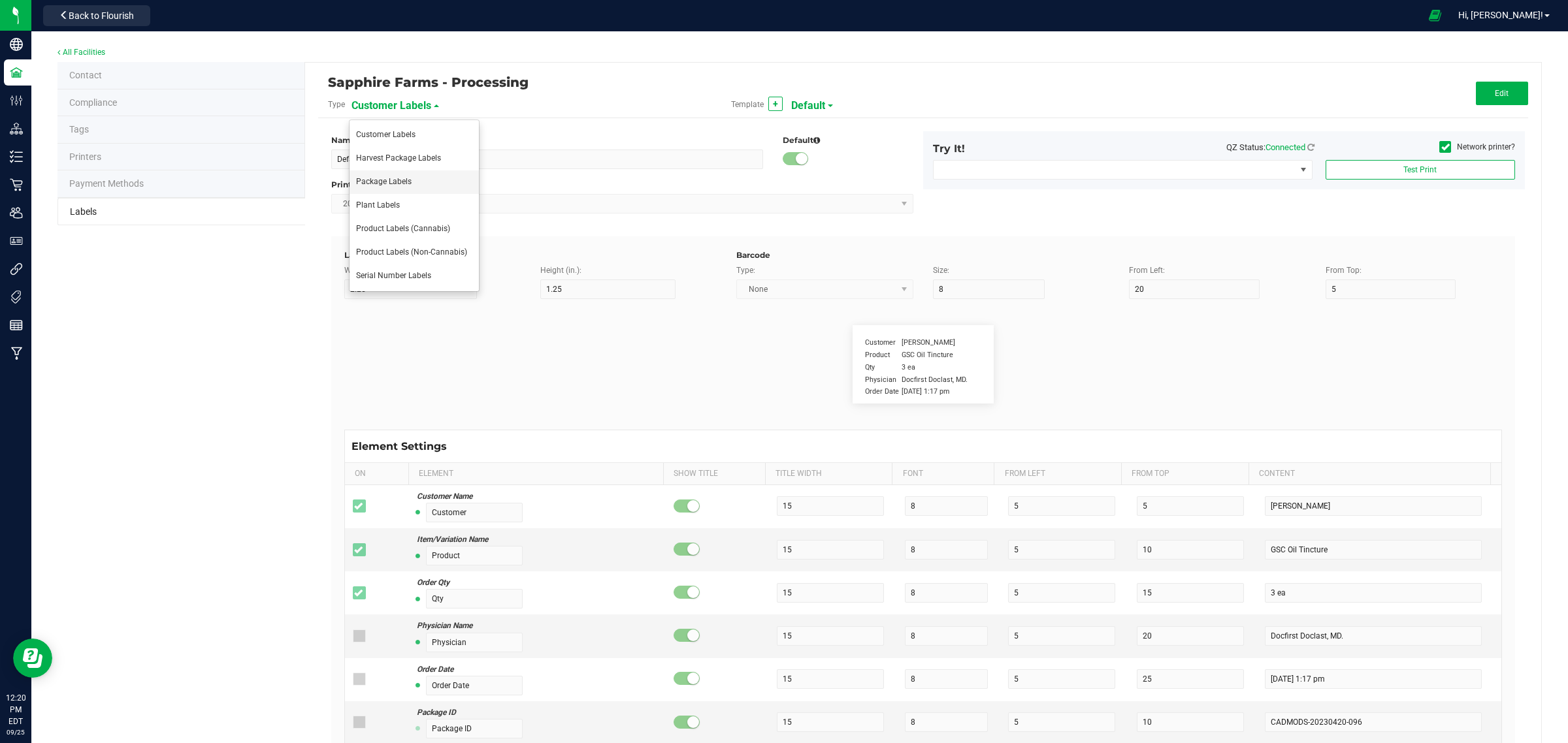
type input "Item Ref Field 2"
type input "25"
type input "10"
type input "35"
type input "Item Ref Field 2 Value"
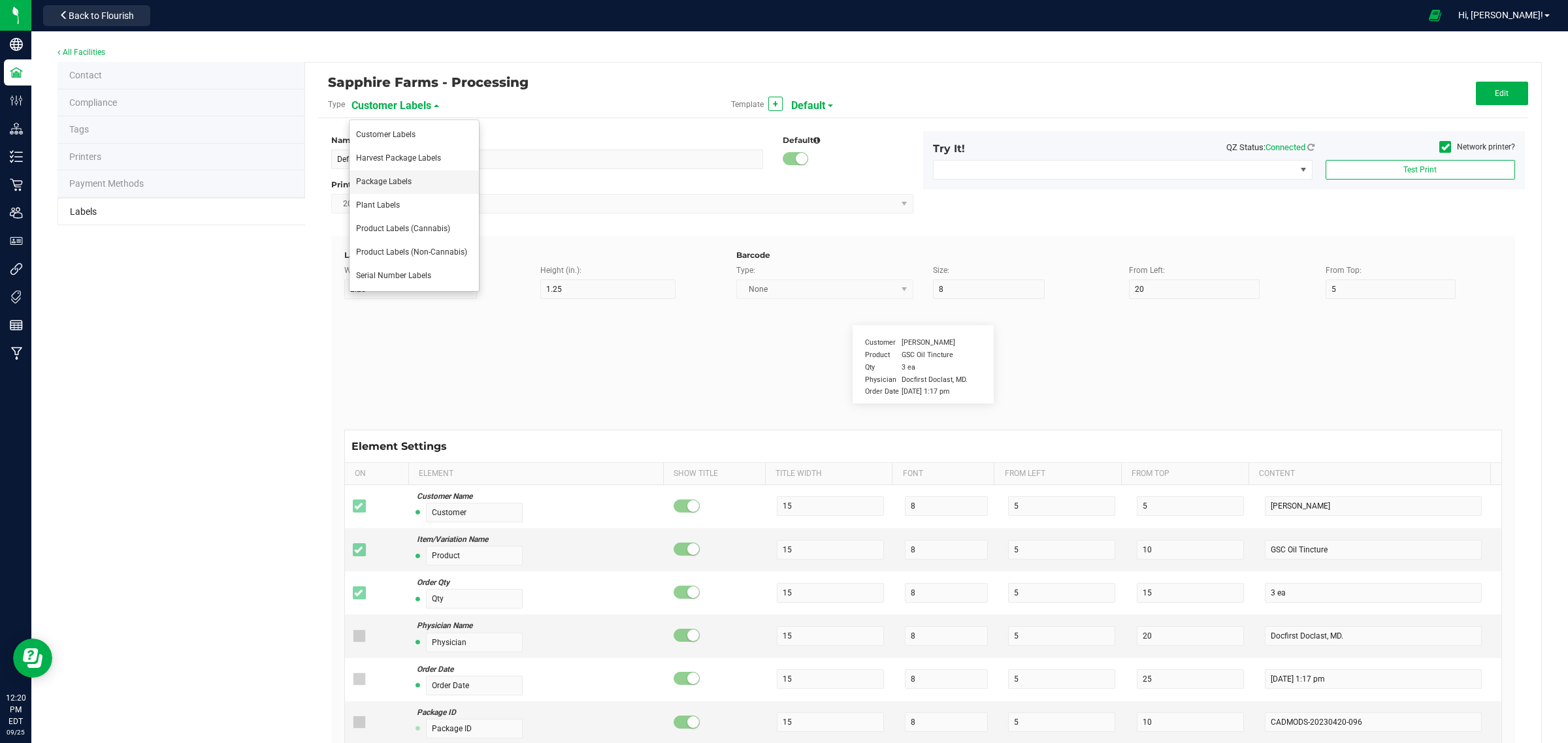
type input "Item Ref Field 3"
type input "25"
type input "10"
type input "35"
type input "Item Ref Field 3 Value"
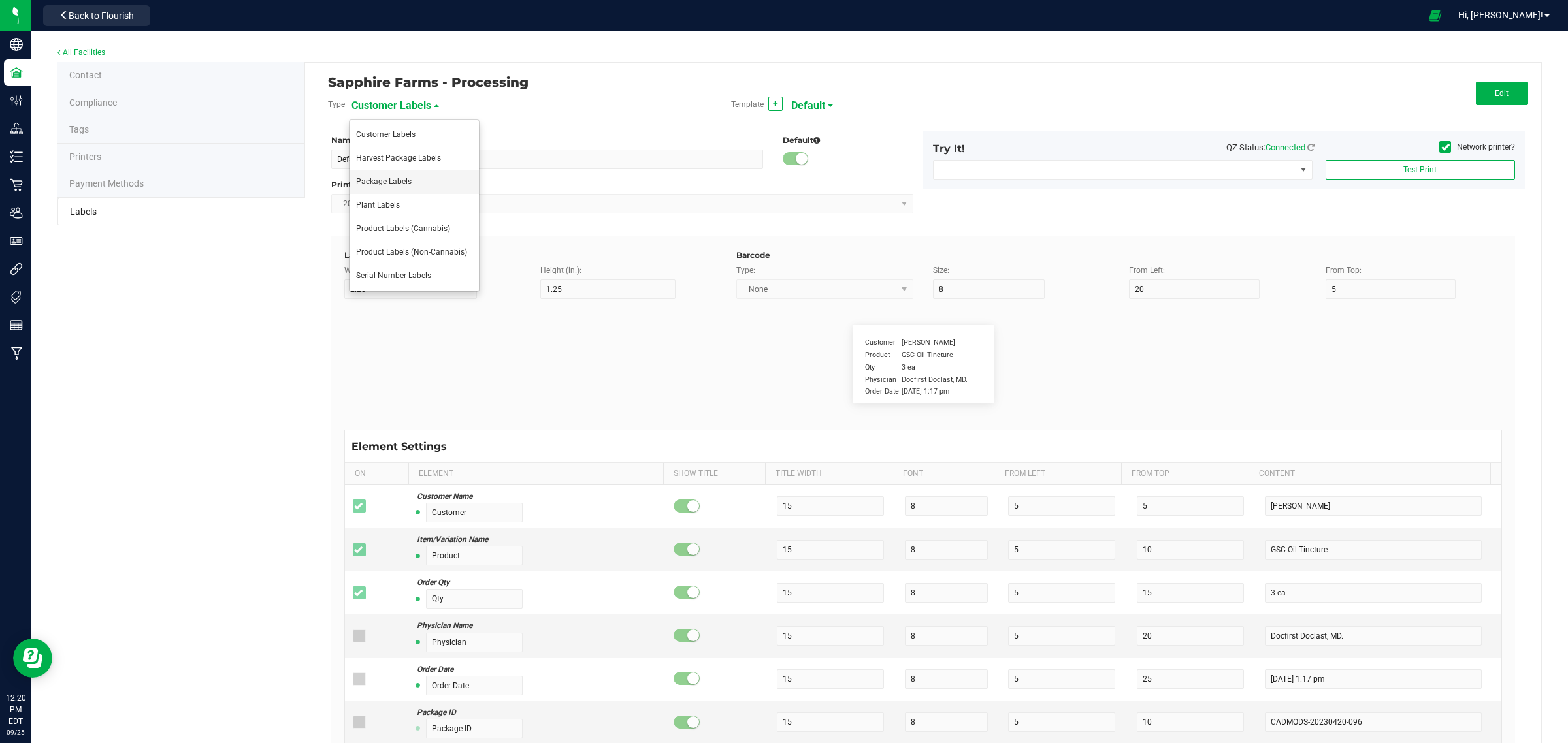
type input "Item Ref Field 4"
type input "25"
type input "10"
type input "35"
type input "Item Ref Field 4 Value"
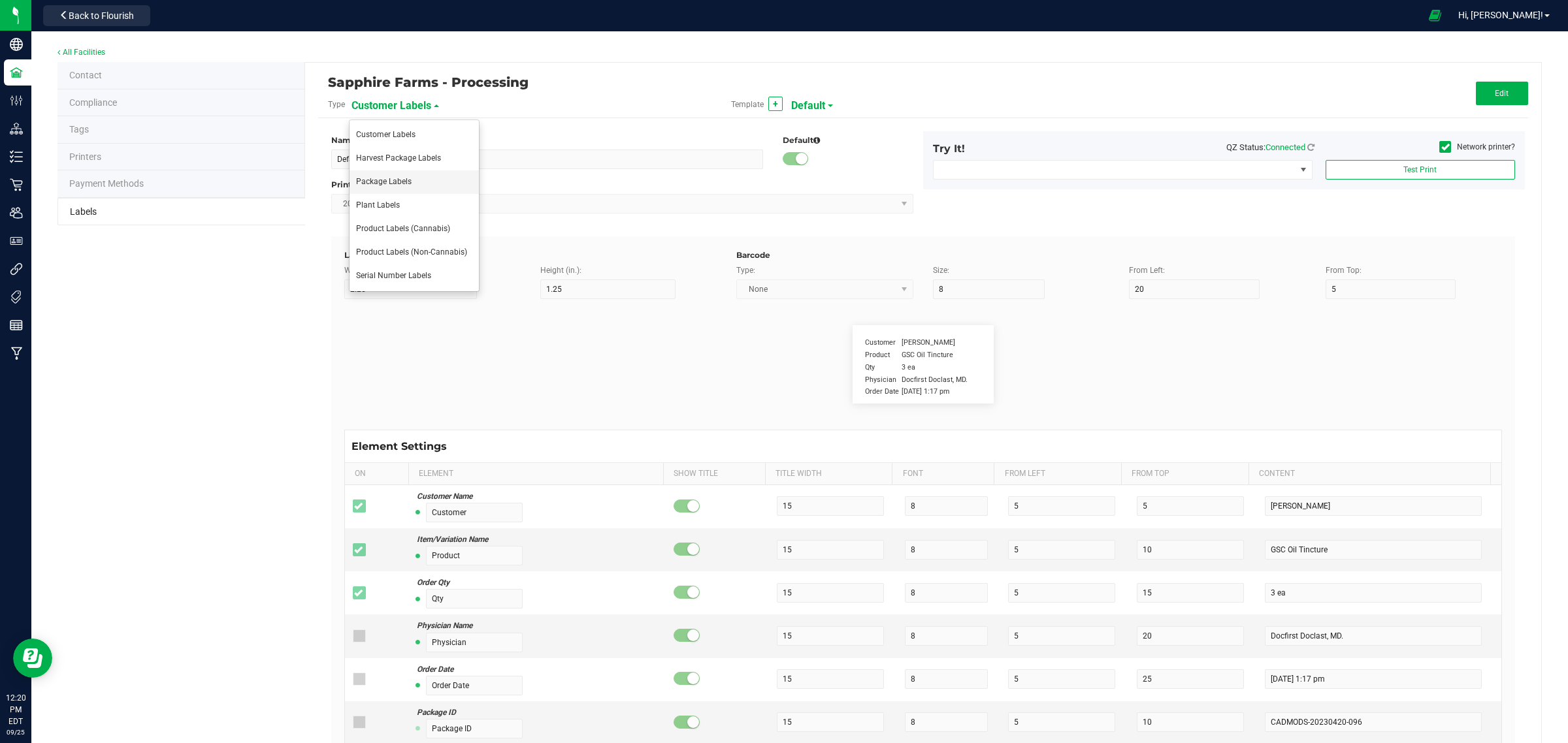
type input "Item Ref Field 5"
type input "25"
type input "10"
type input "35"
type input "Item Ref Field 5 Value"
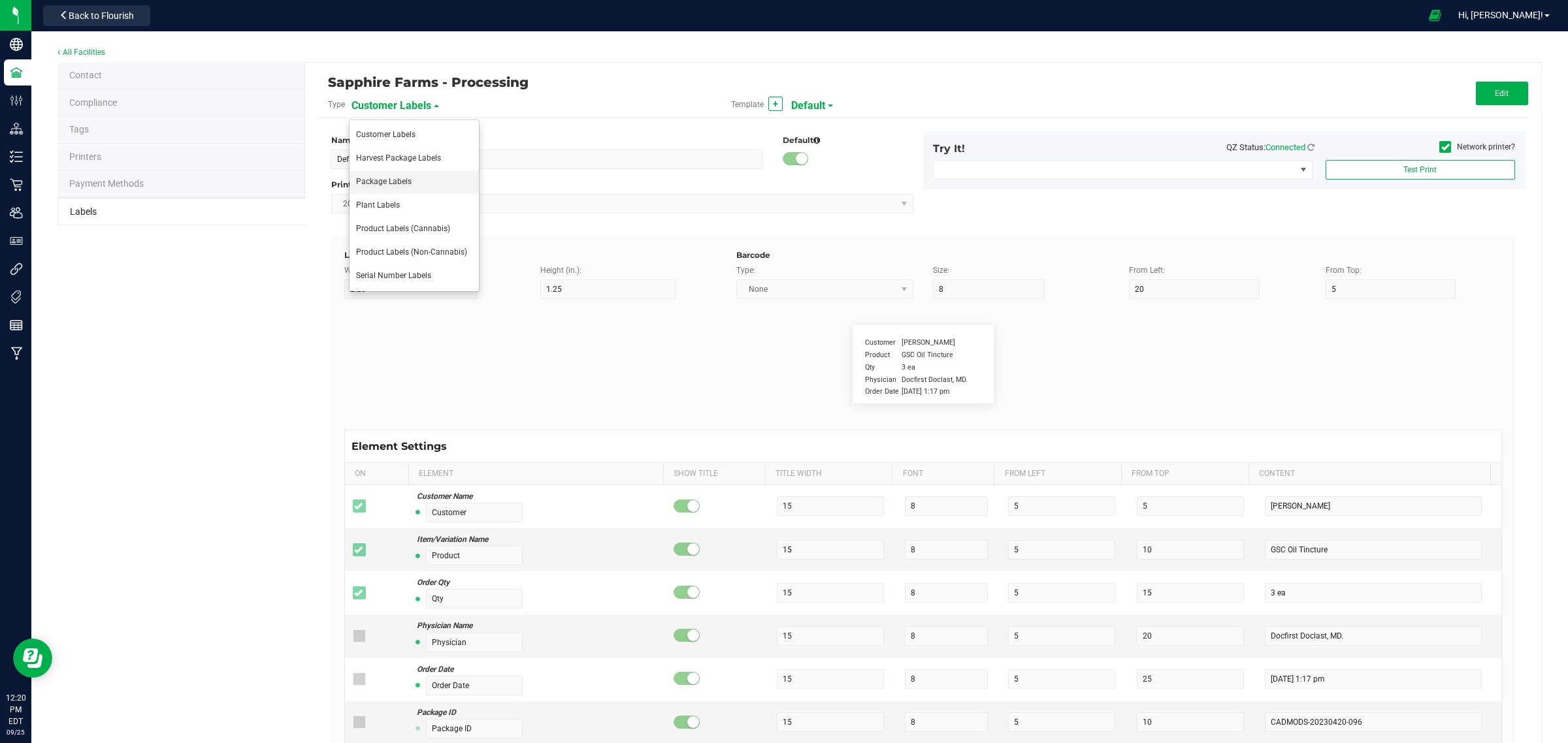
type input "NDC Number"
type input "25"
type input "10"
type input "35"
type input "0777-3105-02"
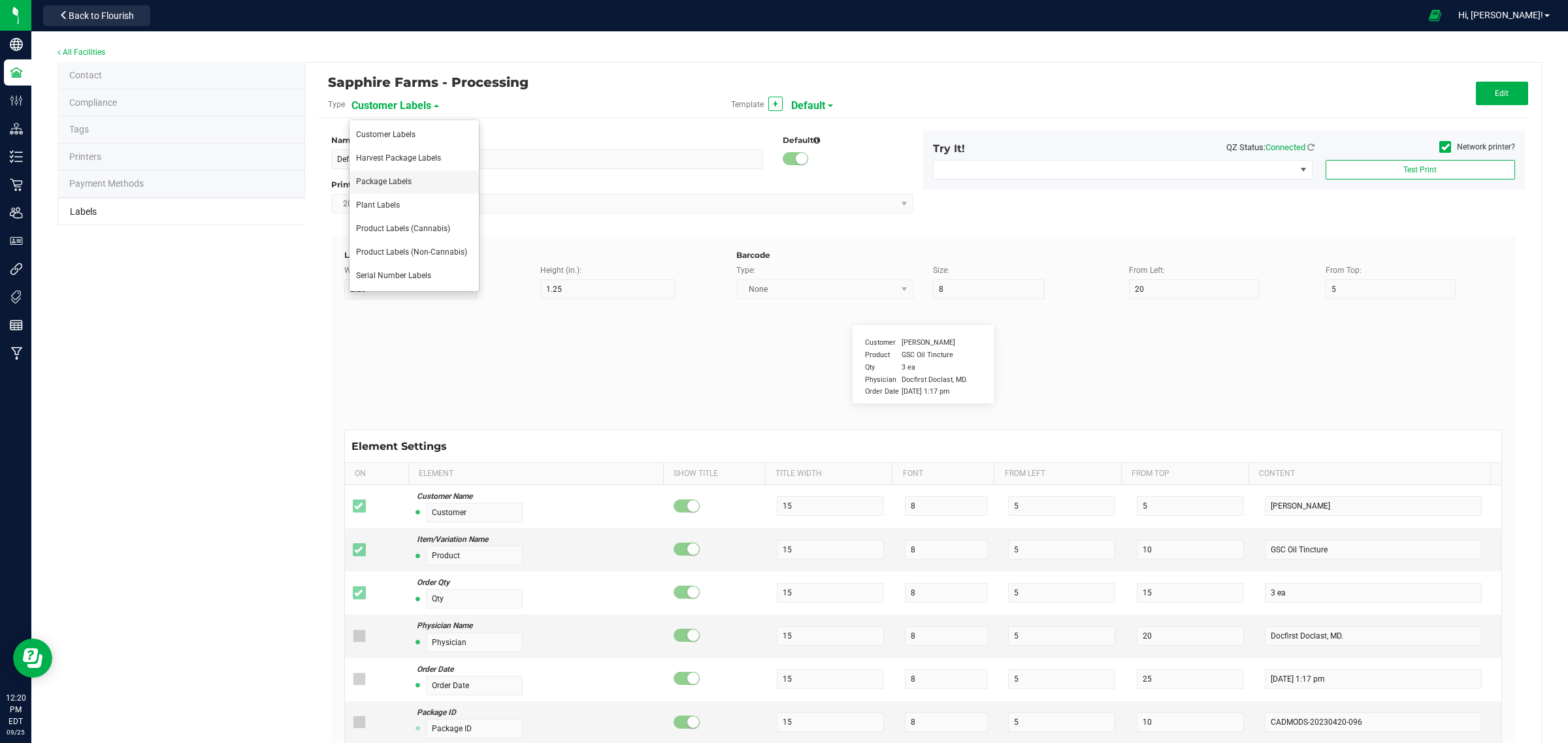
type input "Number of Servings"
type input "25"
type input "10"
type input "35"
type input "4 servings/item"
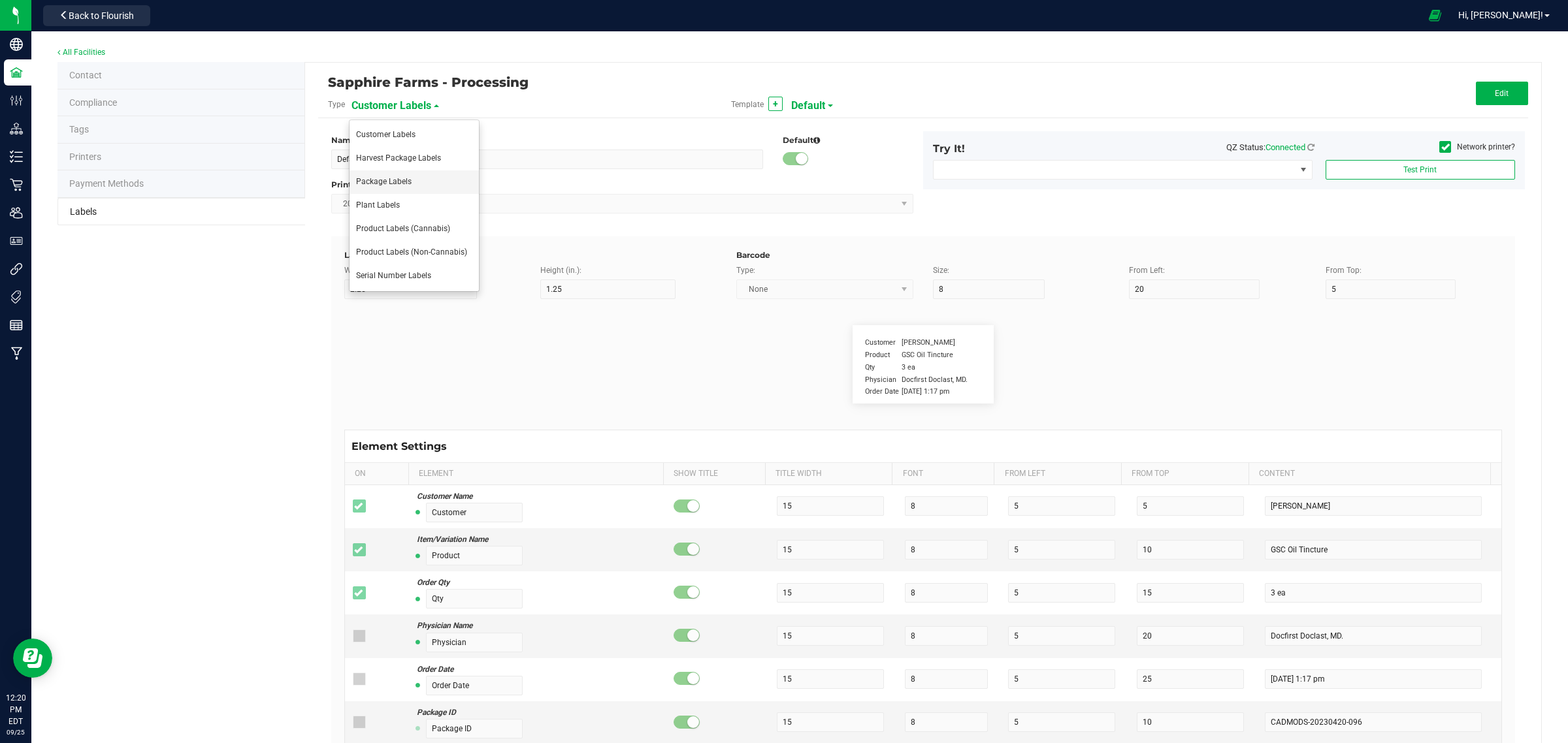
type input "Serving Size"
type input "25"
type input "10"
type input "35"
type input "1 cup"
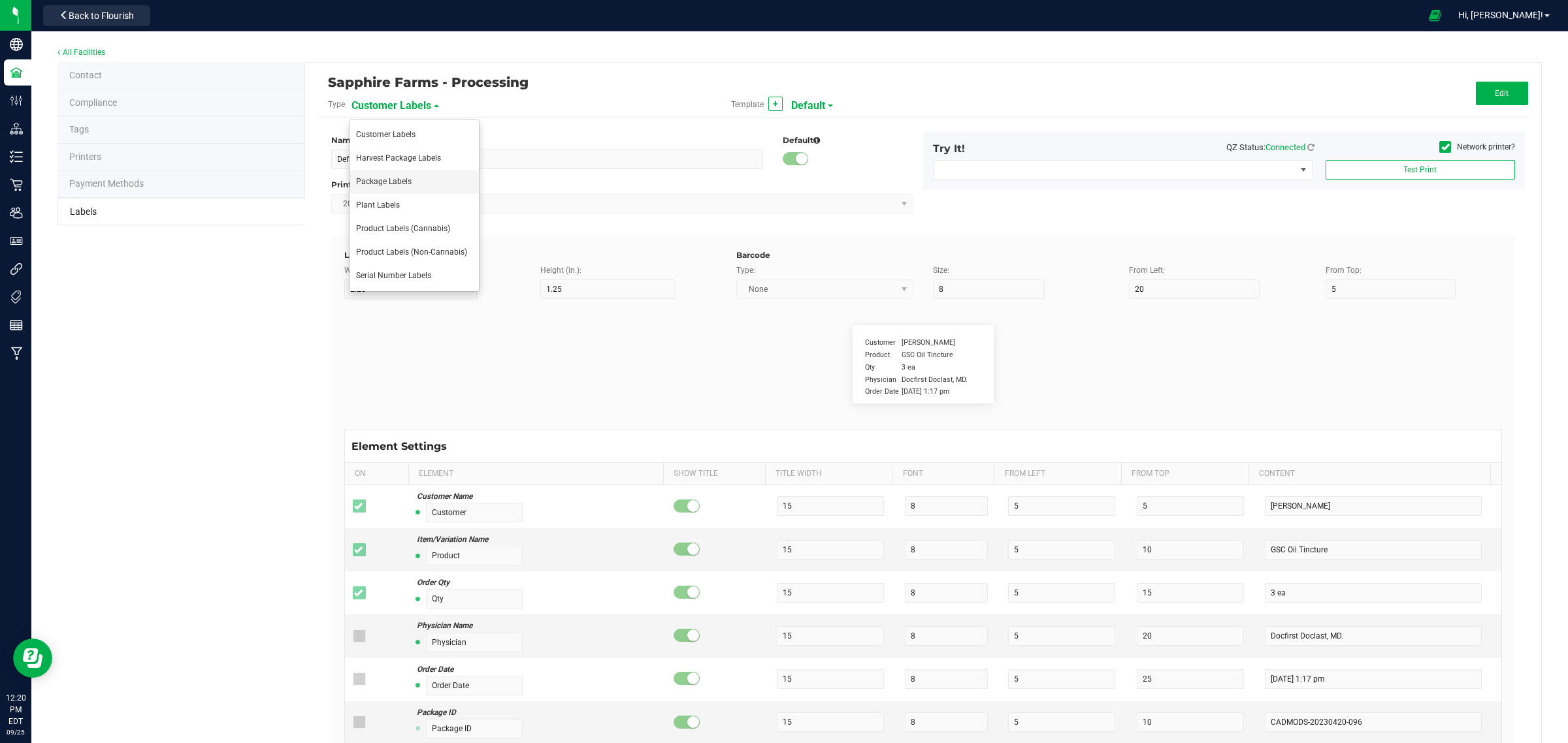
type input "Serving Size (Grams)"
type input "25"
type input "10"
type input "35"
type input "4 g"
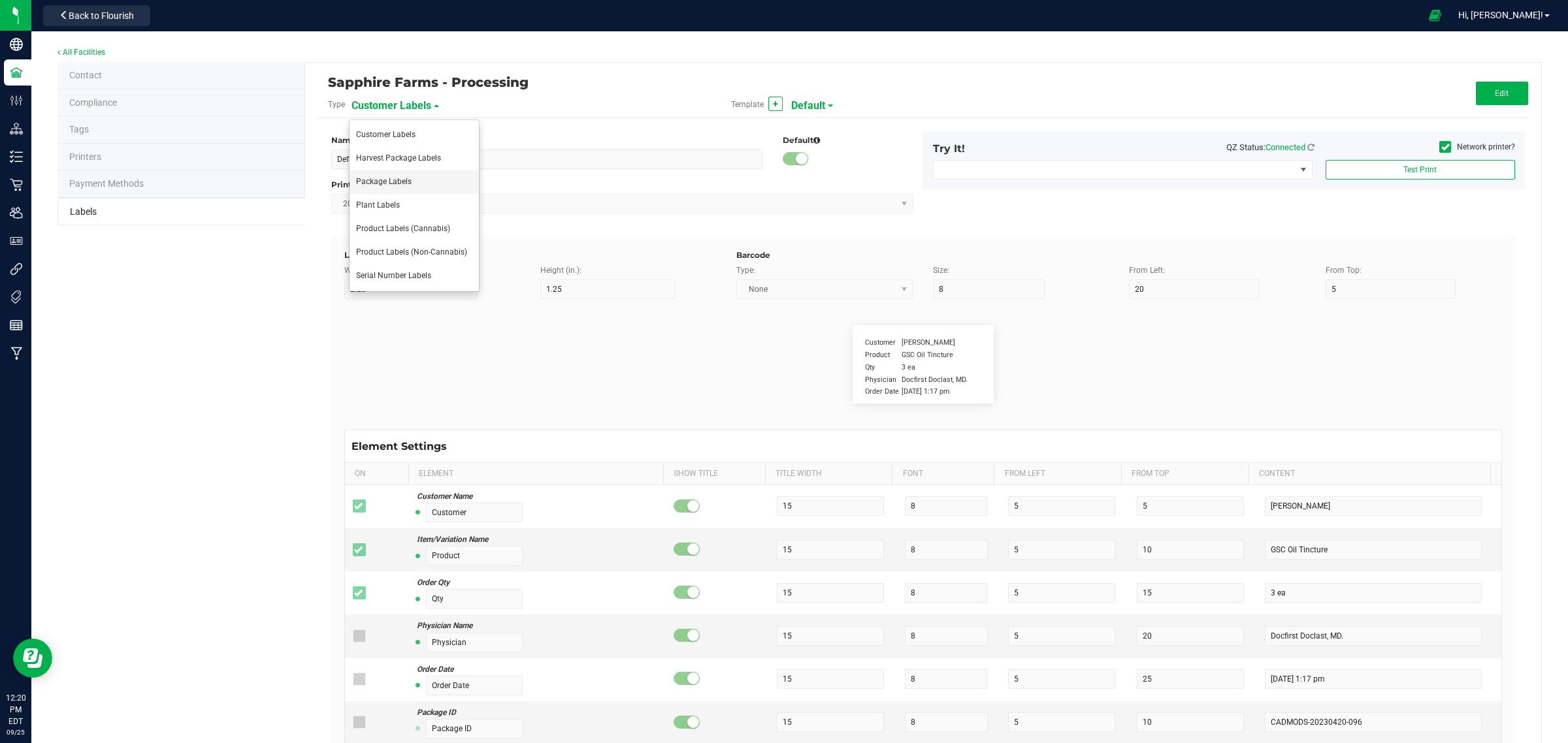
type input "Item Ingredients"
type input "25"
type input "10"
type input "35"
type input "Ingredient one, ingredient two"
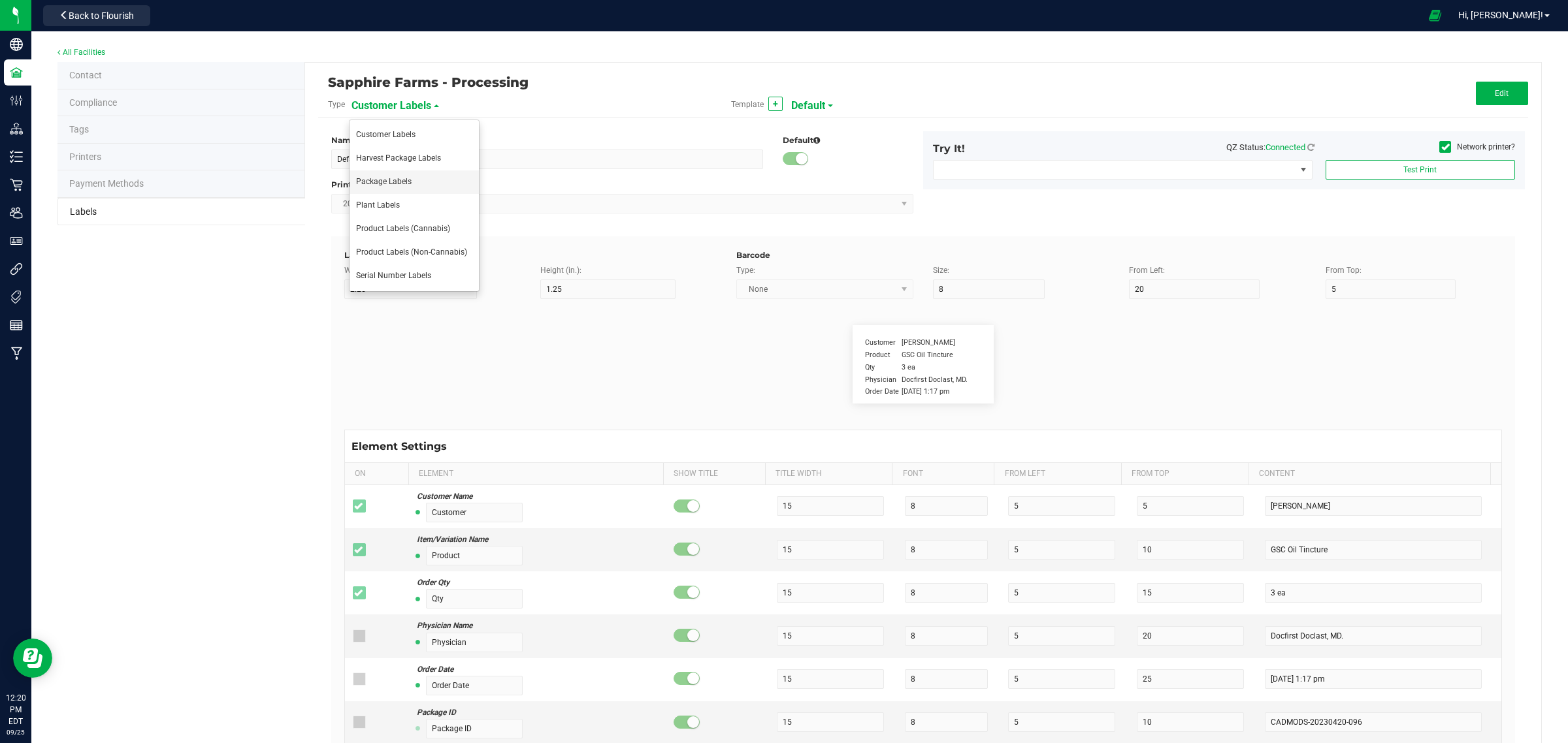
type input "Allergens"
type input "25"
type input "10"
type input "35"
type input "Tree Nuts, Soy, Wheat"
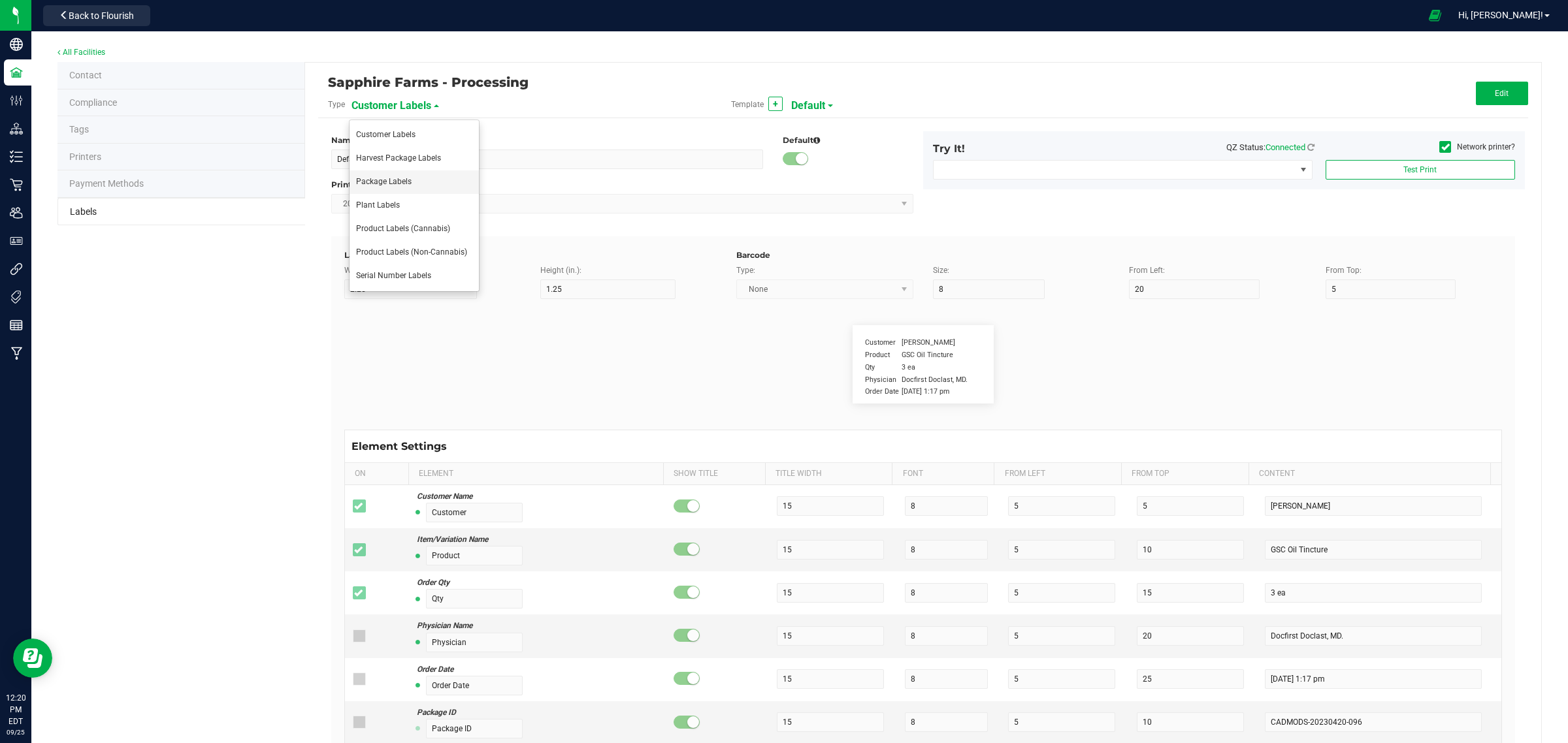
type input "Feel"
type input "25"
type input "10"
type input "35"
type input "Relaxed"
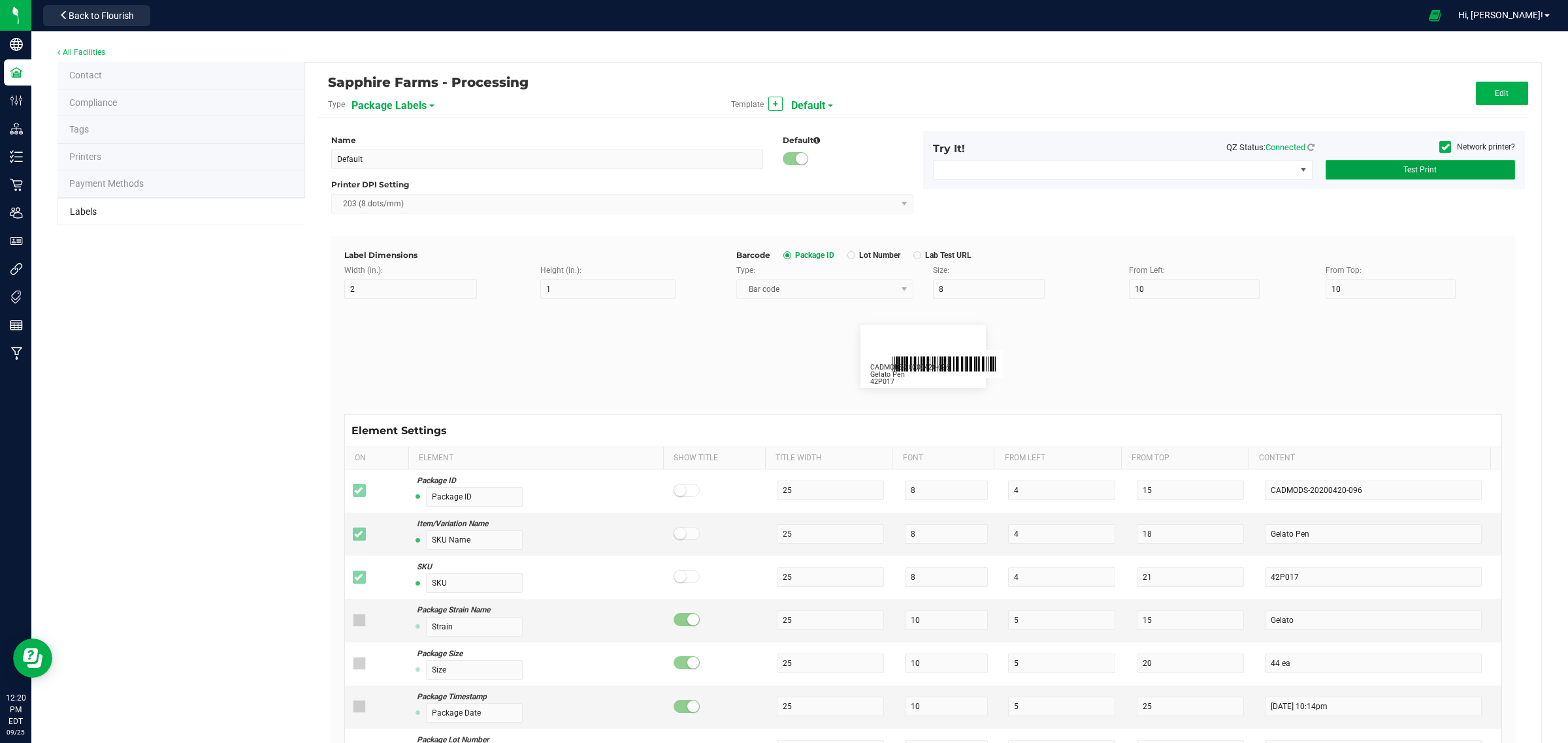
click at [1418, 171] on span "Test Print" at bounding box center [1420, 169] width 33 height 9
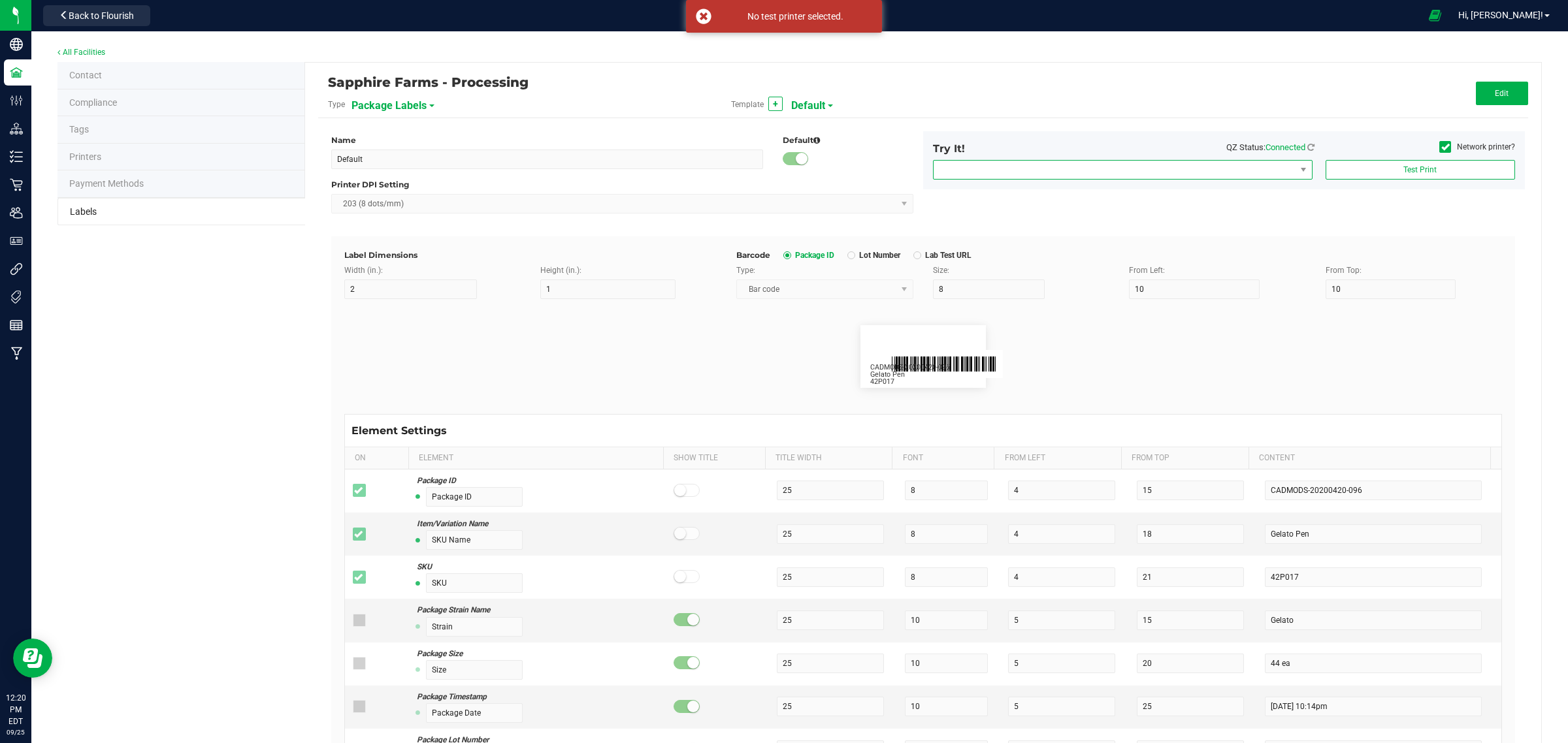
click at [1222, 177] on span "NO DATA FOUND" at bounding box center [1115, 170] width 362 height 18
click at [1439, 143] on span at bounding box center [1445, 147] width 12 height 12
click at [0, 0] on input "Network printer?" at bounding box center [0, 0] width 0 height 0
click at [1196, 180] on div "Try It! QZ Status: Connected Network printer? HPI3D5DFC (HP Color LaserJet Pro …" at bounding box center [1224, 160] width 602 height 58
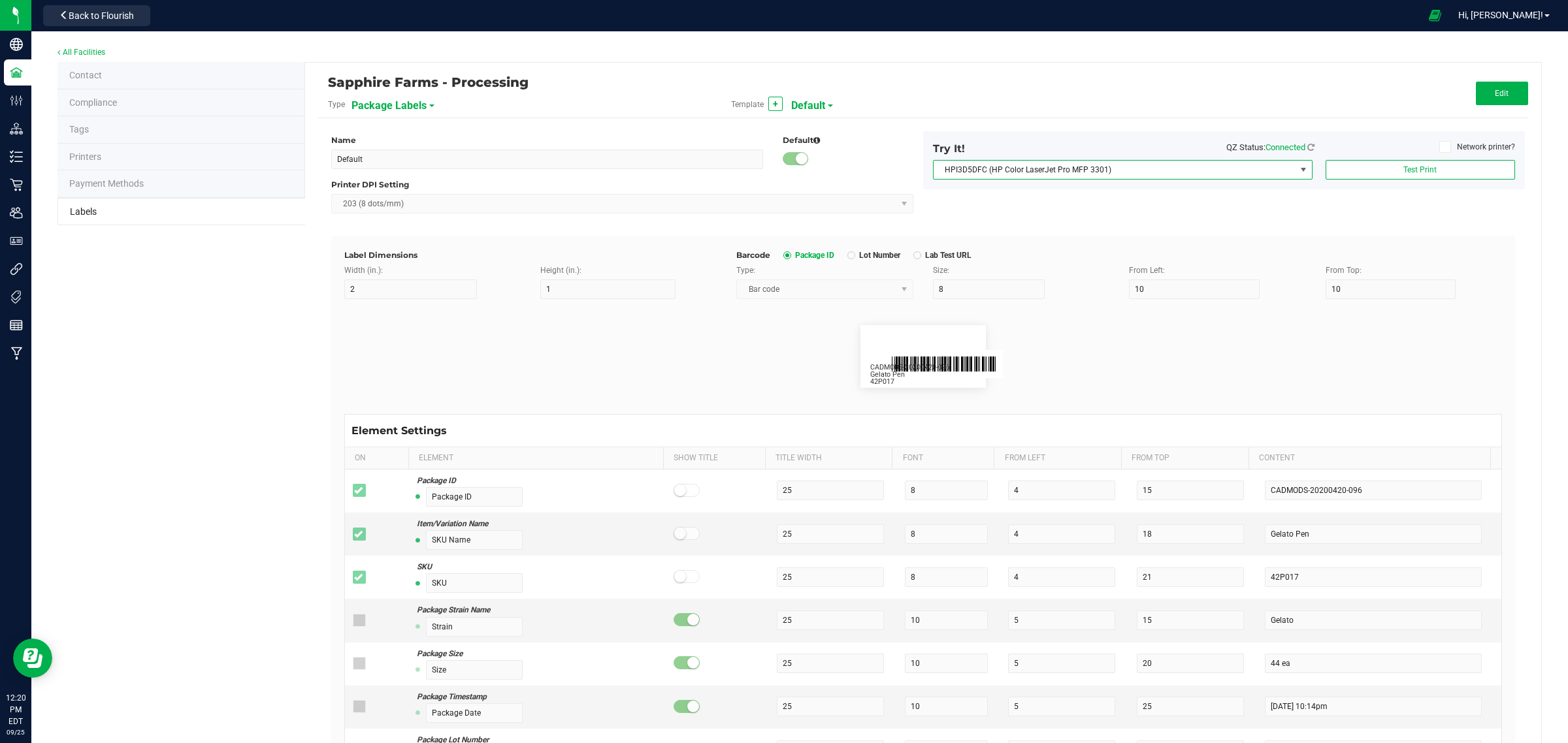
click at [1197, 173] on span "HPI3D5DFC (HP Color LaserJet Pro MFP 3301)" at bounding box center [1115, 170] width 362 height 18
click at [1152, 261] on 1\) "ZDesigner ZT231-203dpi ZPL (Copy 1)" at bounding box center [1113, 258] width 374 height 22
click at [1441, 173] on button "Test Print" at bounding box center [1420, 170] width 189 height 19
click at [387, 107] on span "Package Labels" at bounding box center [389, 106] width 75 height 22
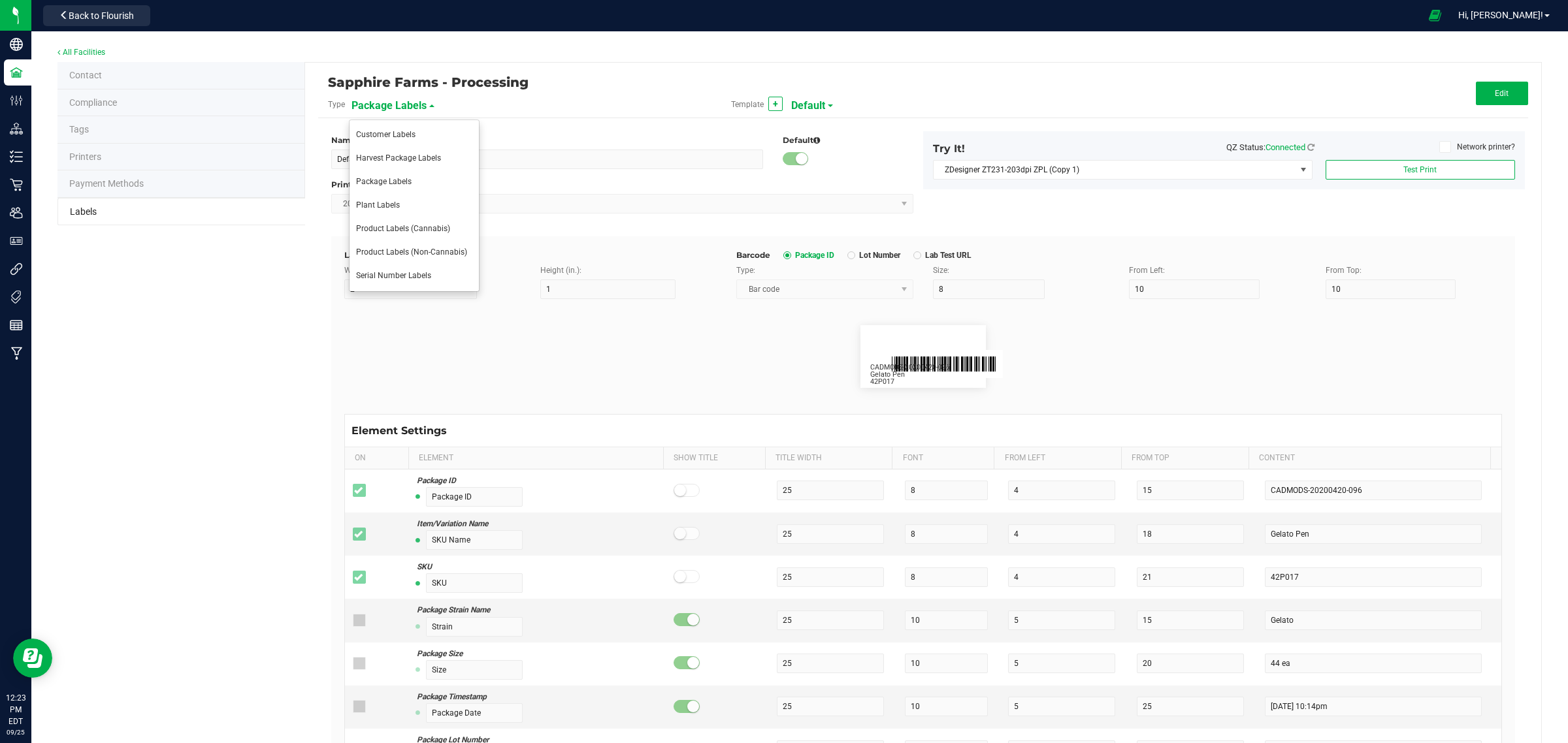
click at [279, 265] on div "Contact Compliance Tags Printers Payment Methods Labels Sapphire Farms - Proces…" at bounding box center [800, 552] width 1484 height 980
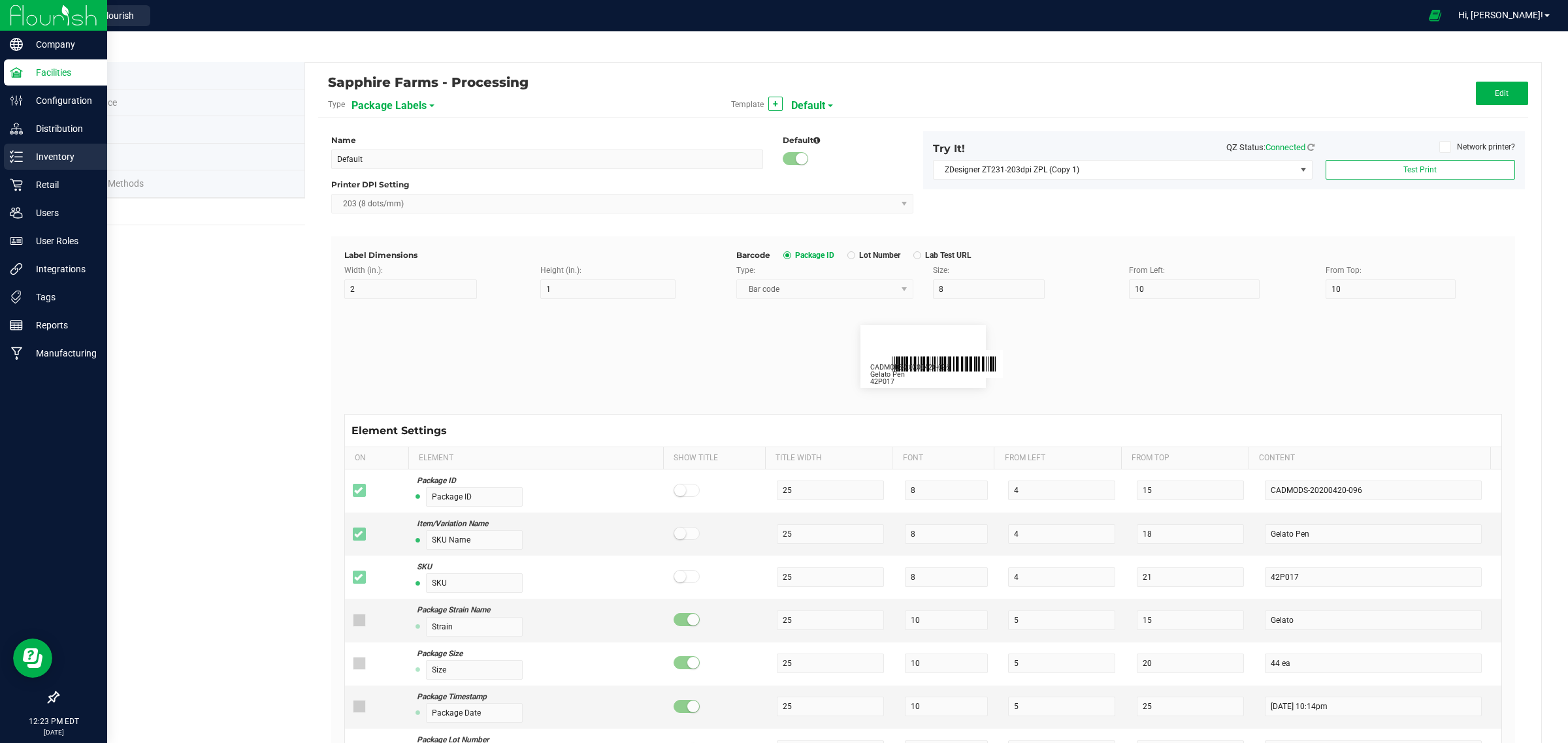
click at [15, 164] on div "Inventory" at bounding box center [56, 157] width 103 height 26
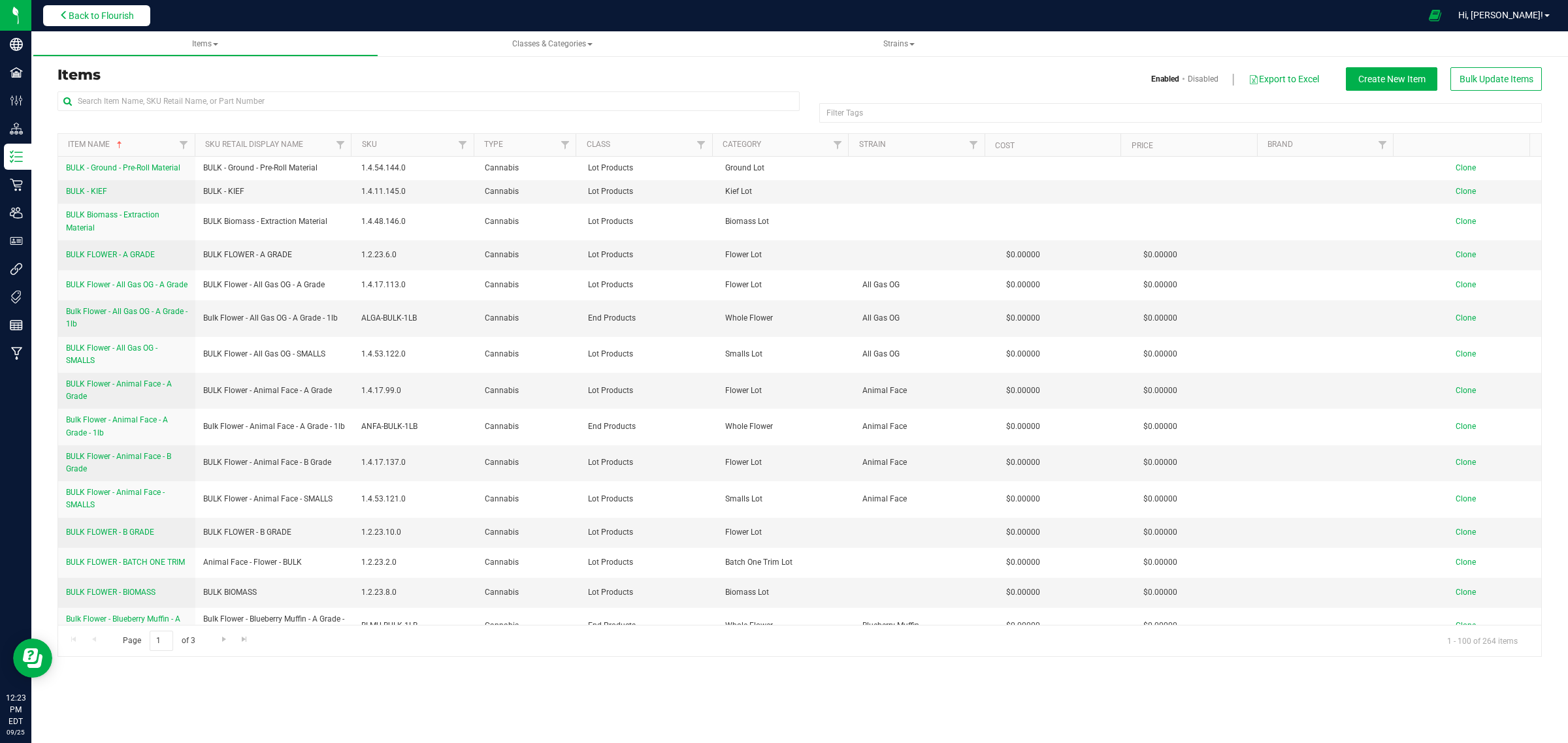
click at [90, 17] on span "Back to Flourish" at bounding box center [101, 15] width 65 height 10
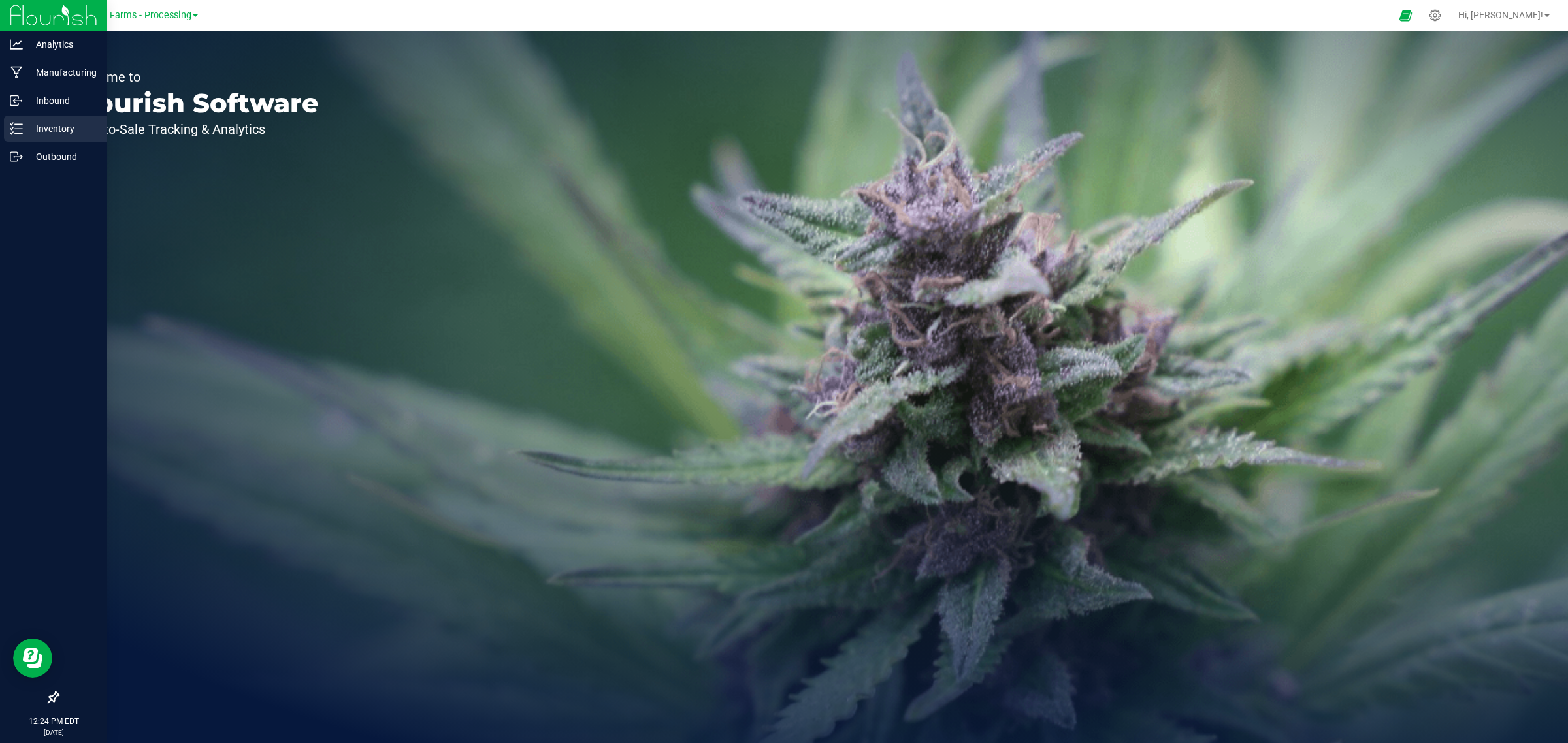
click at [23, 122] on p "Inventory" at bounding box center [62, 129] width 79 height 16
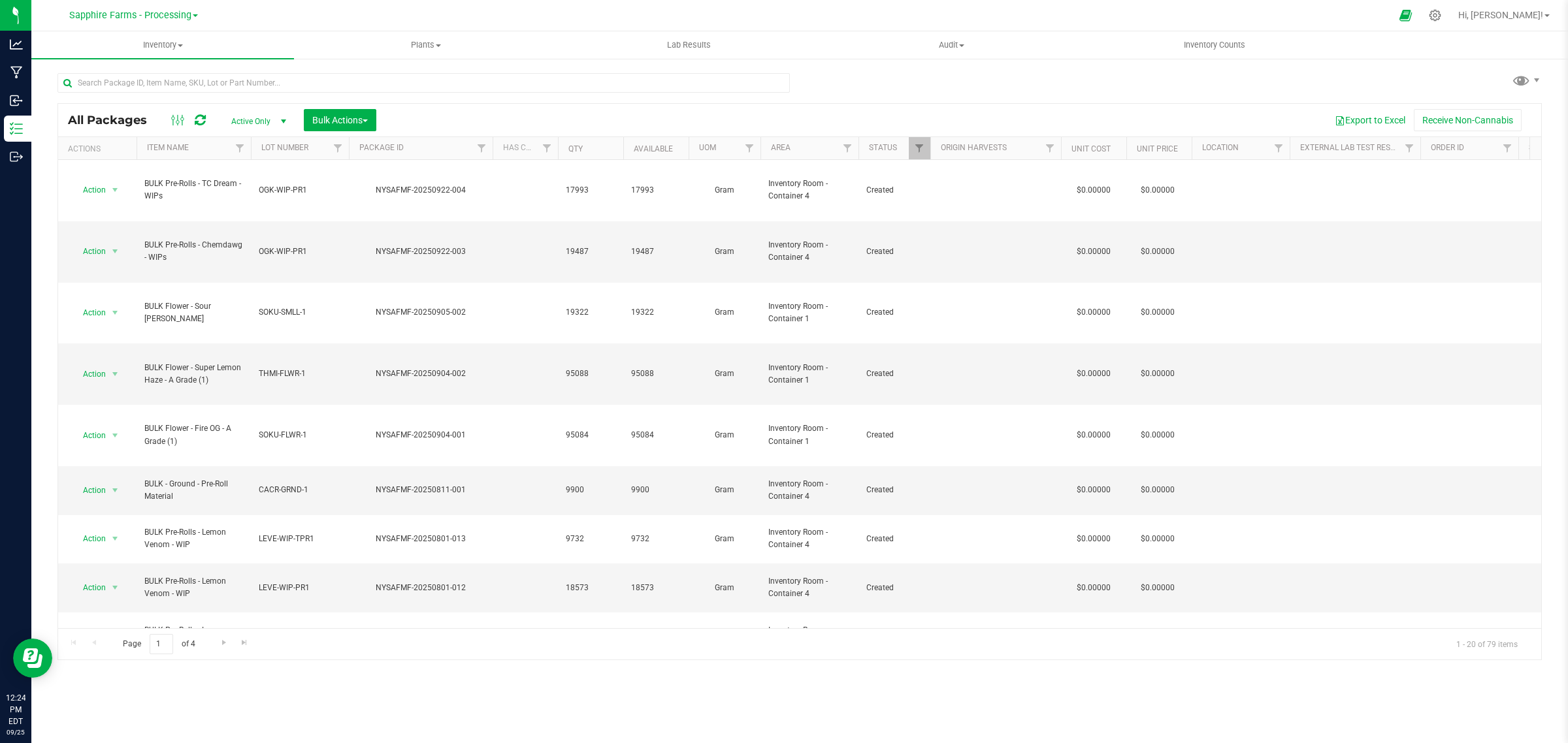
click at [191, 10] on link "Sapphire Farms - Processing" at bounding box center [133, 15] width 129 height 13
click at [146, 132] on link "Sapphire Farms - Distribution" at bounding box center [133, 132] width 191 height 17
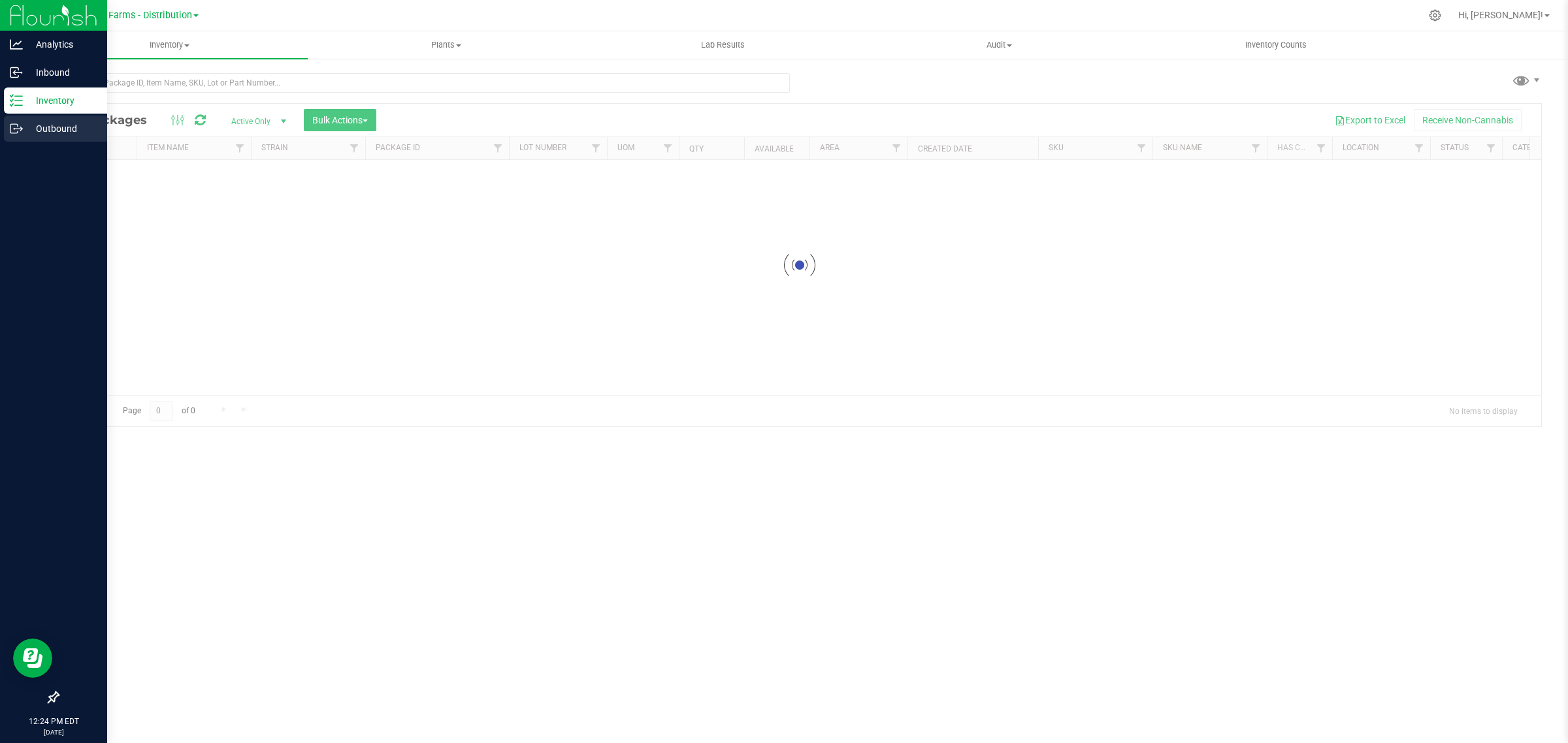
click at [20, 130] on icon at bounding box center [16, 128] width 13 height 13
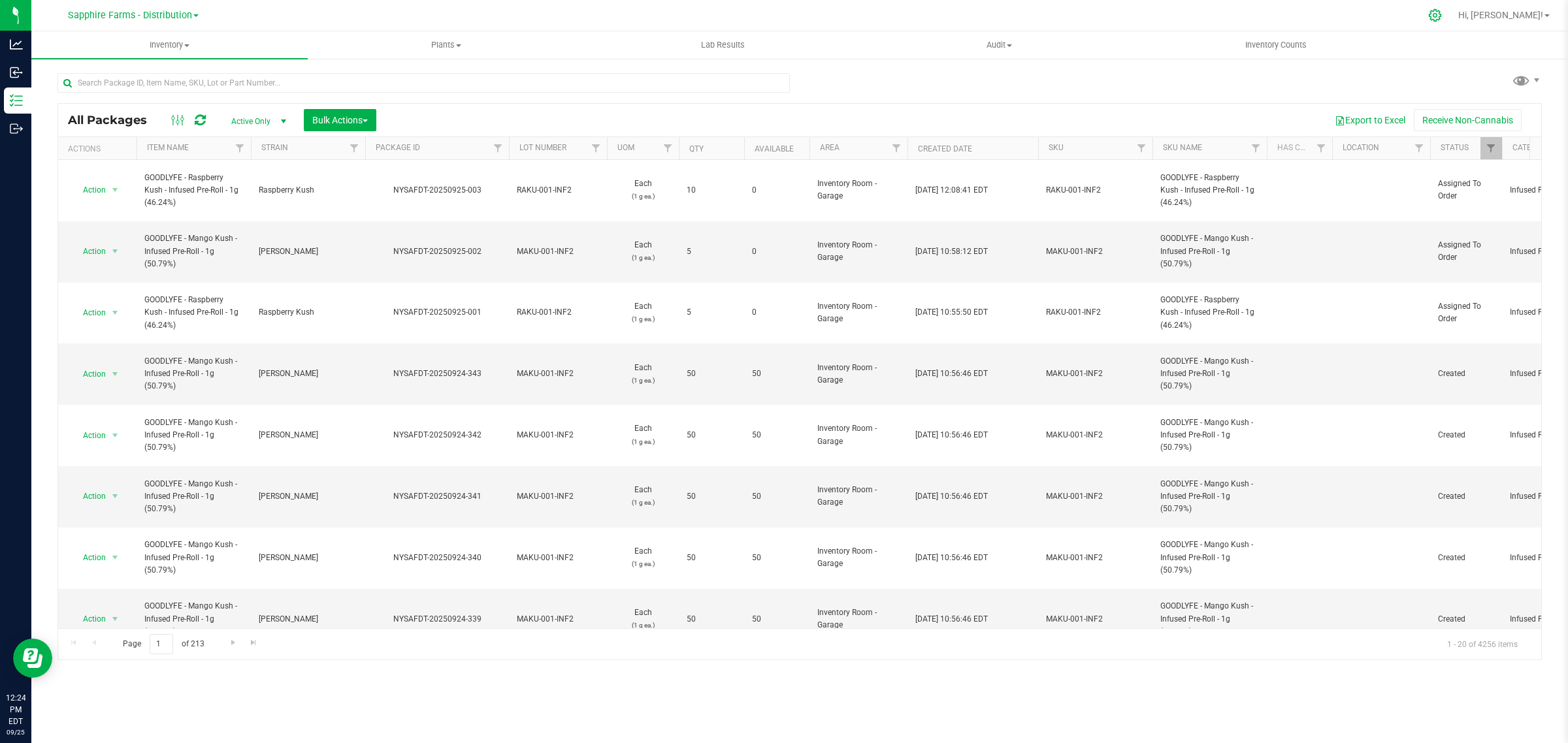
click at [1452, 14] on div at bounding box center [1435, 15] width 33 height 28
click at [1445, 10] on div at bounding box center [1435, 15] width 18 height 14
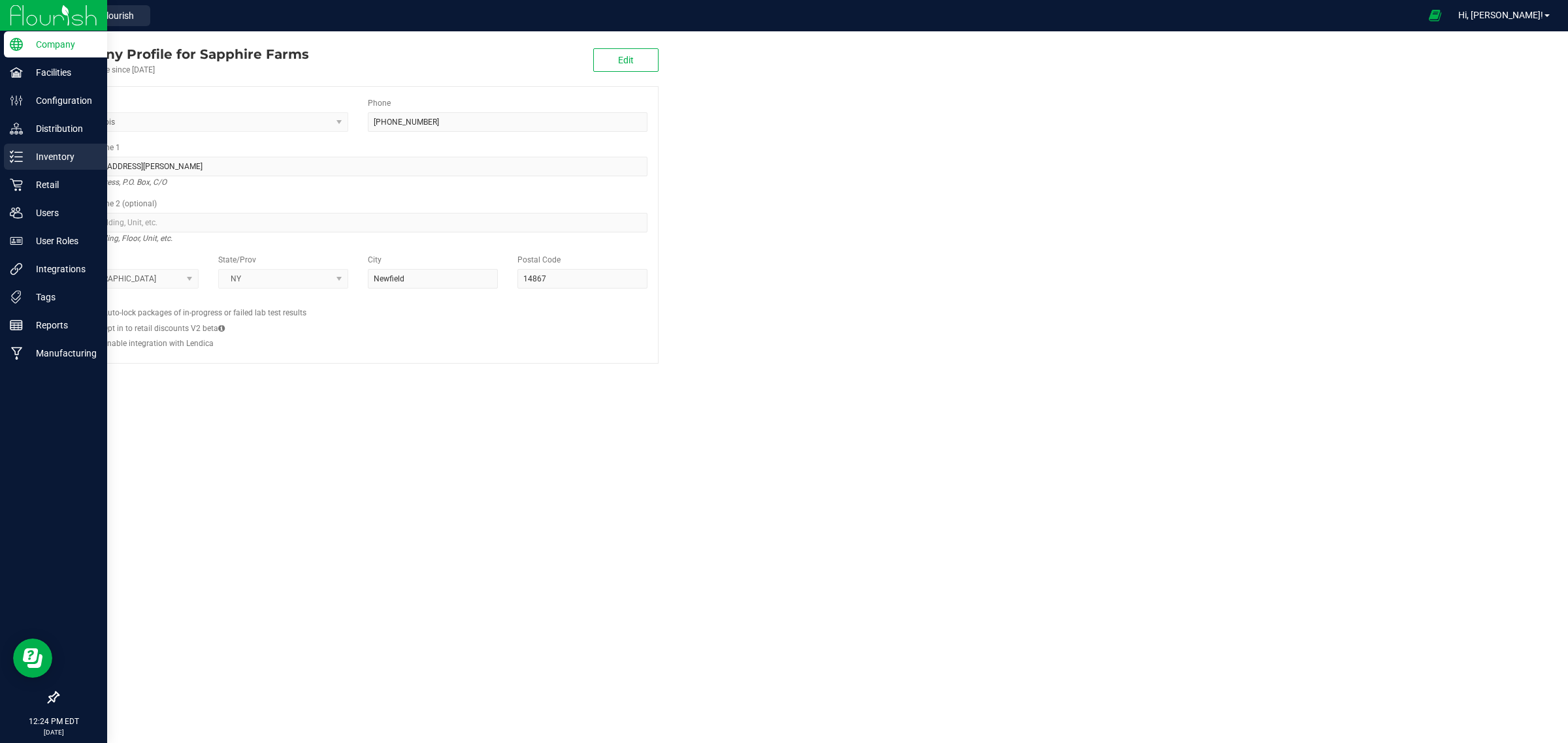
click at [64, 151] on p "Inventory" at bounding box center [62, 157] width 79 height 16
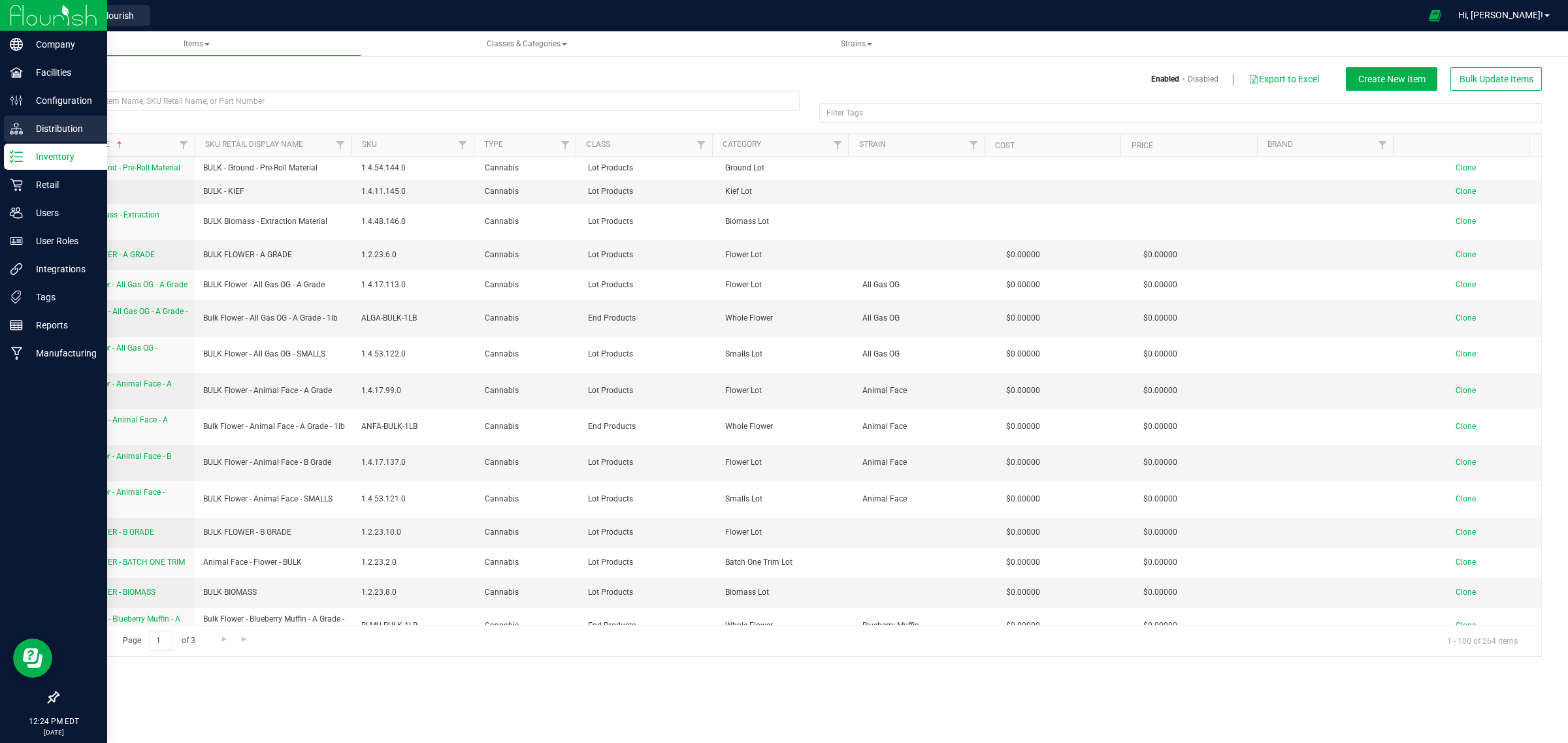
click at [63, 124] on p "Distribution" at bounding box center [62, 129] width 79 height 16
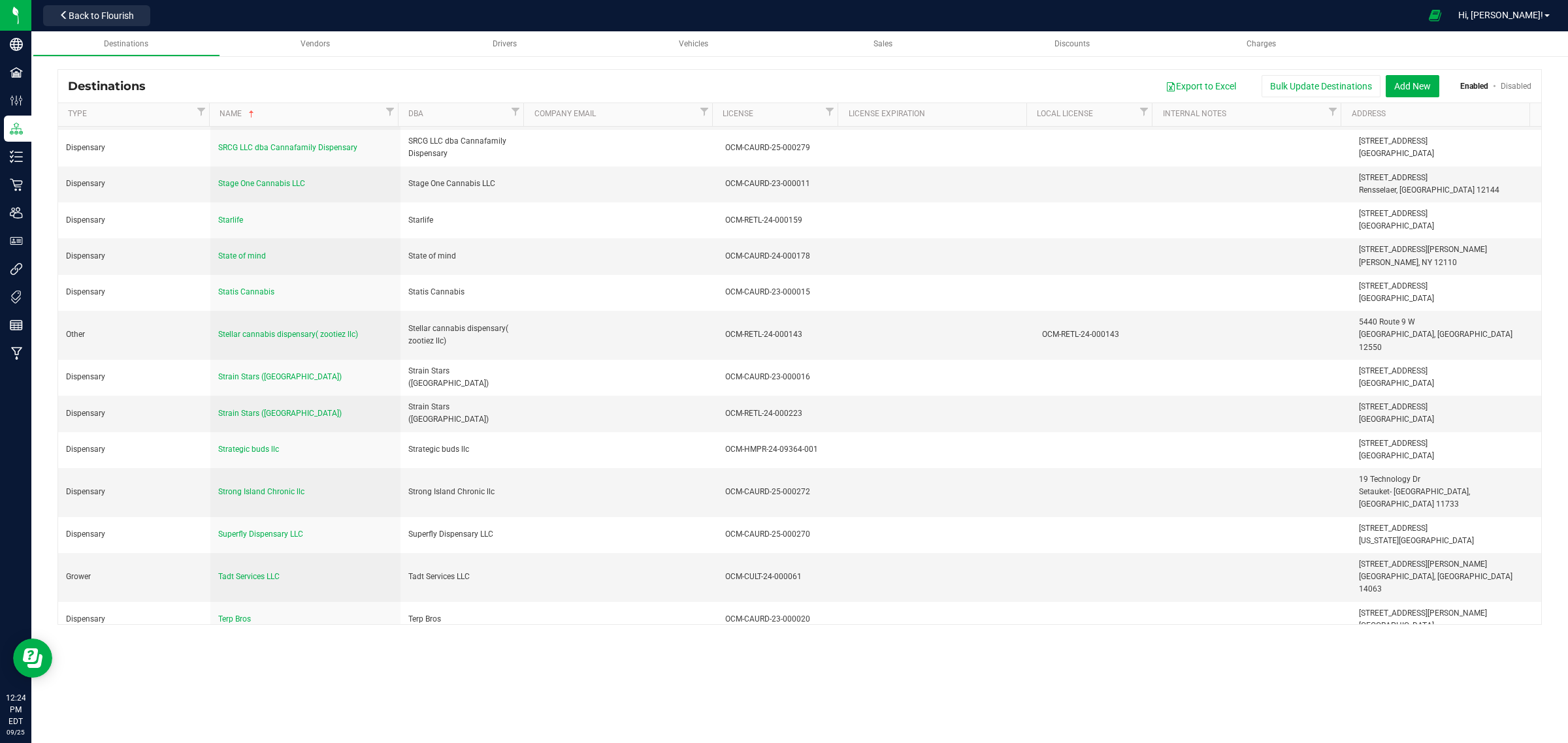
scroll to position [10532, 0]
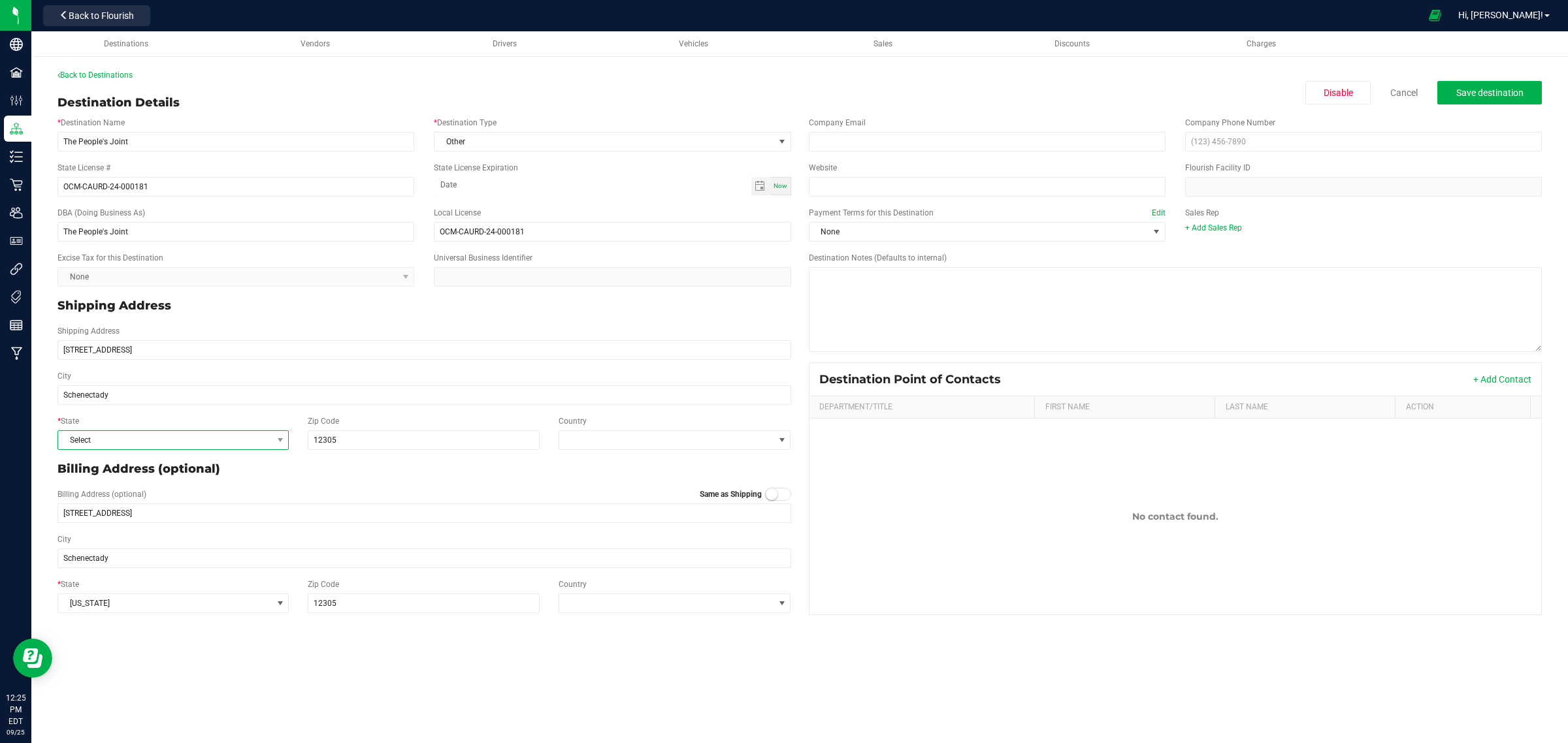
click at [151, 433] on span "Select" at bounding box center [164, 440] width 214 height 18
click at [177, 577] on li "NY" at bounding box center [173, 567] width 230 height 22
click at [1482, 85] on button "Save destination" at bounding box center [1489, 93] width 104 height 24
click at [1506, 96] on span "Save destination" at bounding box center [1490, 93] width 68 height 10
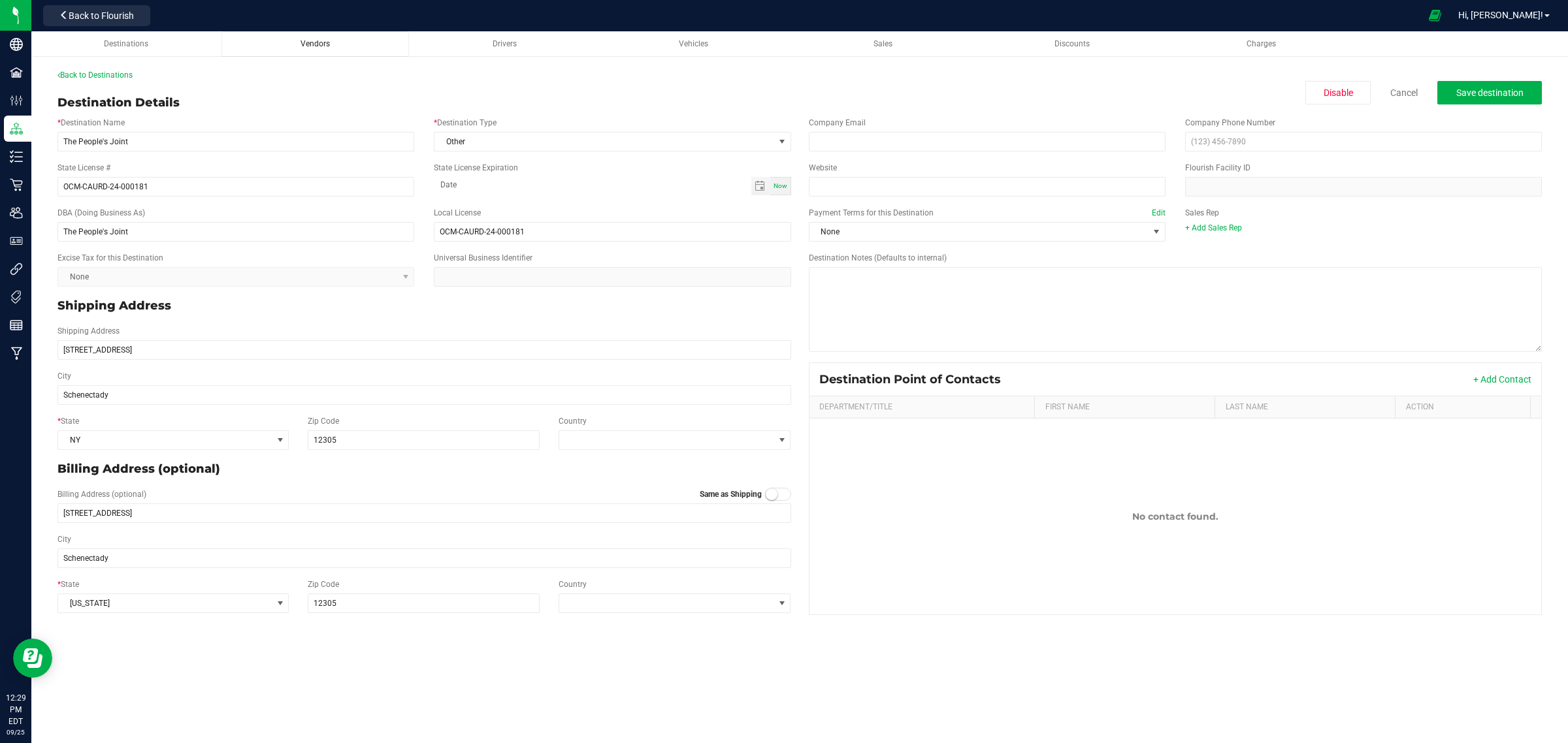
click at [324, 40] on span "Vendors" at bounding box center [315, 43] width 29 height 9
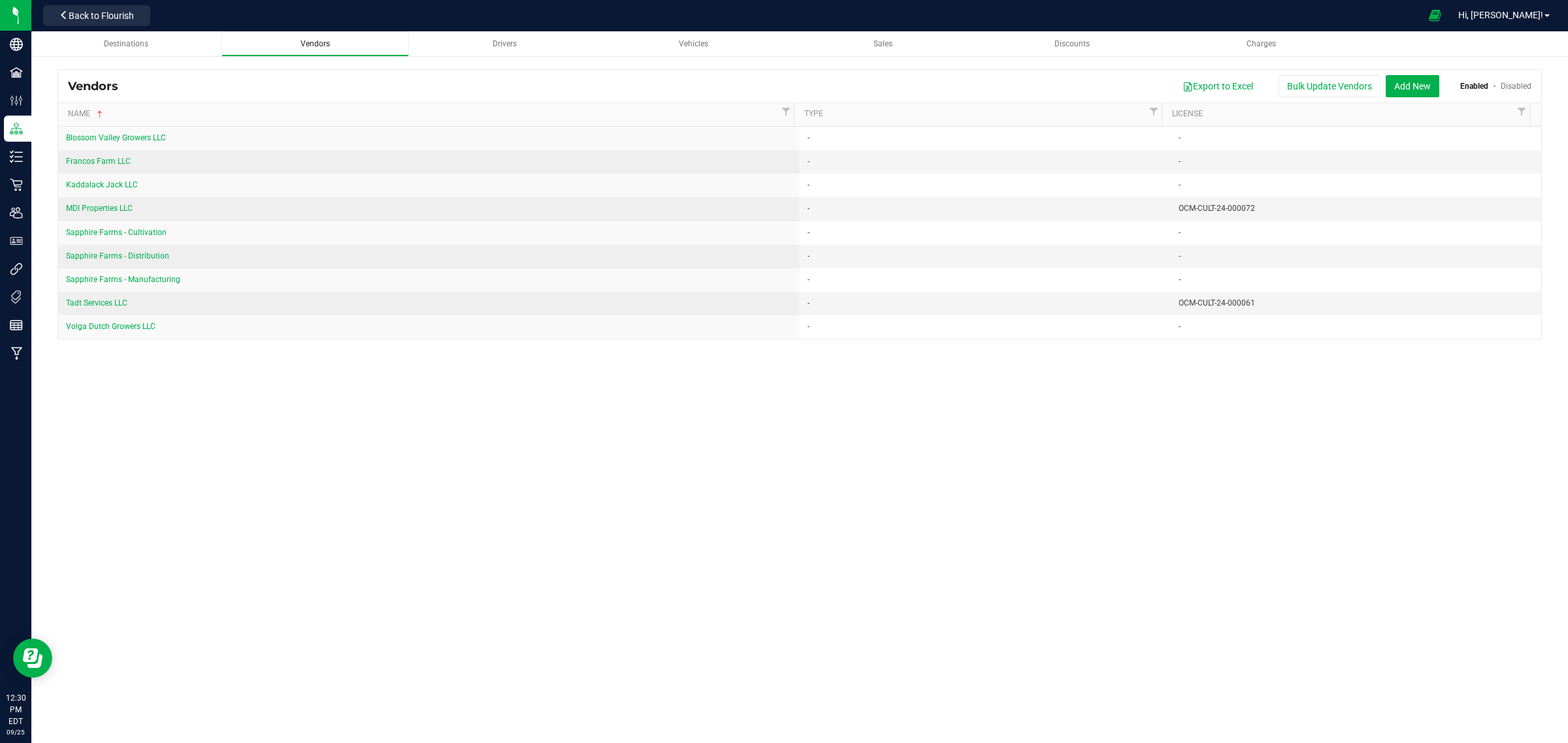
click at [324, 42] on span "Vendors" at bounding box center [315, 43] width 29 height 9
click at [151, 43] on div "Destinations" at bounding box center [126, 44] width 166 height 11
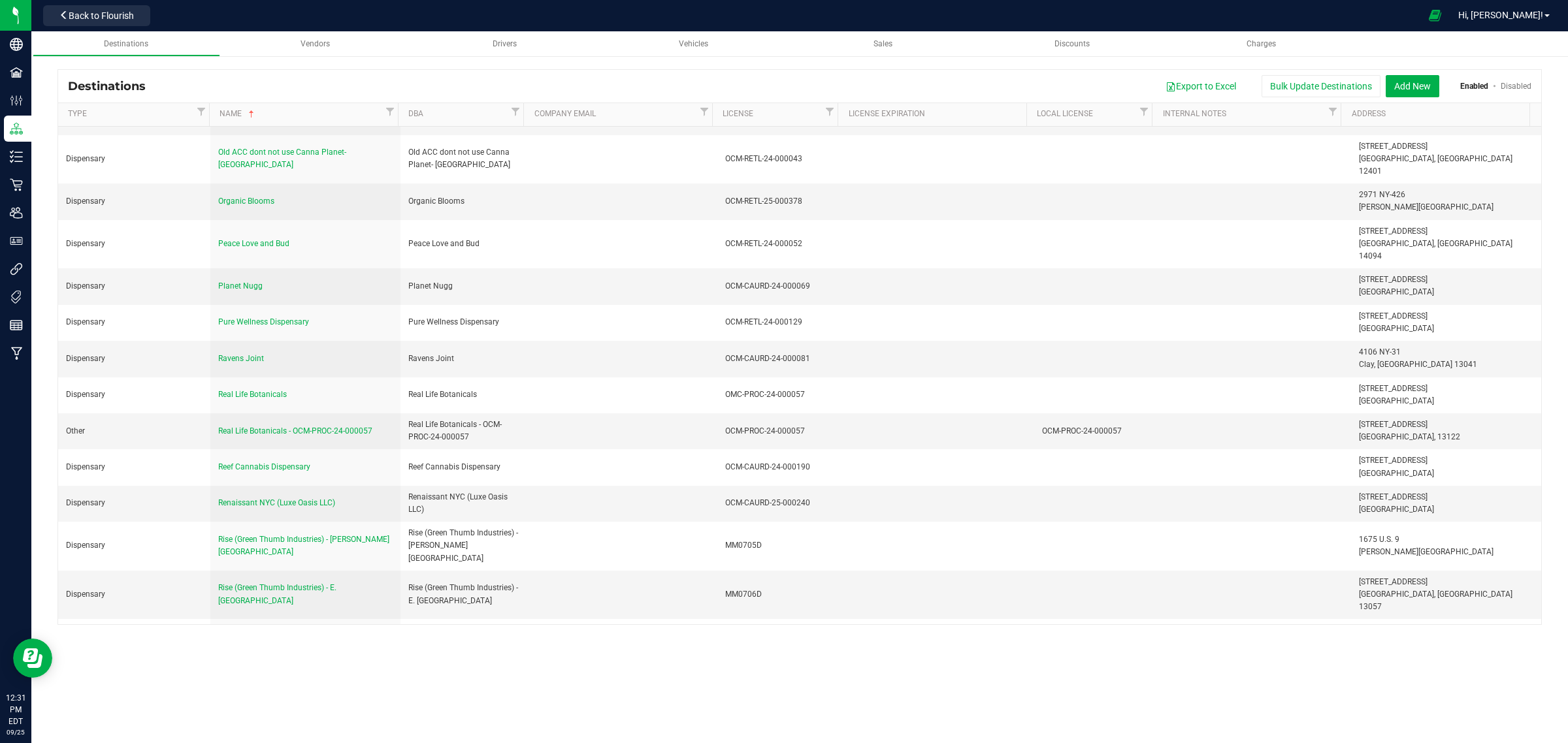
scroll to position [8491, 0]
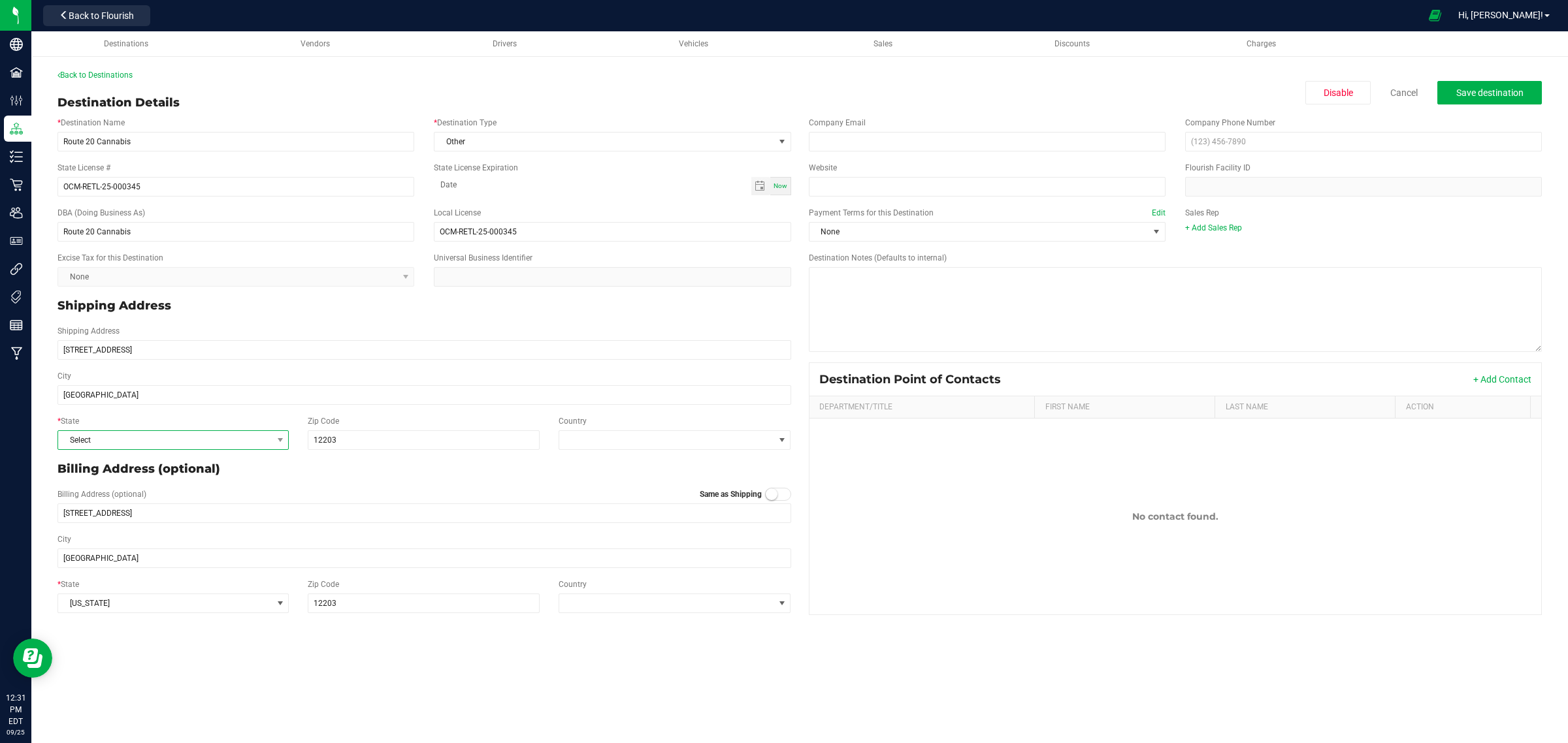
click at [221, 443] on span "Select" at bounding box center [164, 440] width 214 height 18
click at [184, 573] on li "NY" at bounding box center [173, 567] width 230 height 22
click at [1493, 93] on span "Save destination" at bounding box center [1490, 93] width 68 height 10
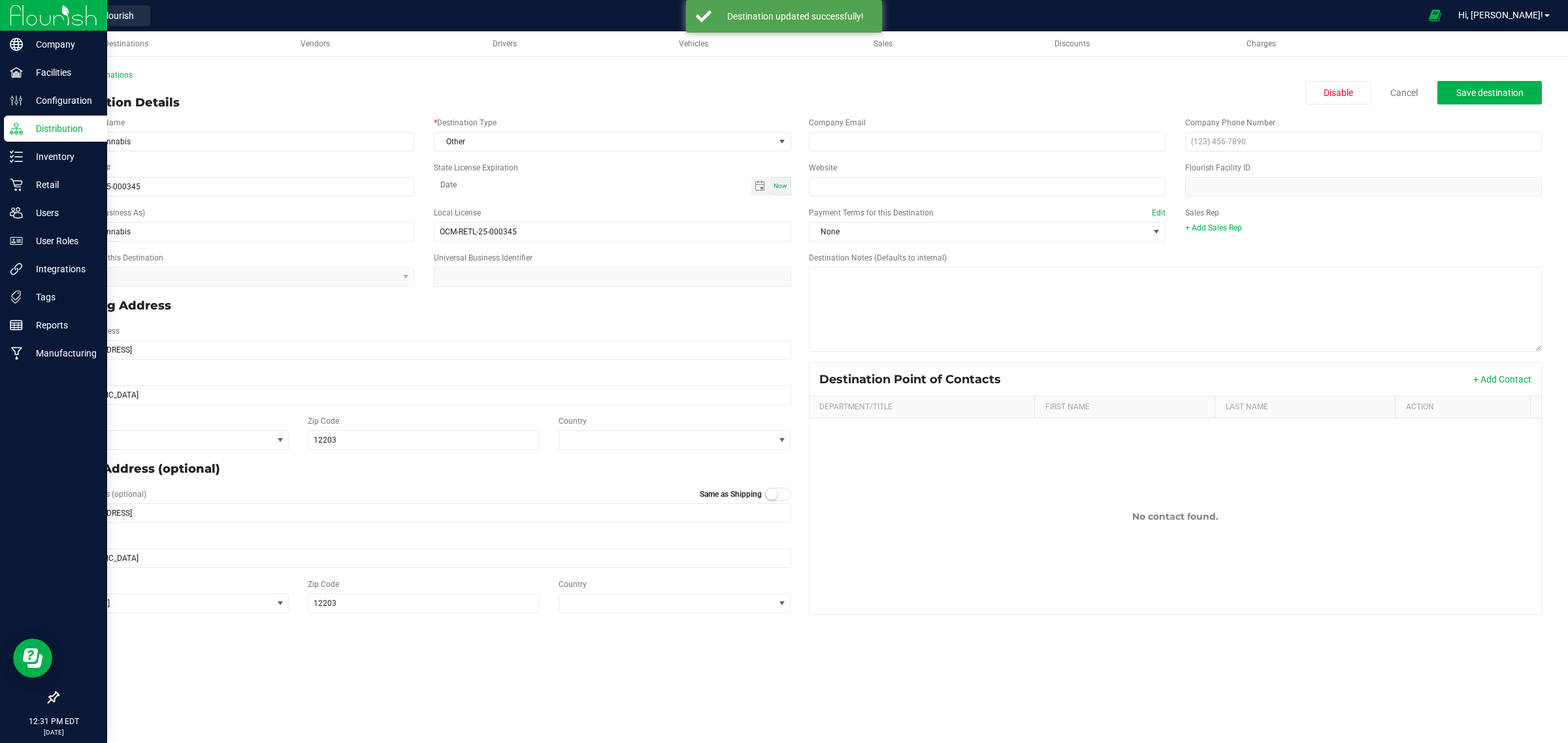
click at [25, 116] on div "Distribution" at bounding box center [56, 129] width 103 height 26
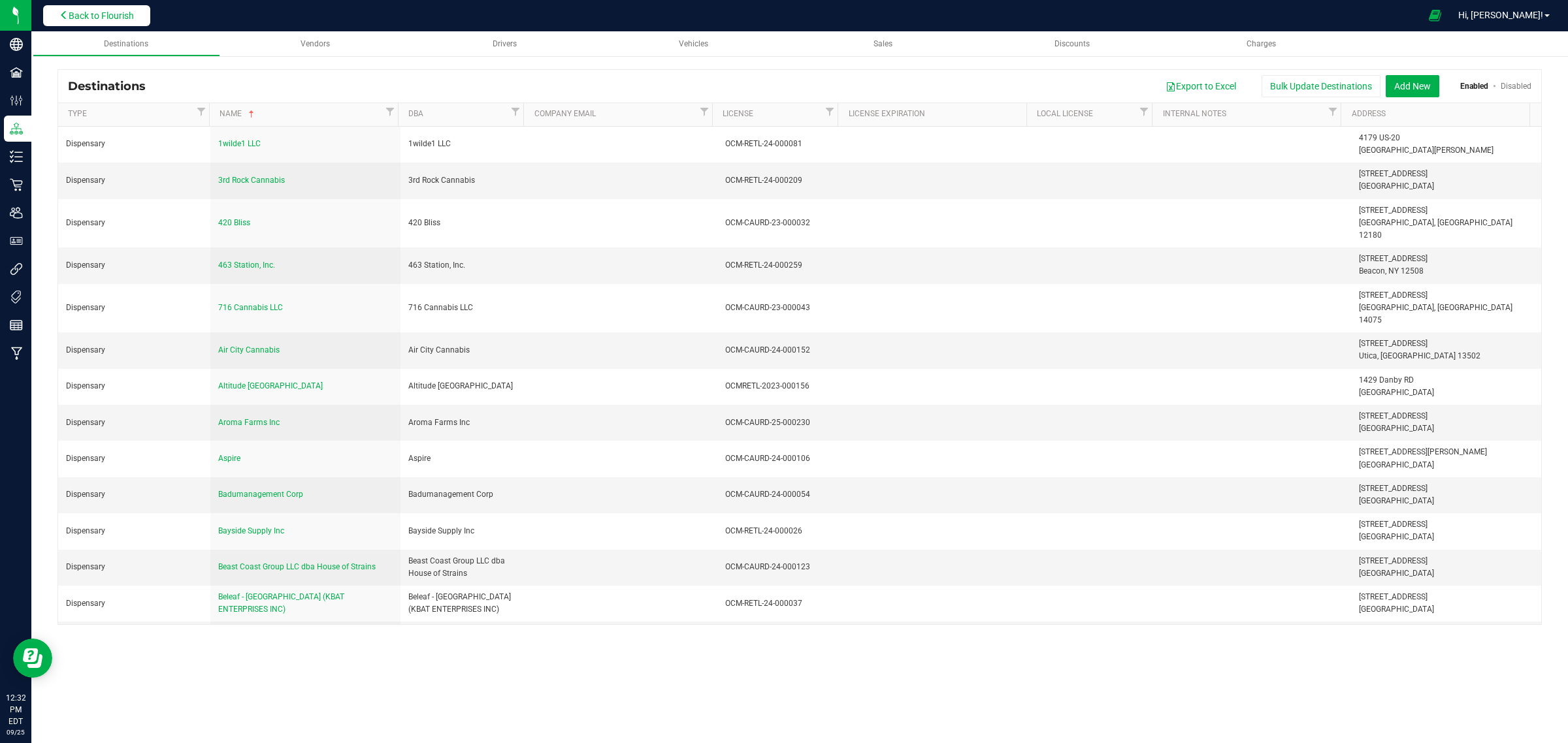
click at [73, 17] on span "Back to Flourish" at bounding box center [101, 15] width 65 height 10
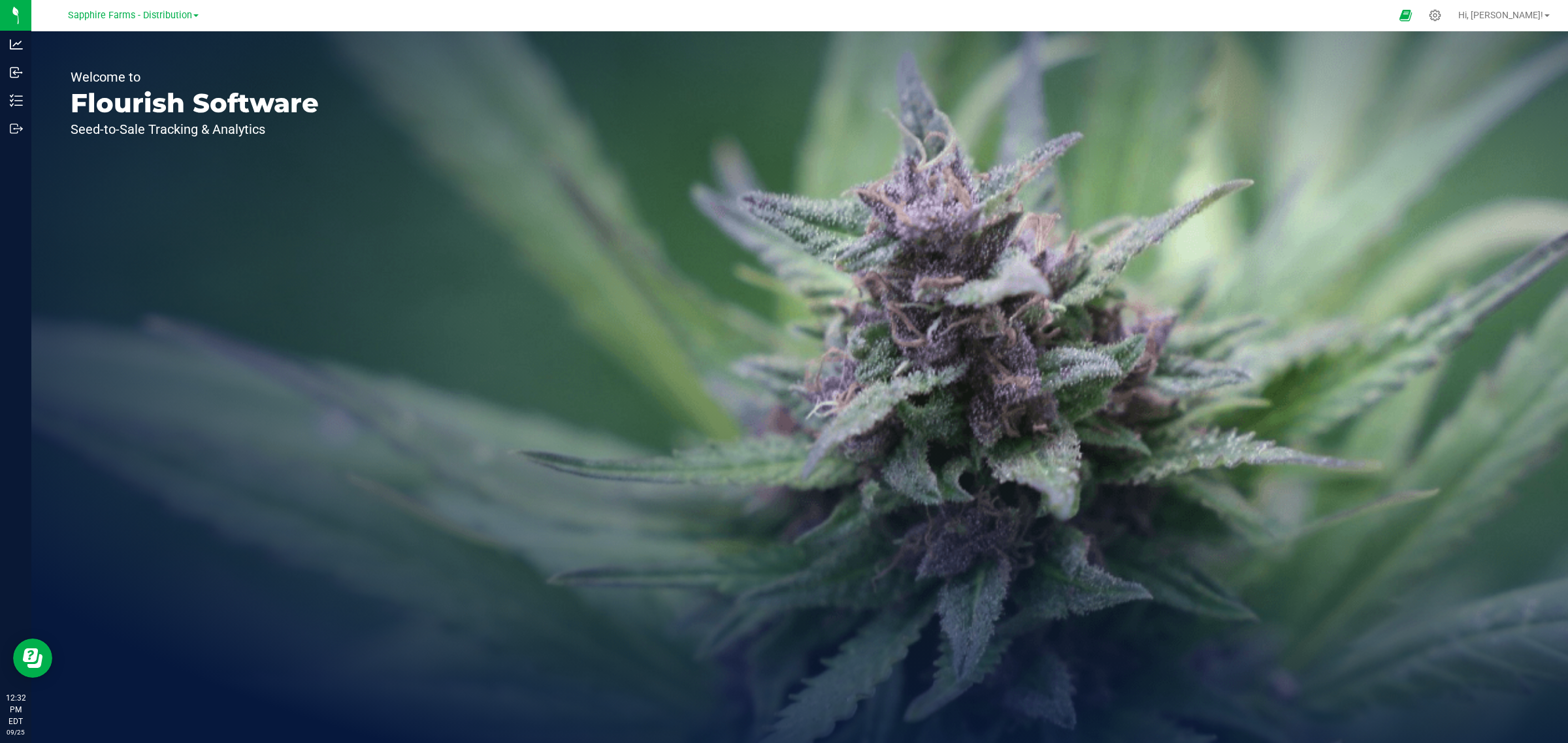
click at [192, 14] on link "Sapphire Farms - Distribution" at bounding box center [134, 15] width 131 height 13
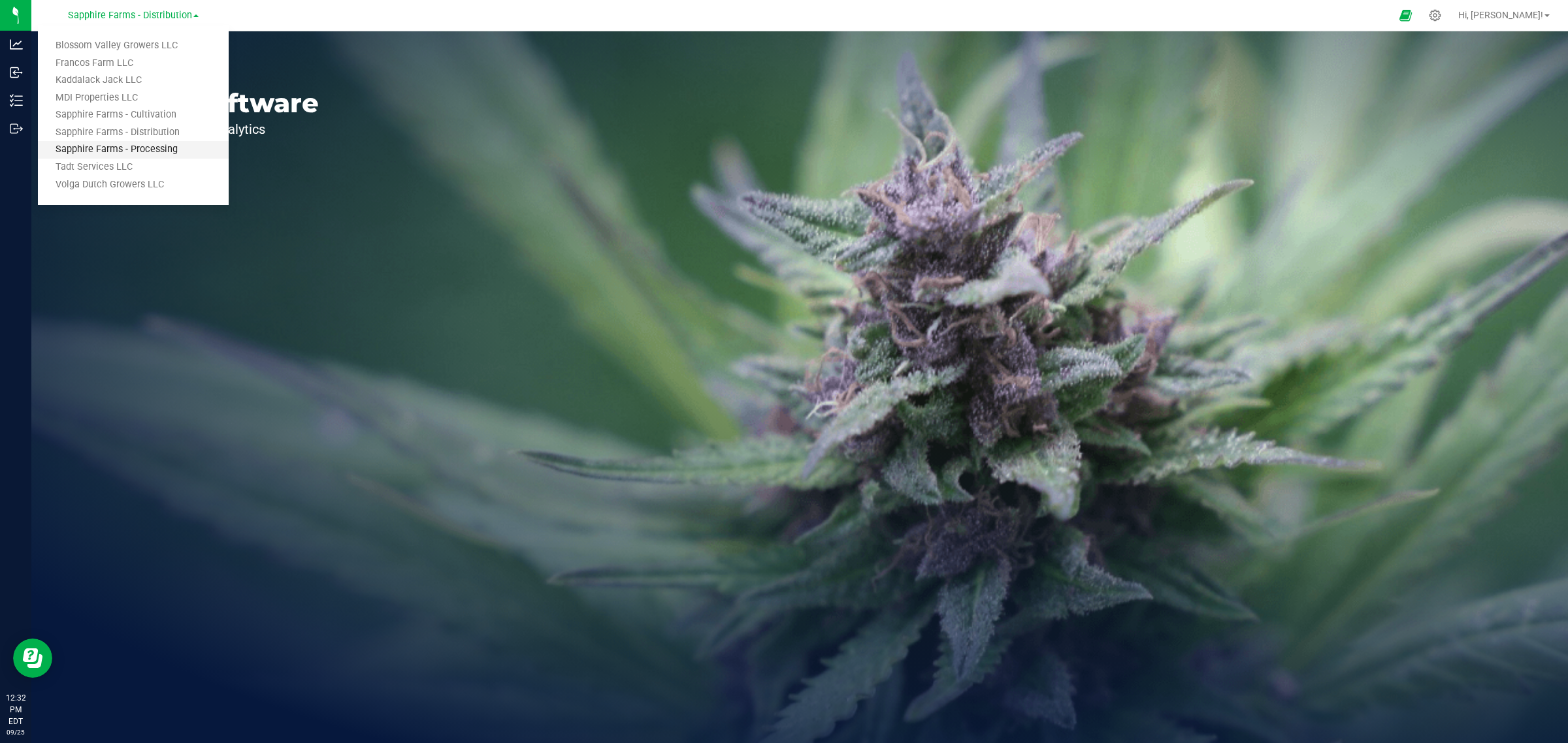
click at [182, 141] on link "Sapphire Farms - Processing" at bounding box center [133, 150] width 191 height 17
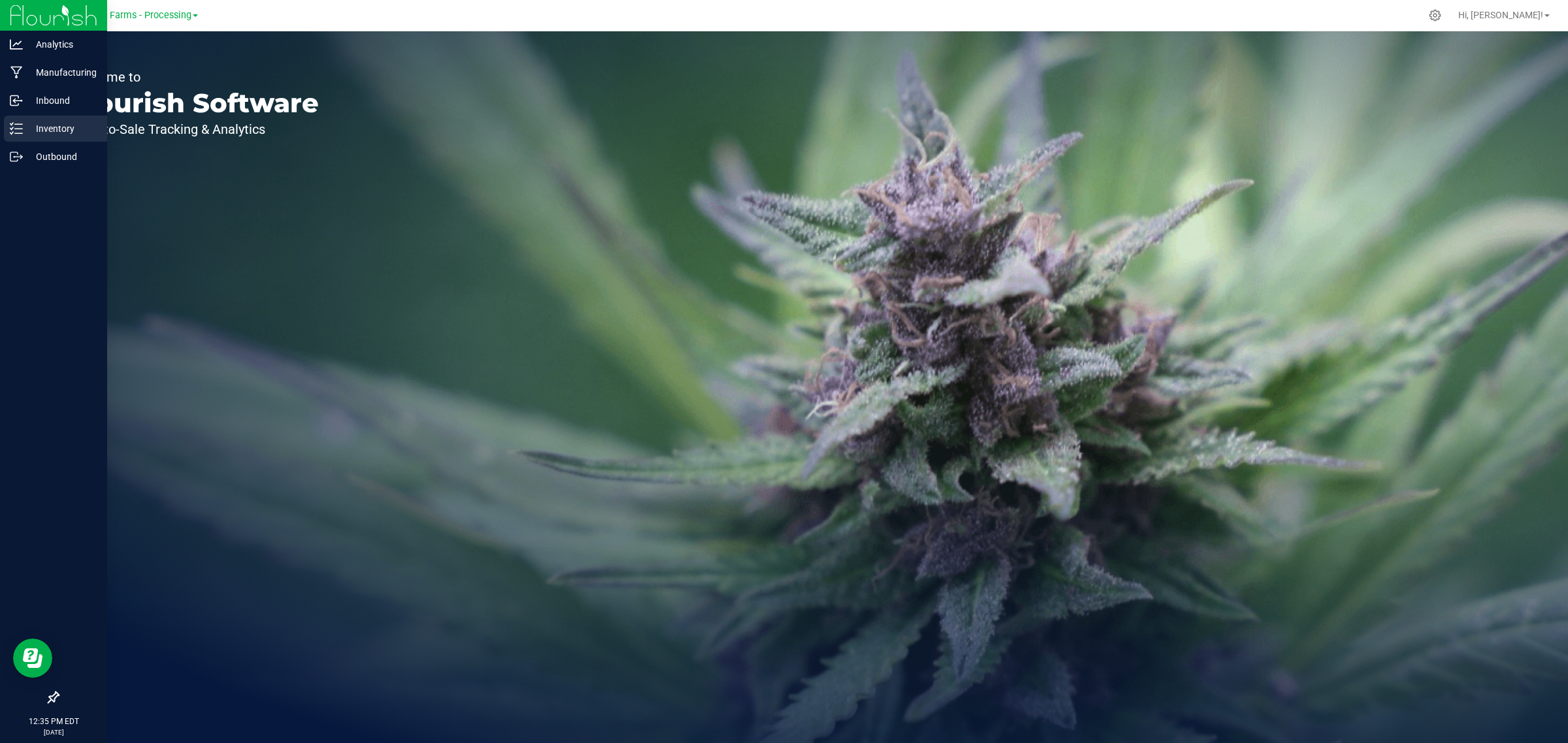
click at [23, 128] on p "Inventory" at bounding box center [62, 129] width 79 height 16
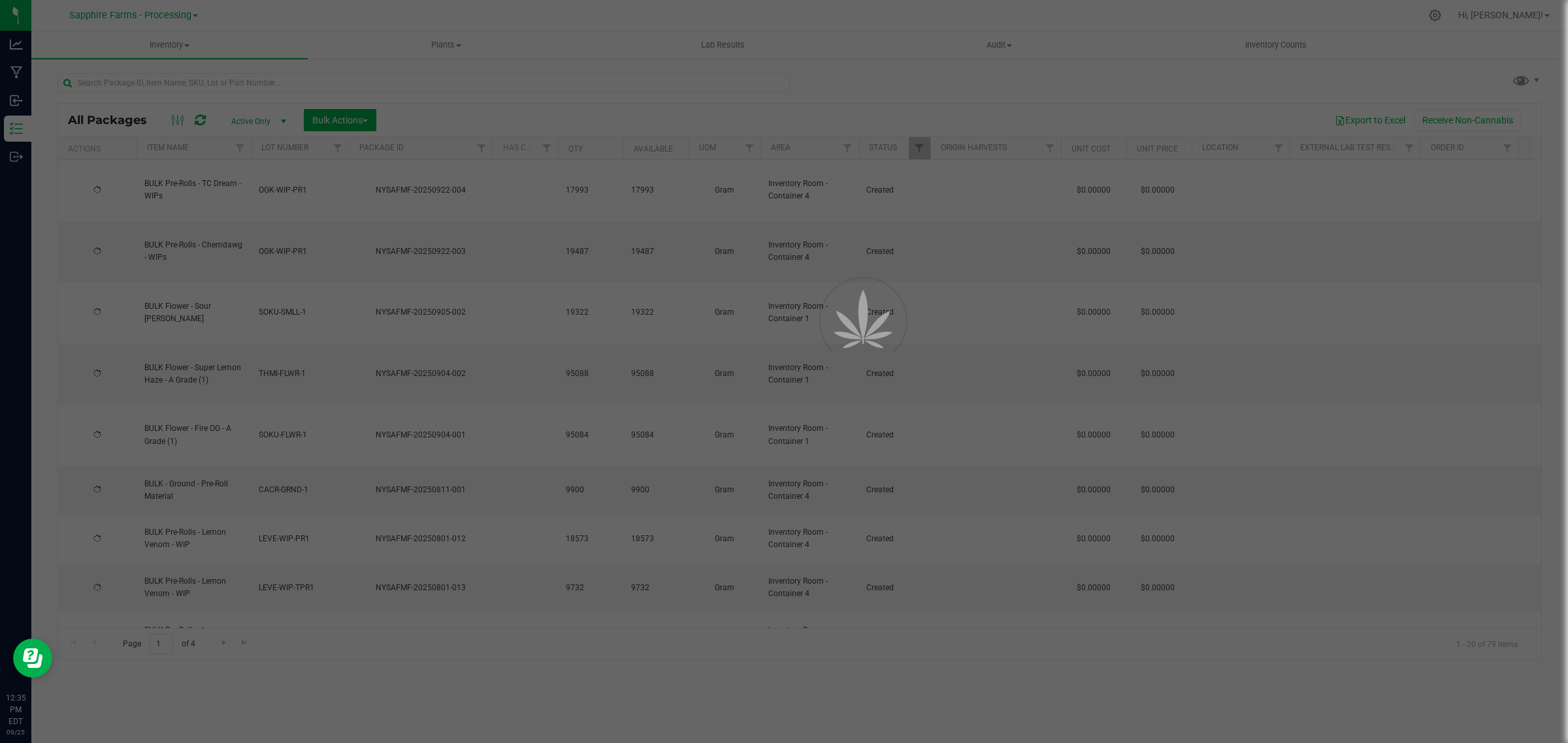
click at [447, 79] on div at bounding box center [784, 371] width 1568 height 743
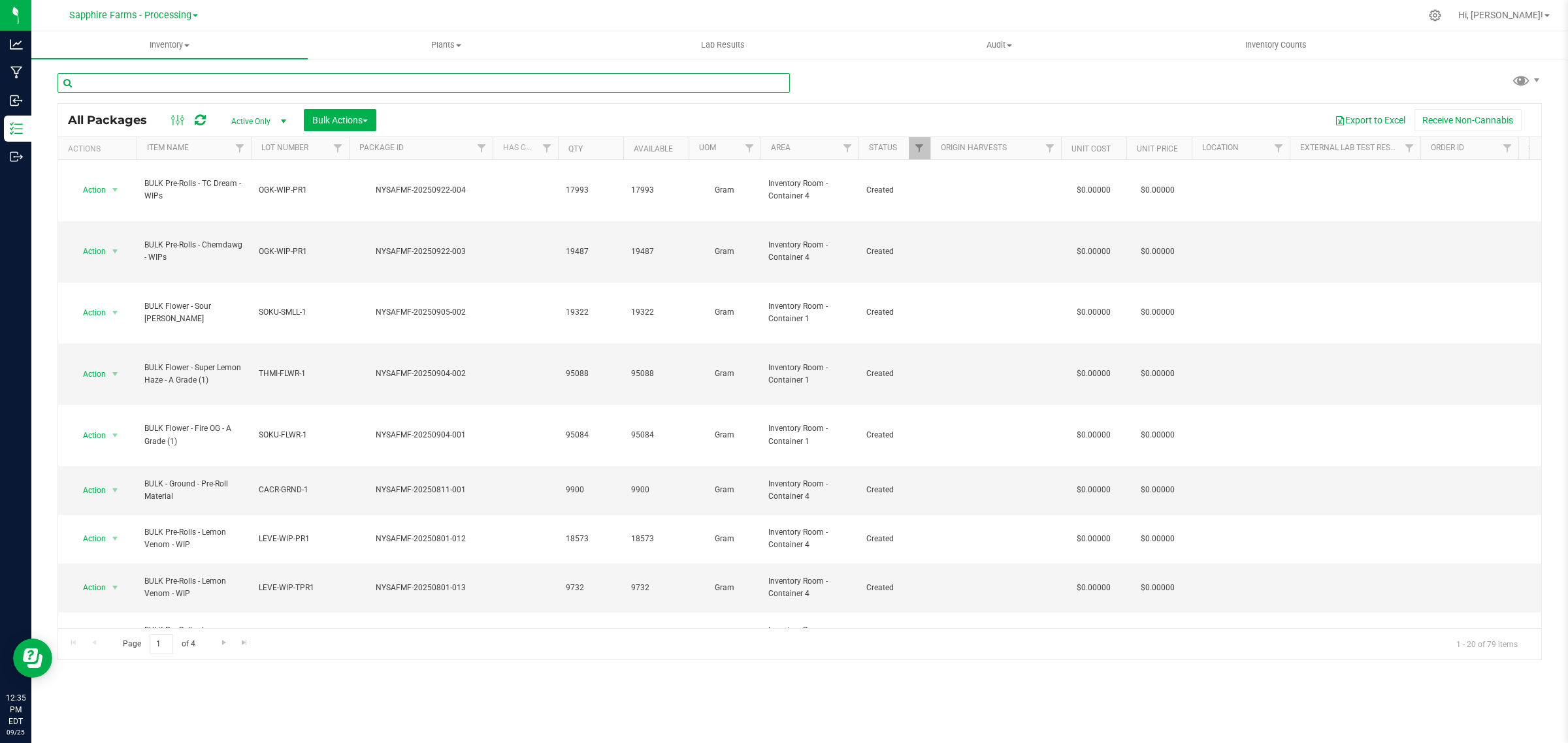
click at [446, 79] on input "text" at bounding box center [424, 83] width 732 height 19
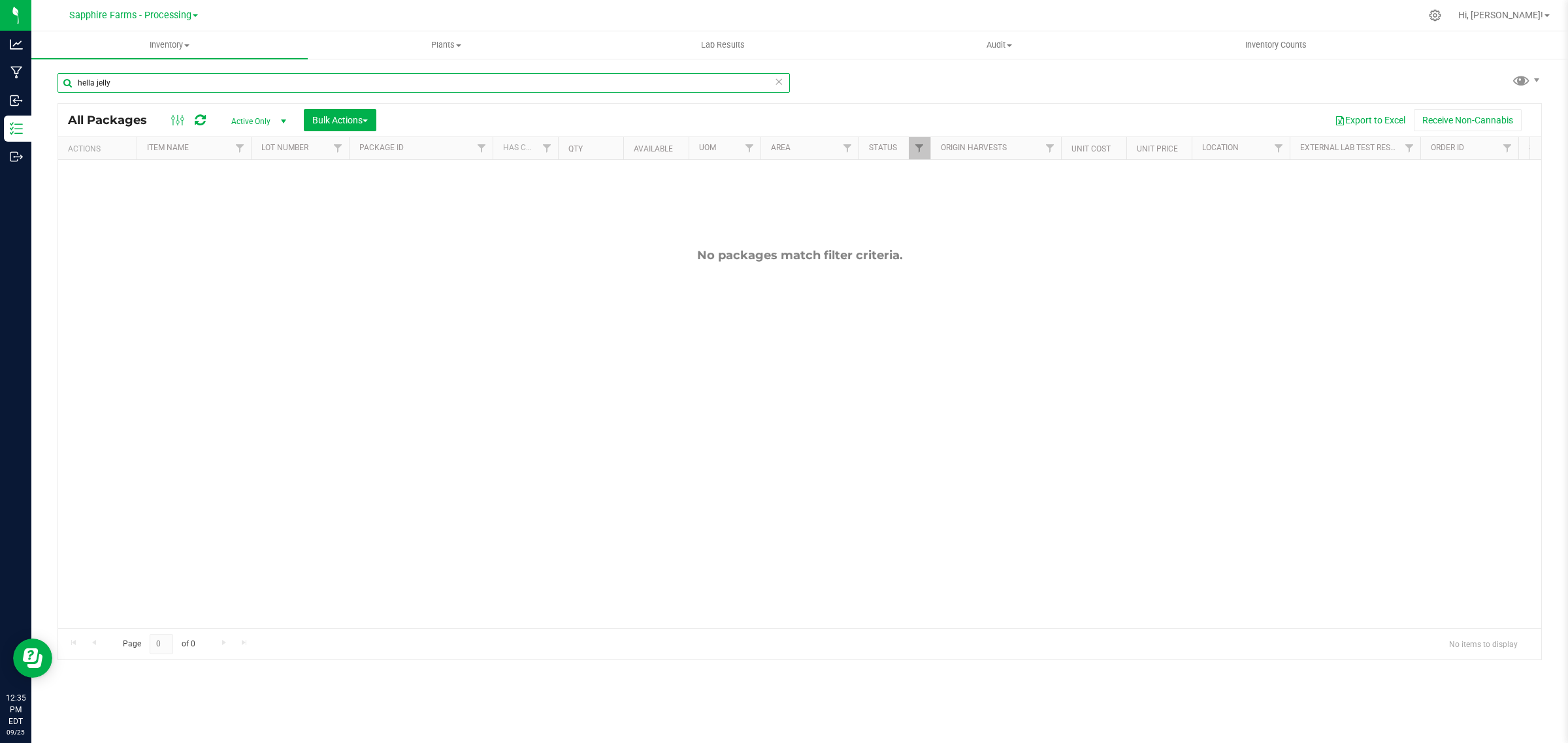
type input "hella jelly"
